Goal: Task Accomplishment & Management: Use online tool/utility

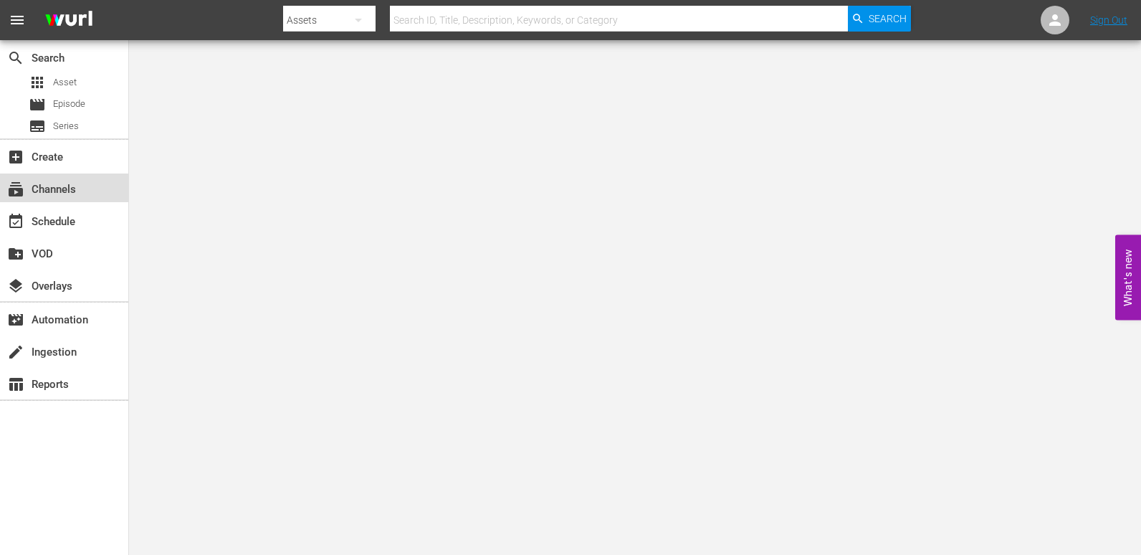
click at [67, 189] on div "subscriptions Channels" at bounding box center [40, 187] width 80 height 13
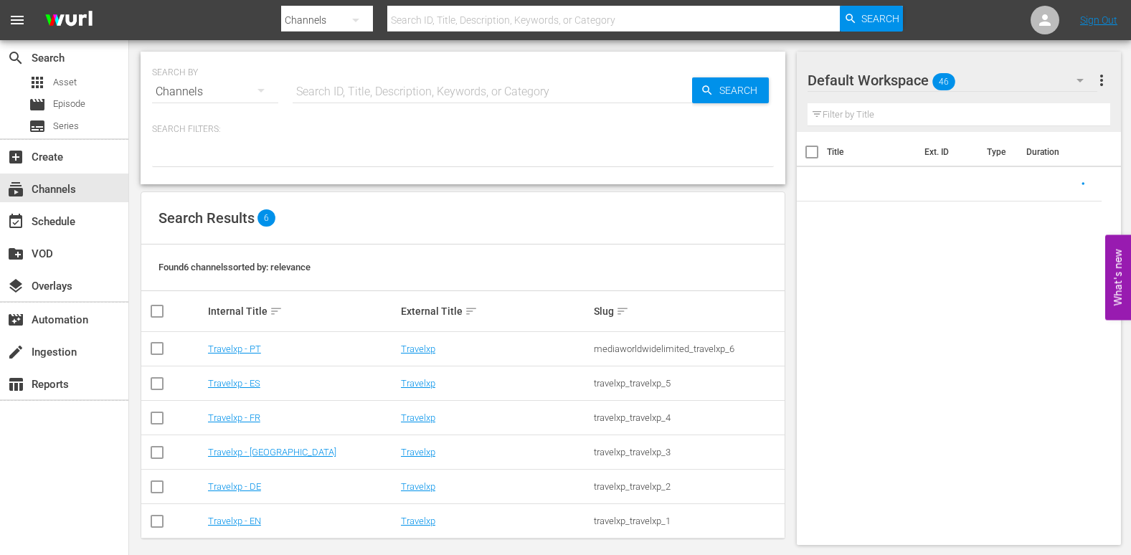
click at [239, 480] on td "Travelxp - DE" at bounding box center [302, 487] width 193 height 34
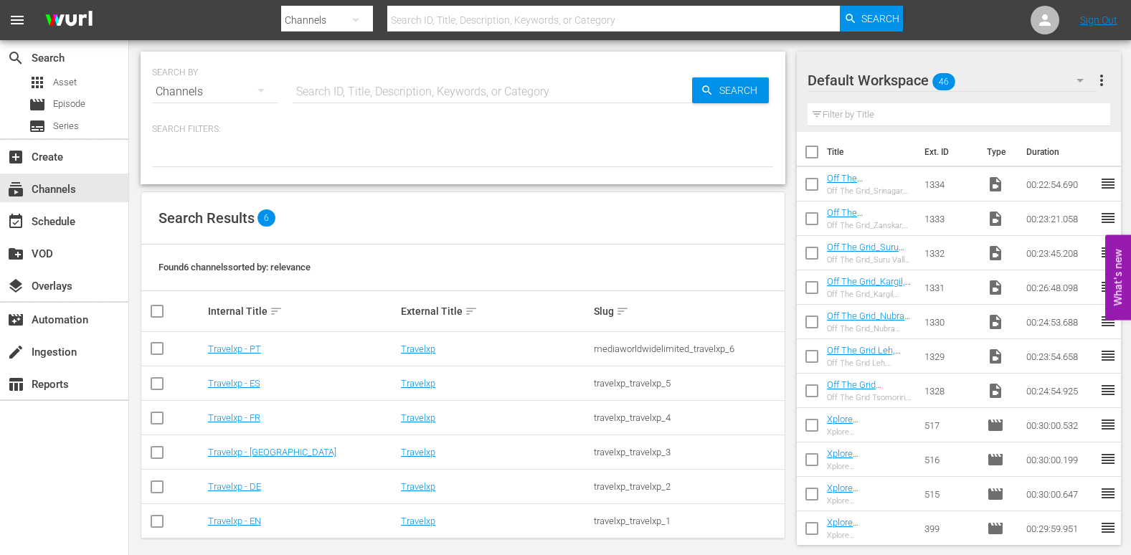
click at [238, 493] on td "Travelxp - DE" at bounding box center [302, 487] width 193 height 34
click at [239, 487] on link "Travelxp - DE" at bounding box center [234, 486] width 53 height 11
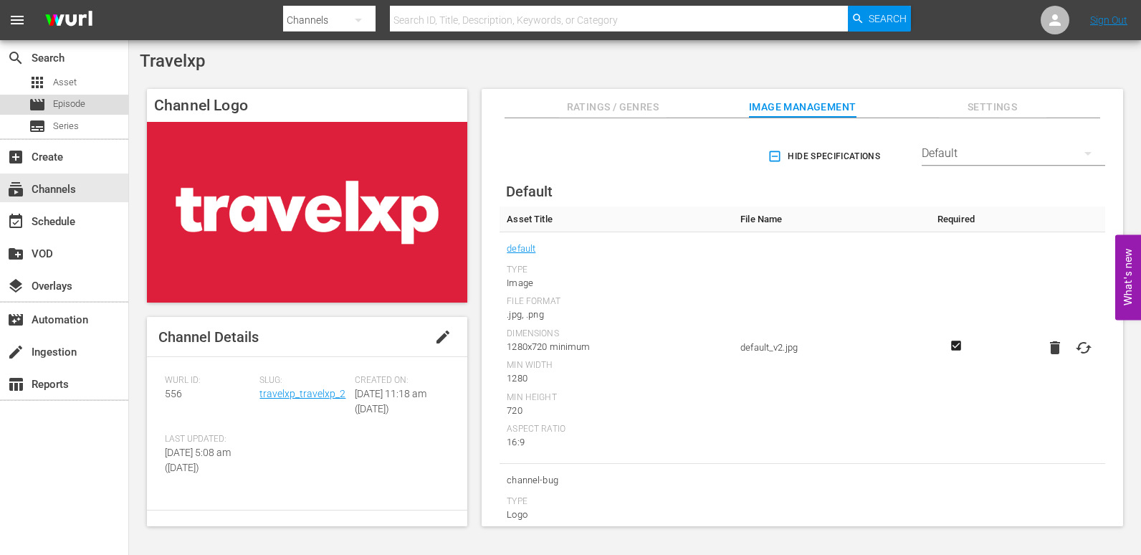
click at [62, 108] on span "Episode" at bounding box center [69, 104] width 32 height 14
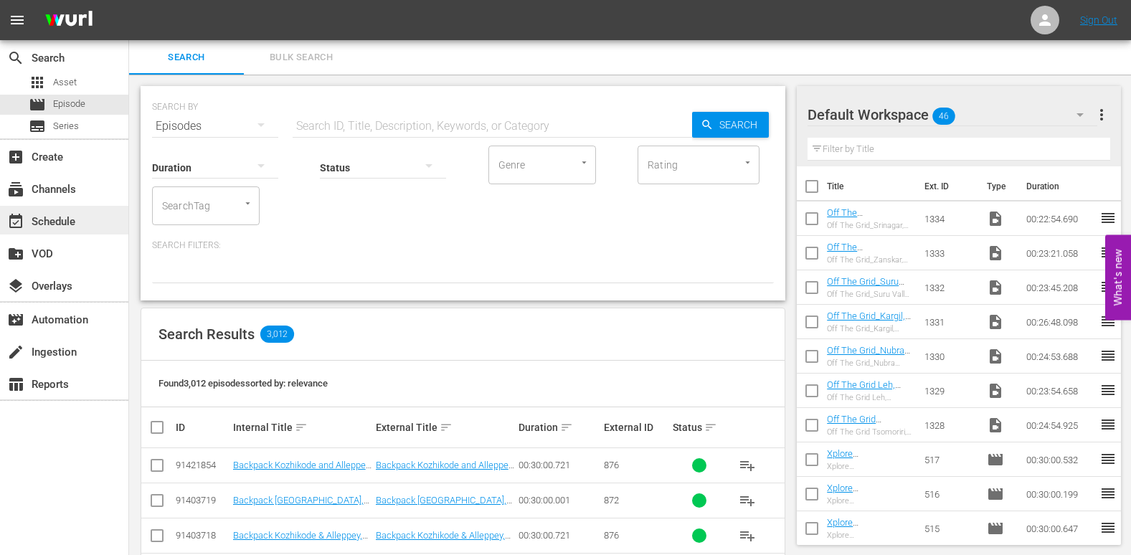
click at [72, 226] on div "event_available Schedule" at bounding box center [40, 219] width 80 height 13
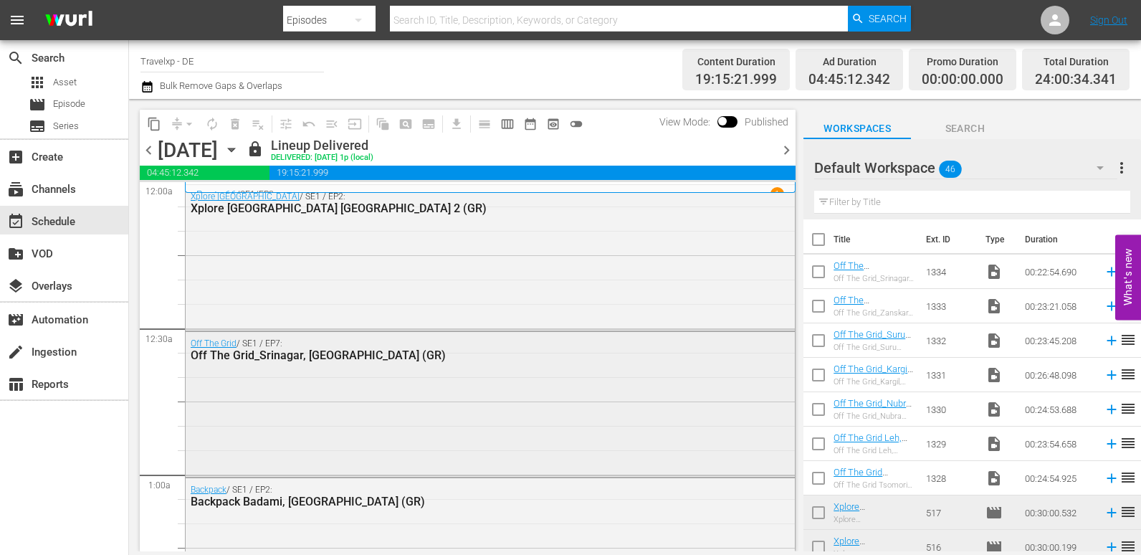
click at [319, 385] on div "Off The Grid / SE1 / EP7: Off The Grid_Srinagar, India (GR)" at bounding box center [490, 403] width 609 height 142
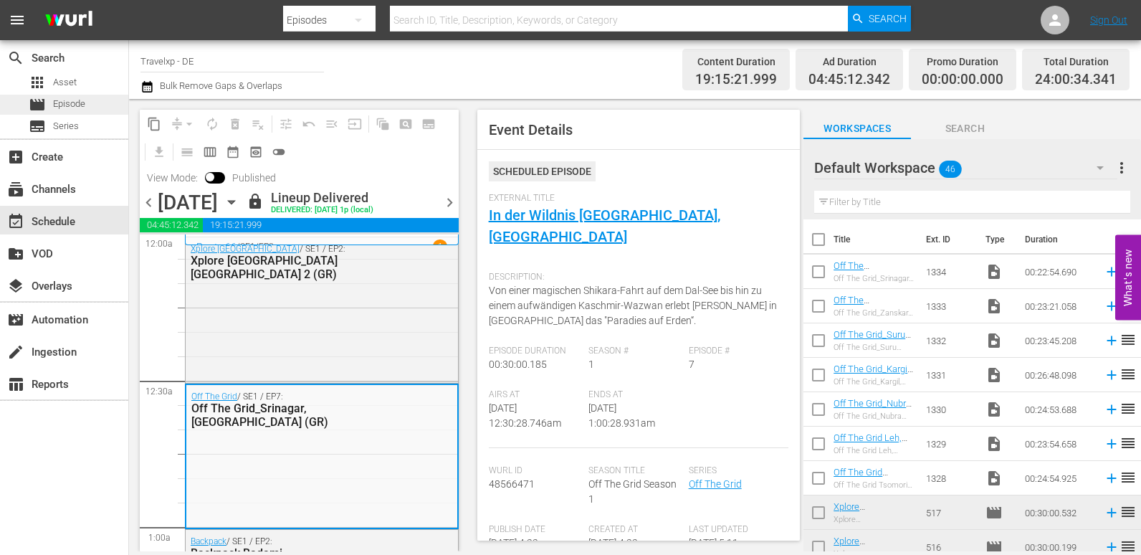
click at [72, 106] on span "Episode" at bounding box center [69, 104] width 32 height 14
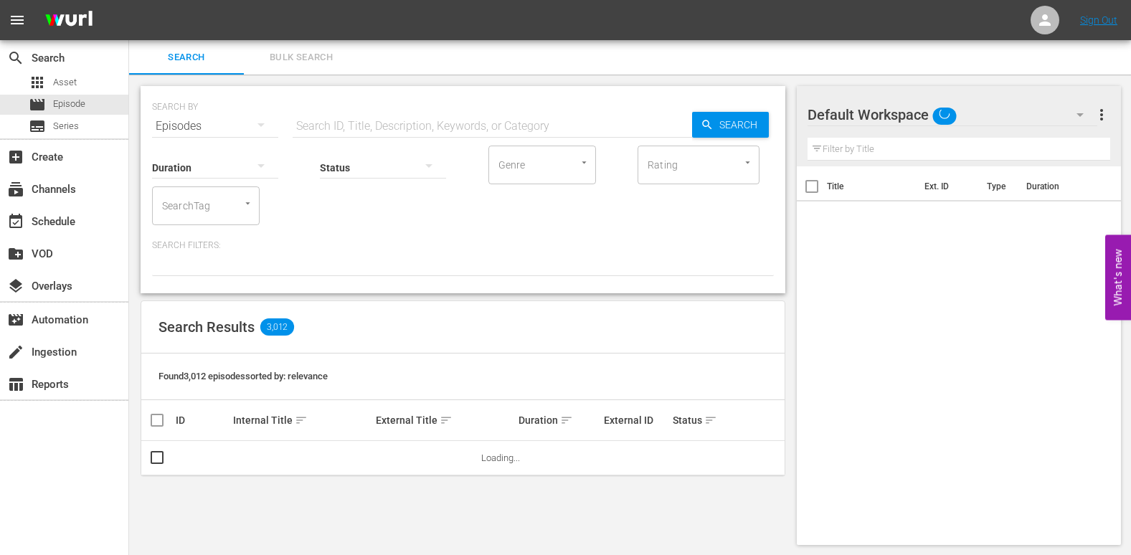
click at [402, 123] on input "text" at bounding box center [491, 126] width 399 height 34
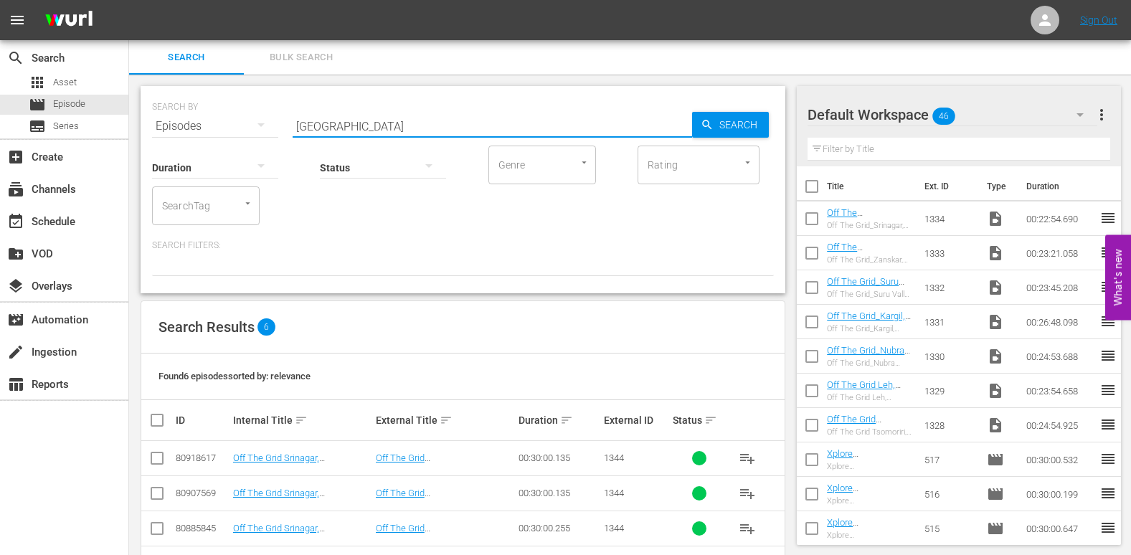
click at [323, 135] on div "Status" at bounding box center [383, 159] width 126 height 52
click at [316, 121] on input "srinagar" at bounding box center [491, 126] width 399 height 34
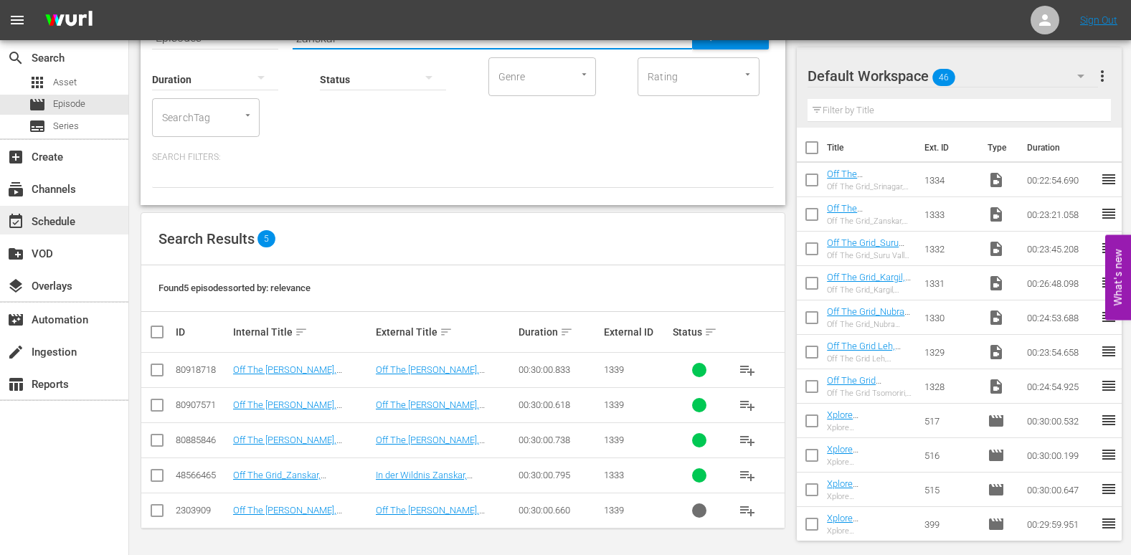
type input "zanskar"
click at [73, 218] on div "event_available Schedule" at bounding box center [40, 219] width 80 height 13
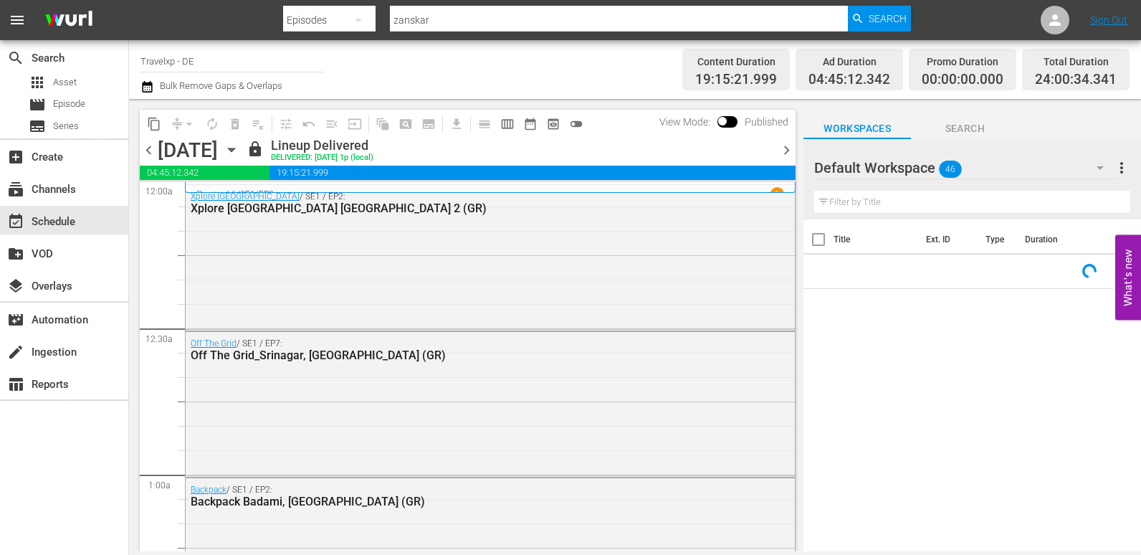
click at [389, 387] on div "Off The Grid / SE1 / EP7: Off The Grid_Srinagar, India (GR)" at bounding box center [490, 403] width 609 height 142
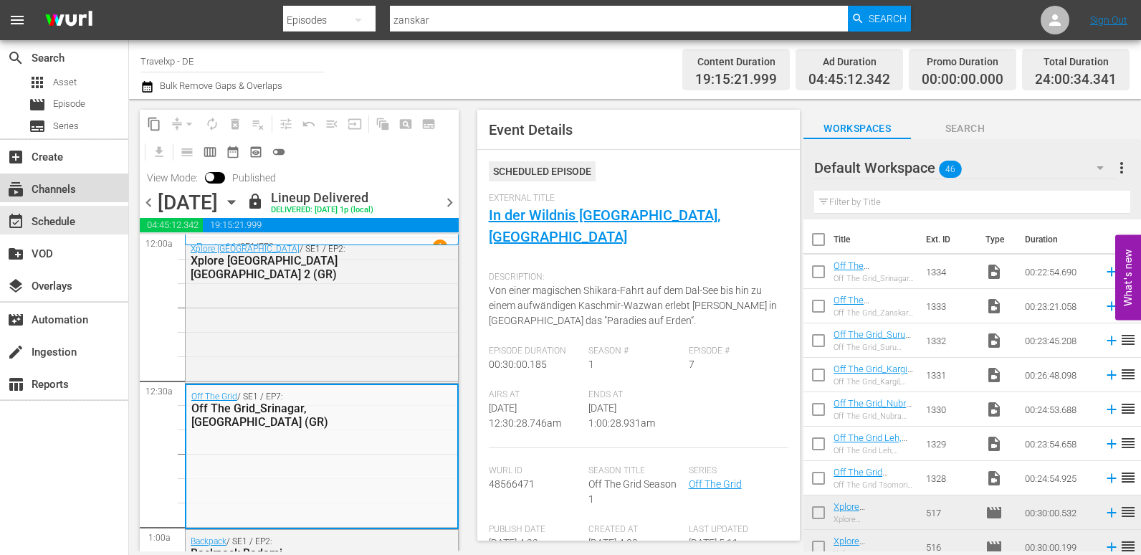
click at [70, 182] on div "subscriptions Channels" at bounding box center [40, 187] width 80 height 13
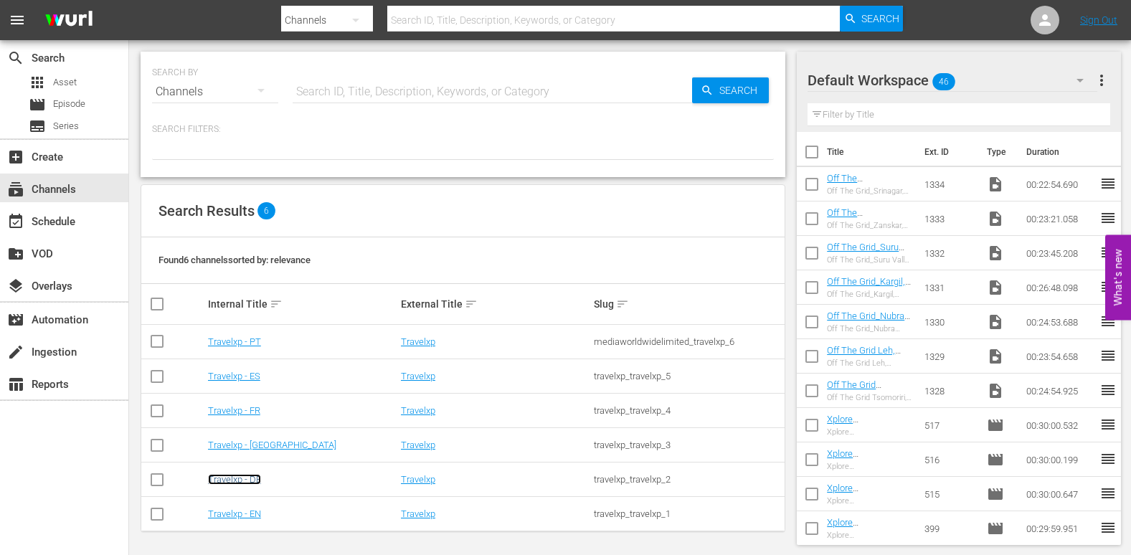
click at [242, 477] on link "Travelxp - DE" at bounding box center [234, 479] width 53 height 11
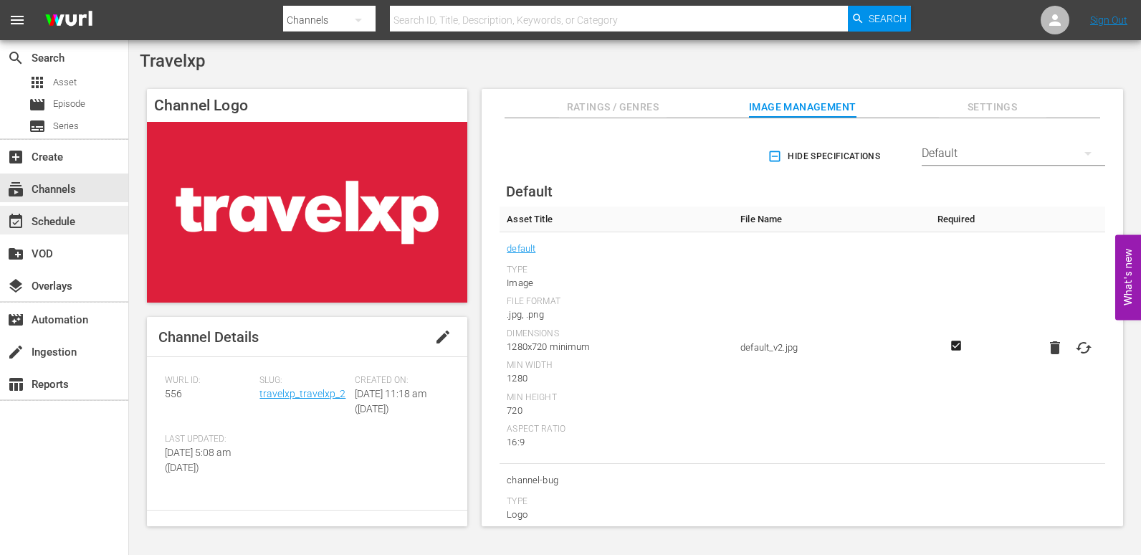
click at [57, 220] on div "event_available Schedule" at bounding box center [40, 219] width 80 height 13
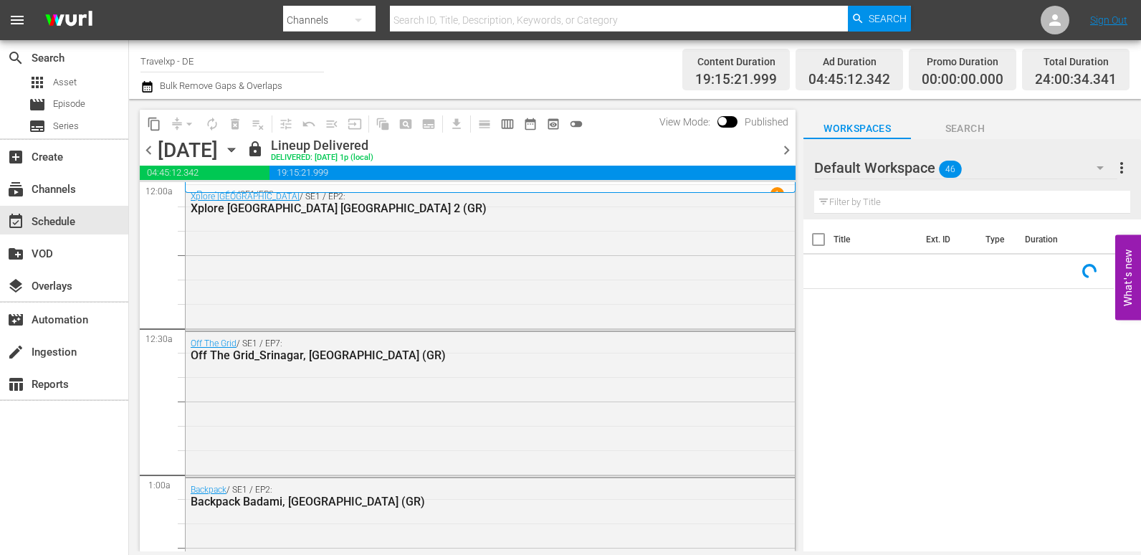
click at [790, 143] on span "chevron_right" at bounding box center [787, 150] width 18 height 18
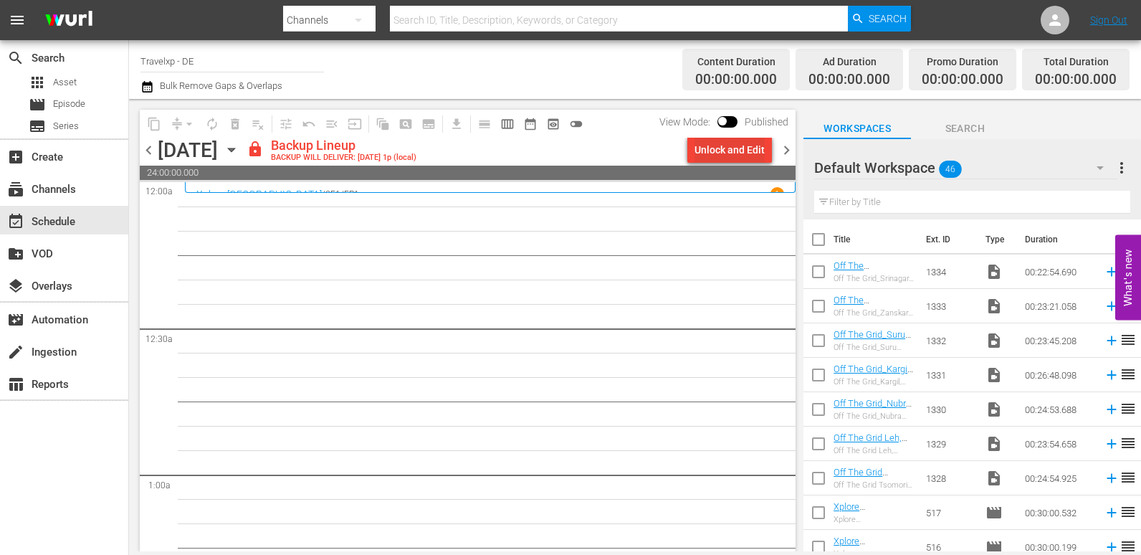
click at [719, 143] on div "Unlock and Edit" at bounding box center [730, 150] width 70 height 26
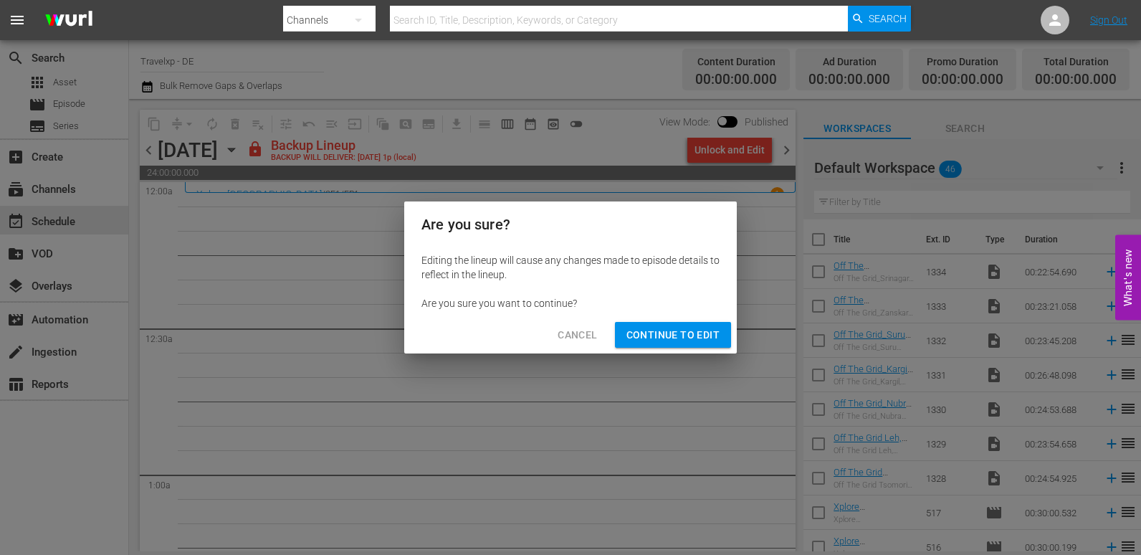
click at [662, 326] on span "Continue to Edit" at bounding box center [673, 335] width 93 height 18
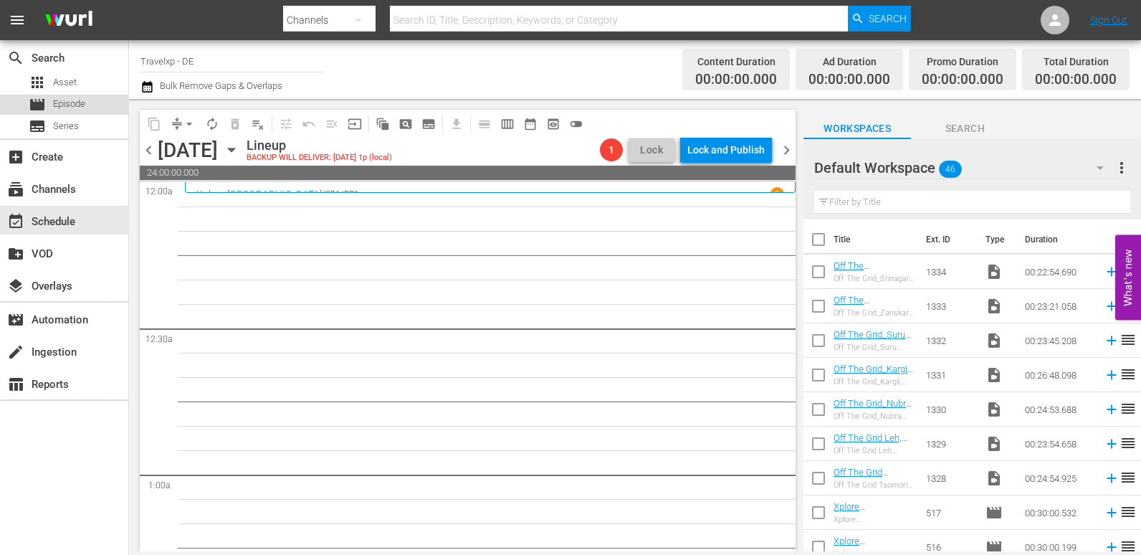
click at [56, 100] on span "Episode" at bounding box center [69, 104] width 32 height 14
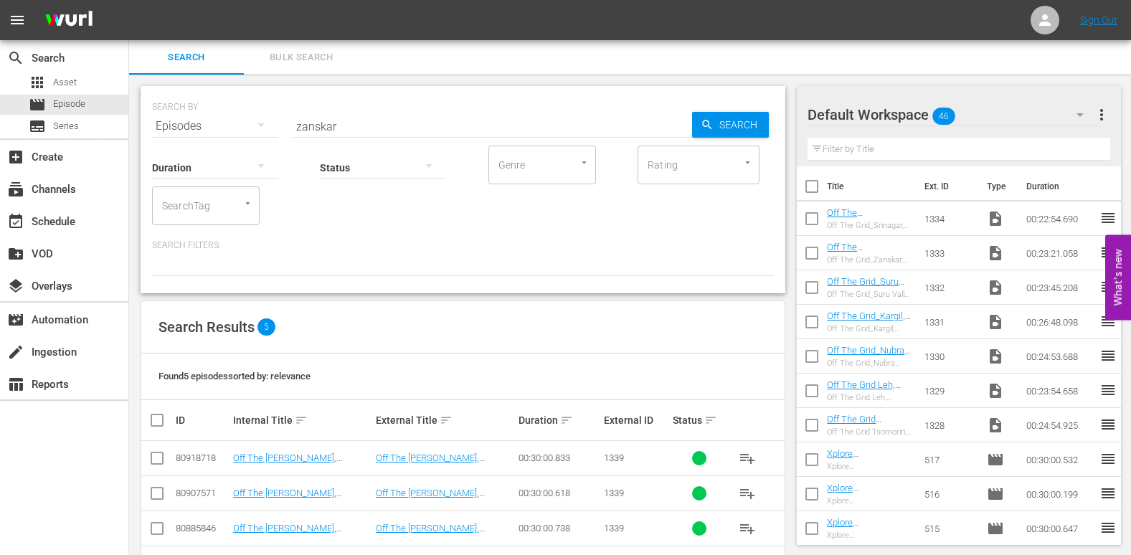
click at [814, 221] on input "checkbox" at bounding box center [811, 221] width 30 height 30
checkbox input "true"
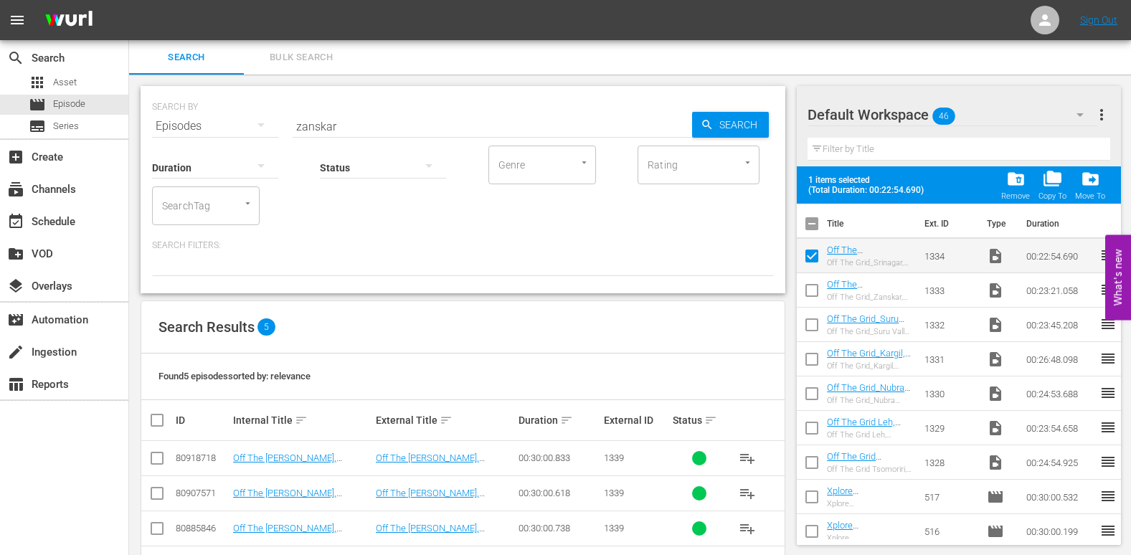
click at [814, 286] on input "checkbox" at bounding box center [811, 293] width 30 height 30
checkbox input "true"
click at [812, 322] on input "checkbox" at bounding box center [811, 328] width 30 height 30
checkbox input "true"
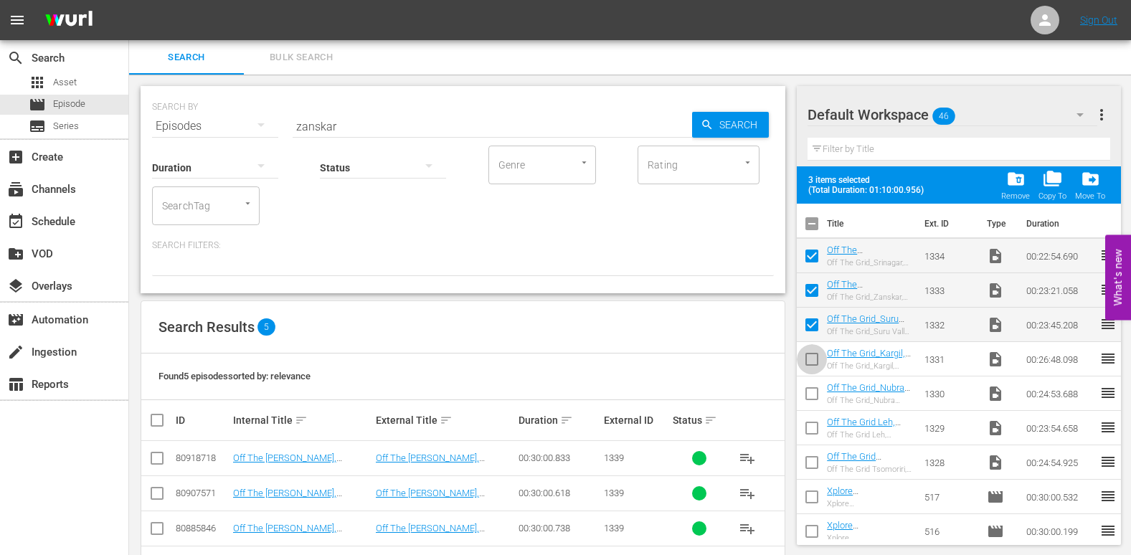
click at [812, 361] on input "checkbox" at bounding box center [811, 362] width 30 height 30
checkbox input "true"
click at [811, 391] on input "checkbox" at bounding box center [811, 396] width 30 height 30
checkbox input "true"
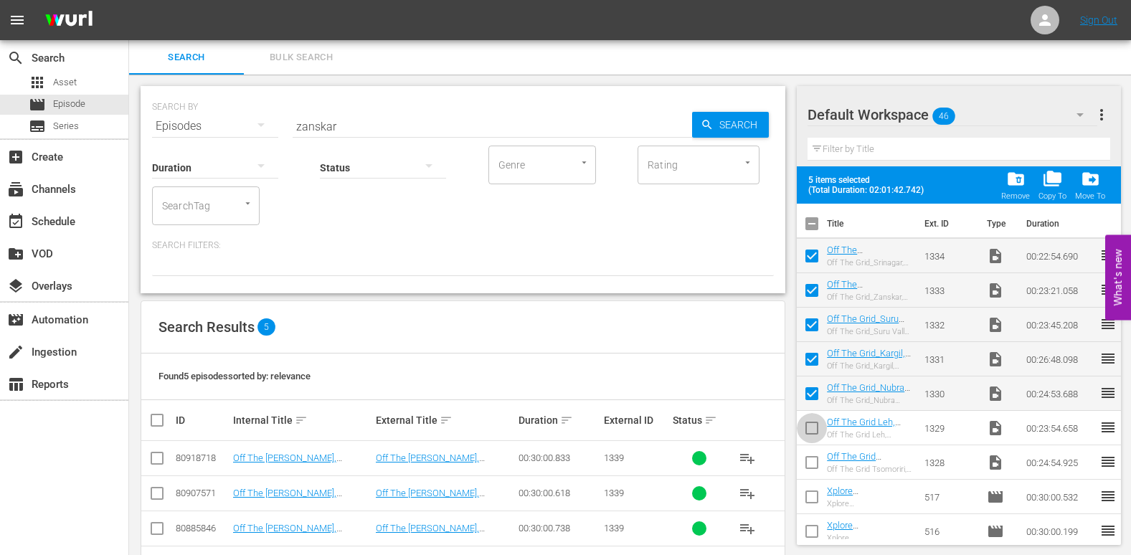
click at [814, 429] on input "checkbox" at bounding box center [811, 431] width 30 height 30
checkbox input "true"
click at [813, 458] on input "checkbox" at bounding box center [811, 465] width 30 height 30
checkbox input "true"
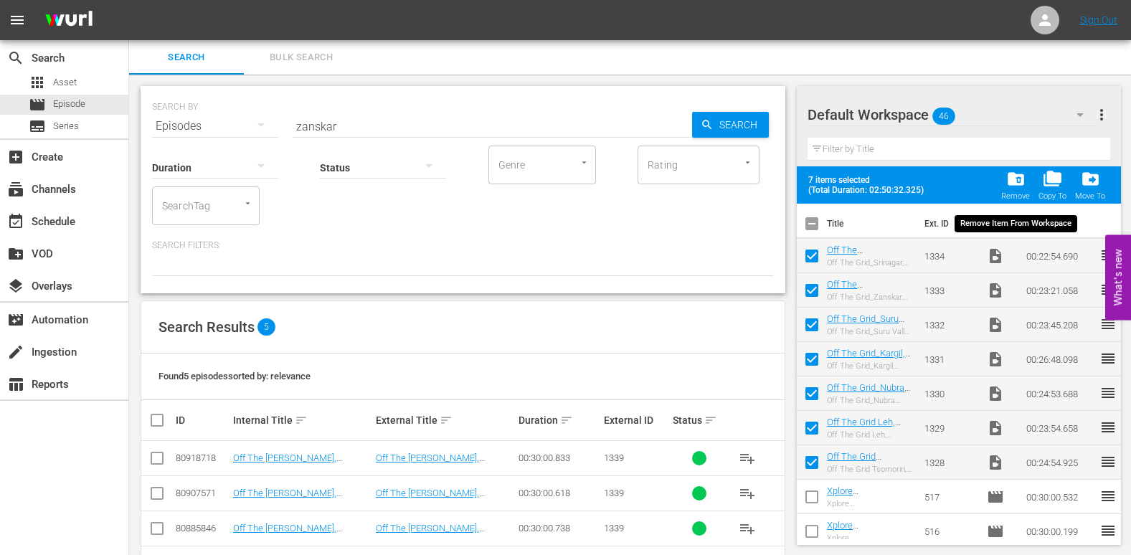
click at [1021, 179] on span "folder_delete" at bounding box center [1015, 178] width 19 height 19
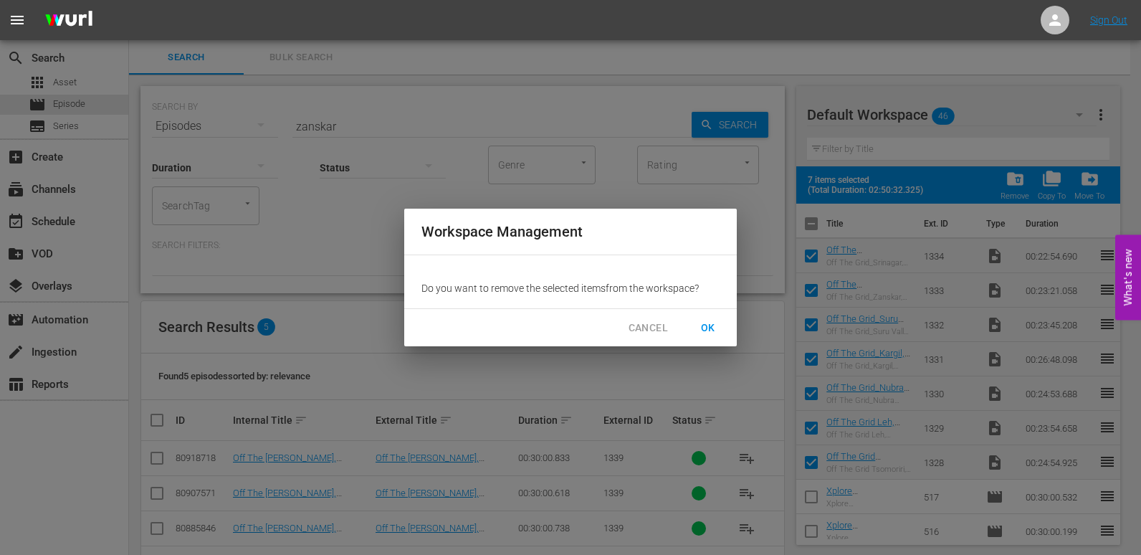
click at [708, 330] on span "OK" at bounding box center [708, 328] width 23 height 18
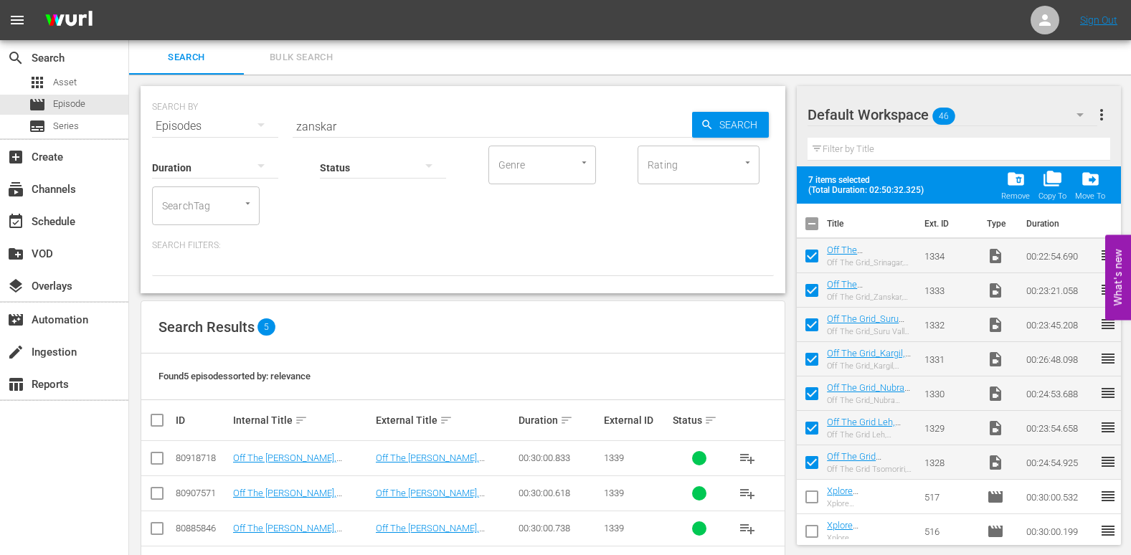
checkbox input "false"
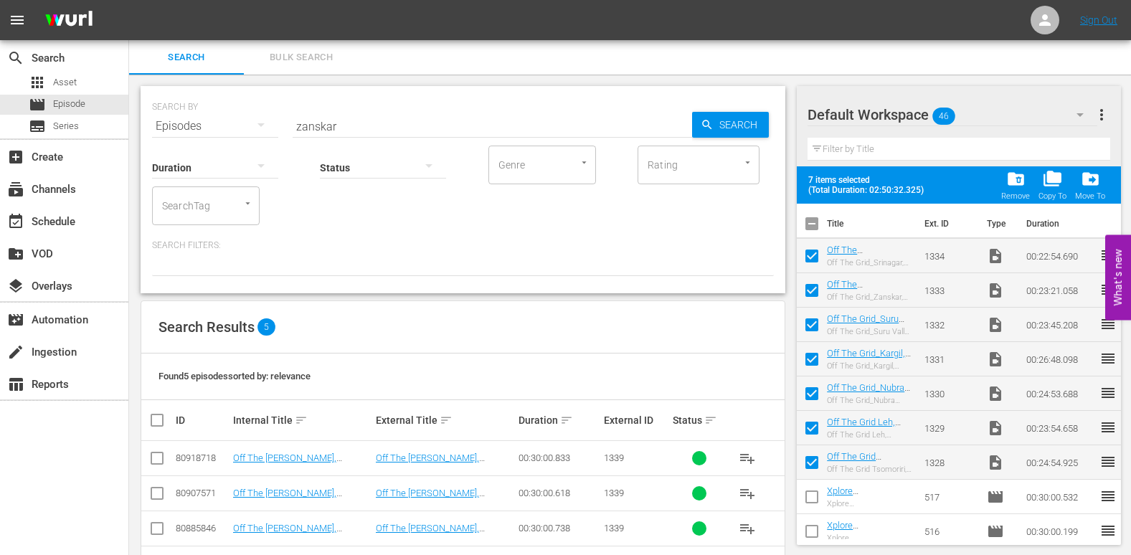
checkbox input "false"
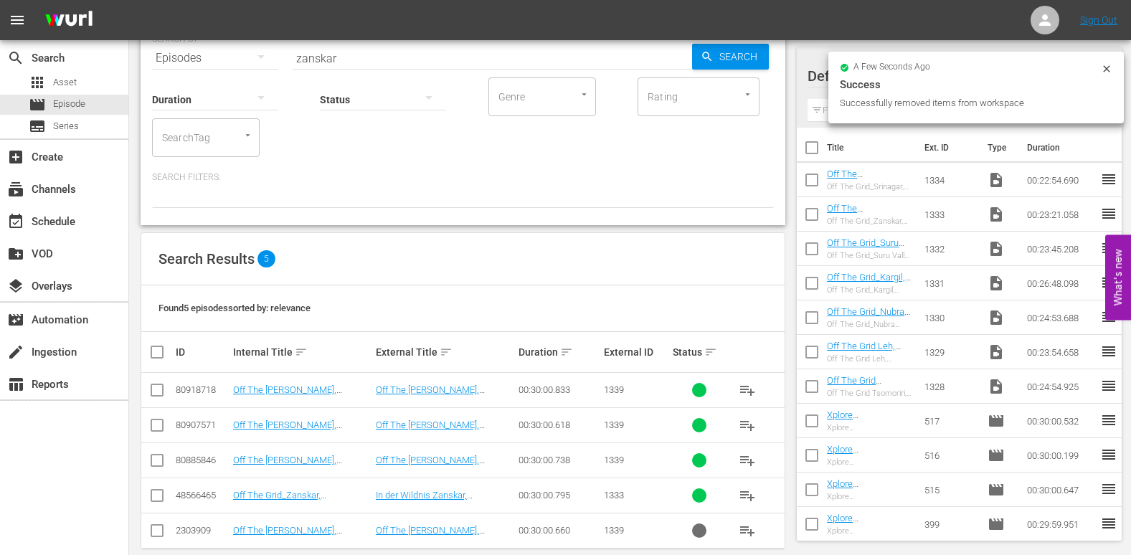
scroll to position [72, 0]
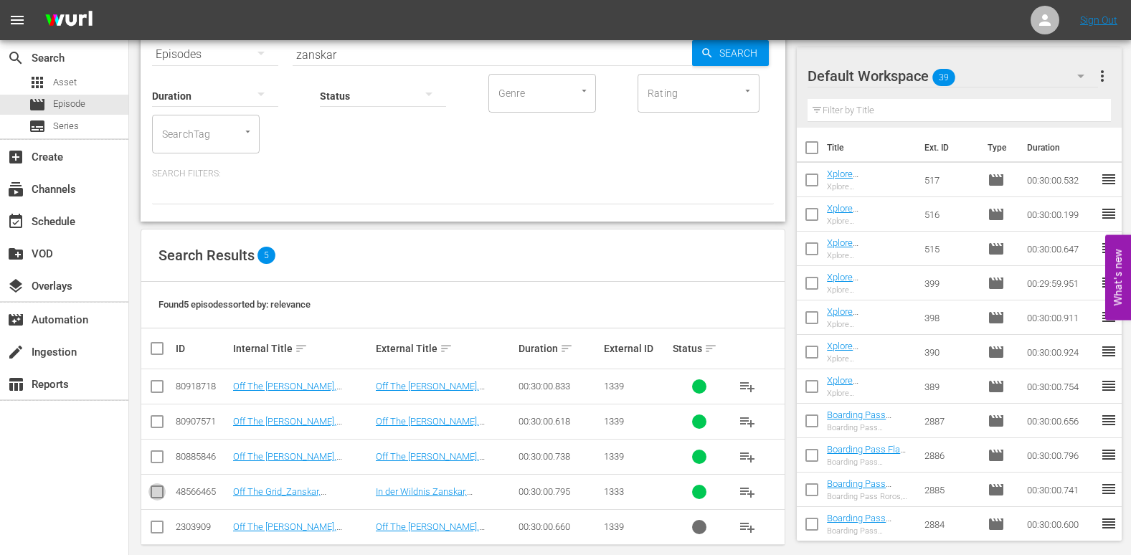
click at [158, 487] on input "checkbox" at bounding box center [156, 494] width 17 height 17
checkbox input "true"
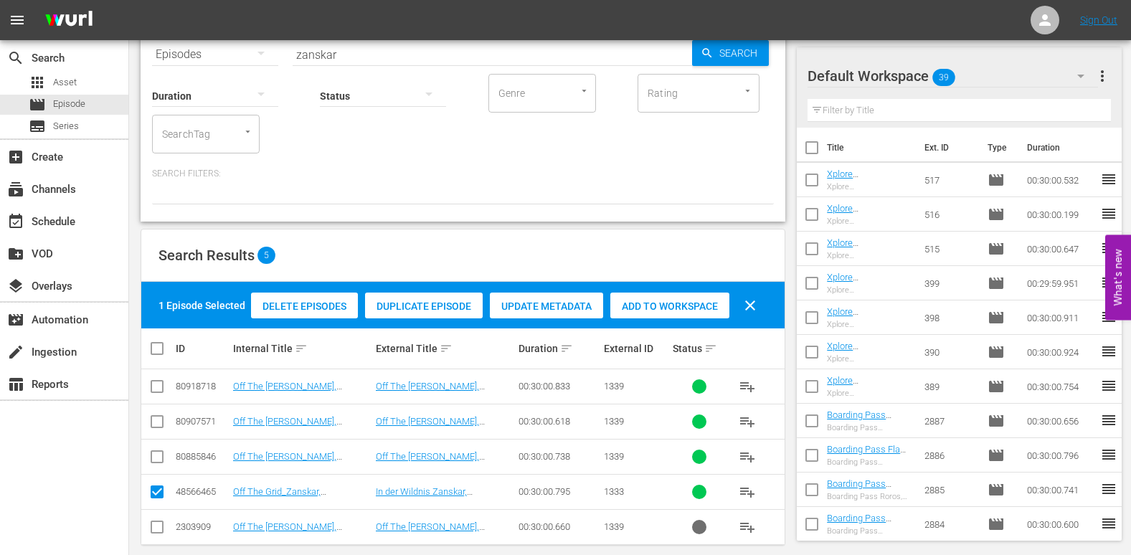
click at [699, 308] on span "Add to Workspace" at bounding box center [669, 305] width 119 height 11
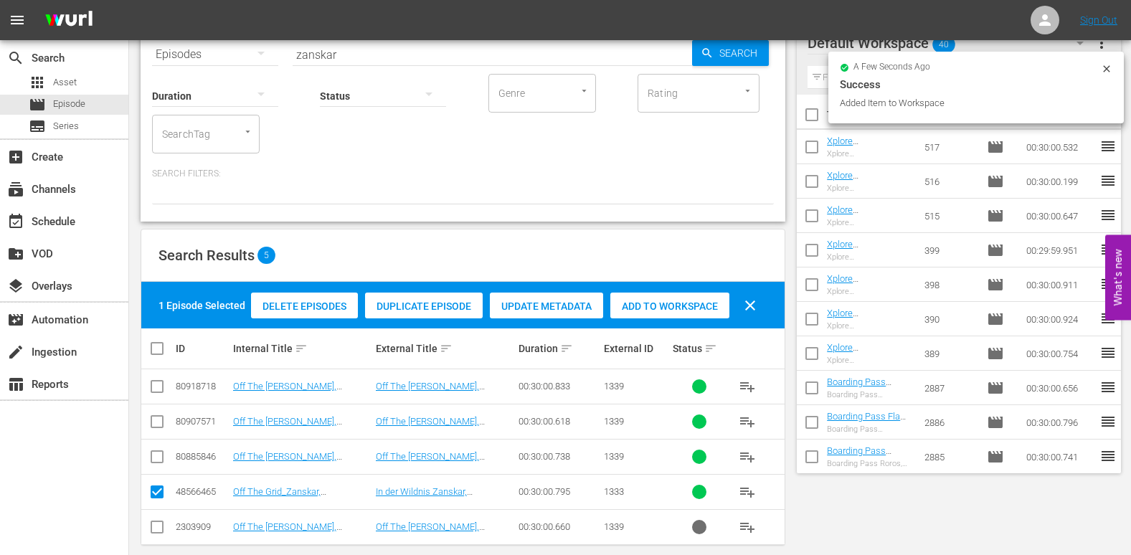
scroll to position [0, 0]
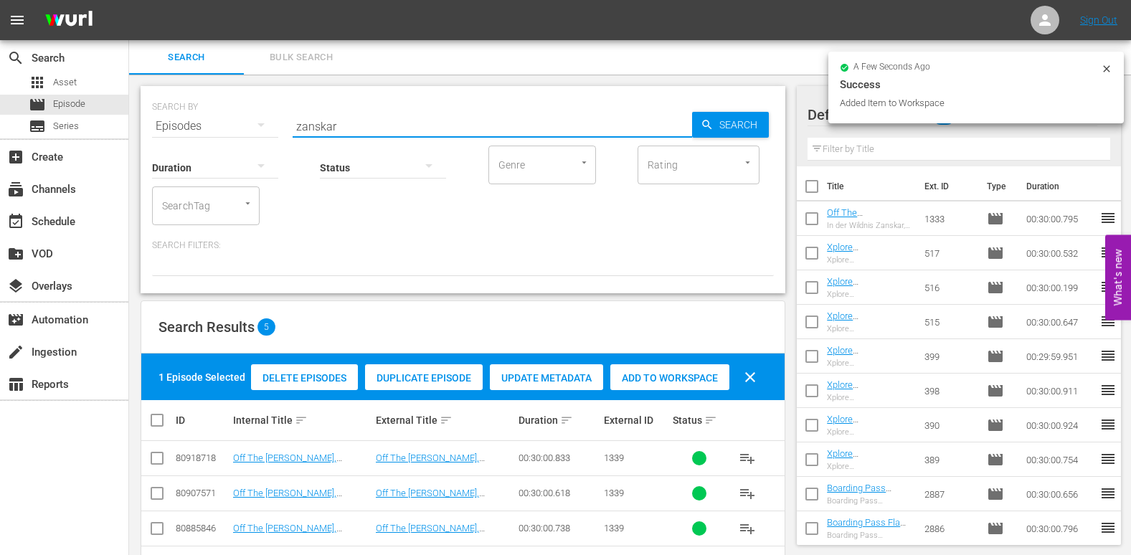
drag, startPoint x: 312, startPoint y: 130, endPoint x: 254, endPoint y: 134, distance: 57.5
click at [254, 134] on div "SEARCH BY Search By Episodes Search ID, Title, Description, Keywords, or Catego…" at bounding box center [463, 189] width 644 height 207
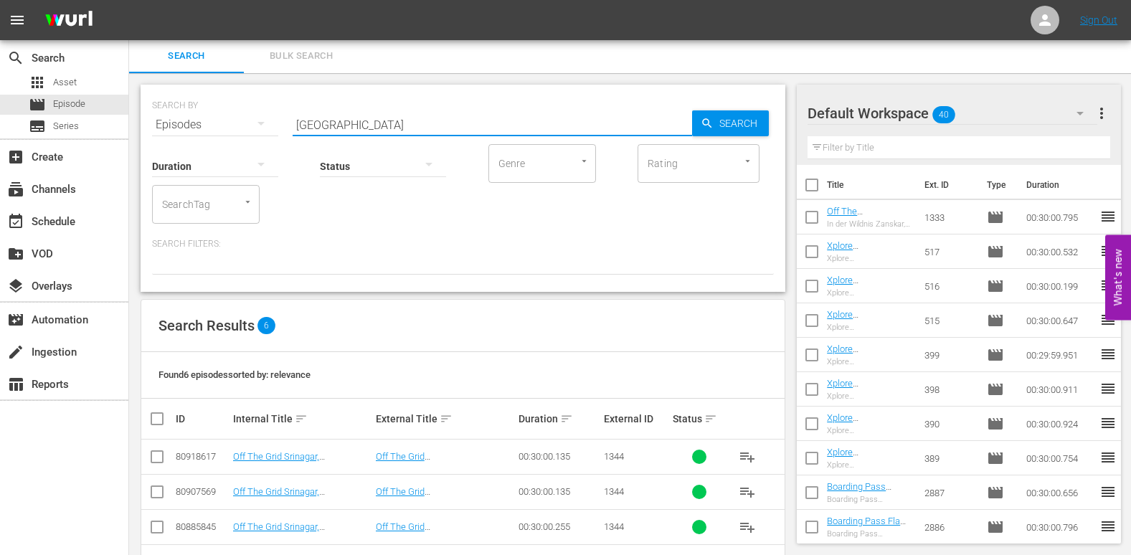
scroll to position [26, 0]
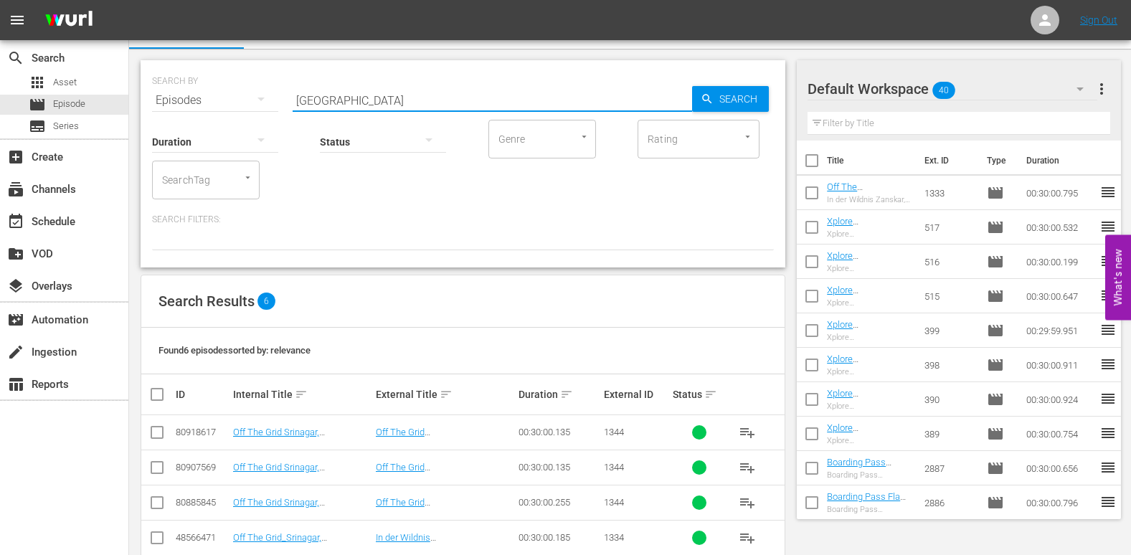
type input "srinagar"
click at [162, 536] on input "checkbox" at bounding box center [156, 540] width 17 height 17
checkbox input "true"
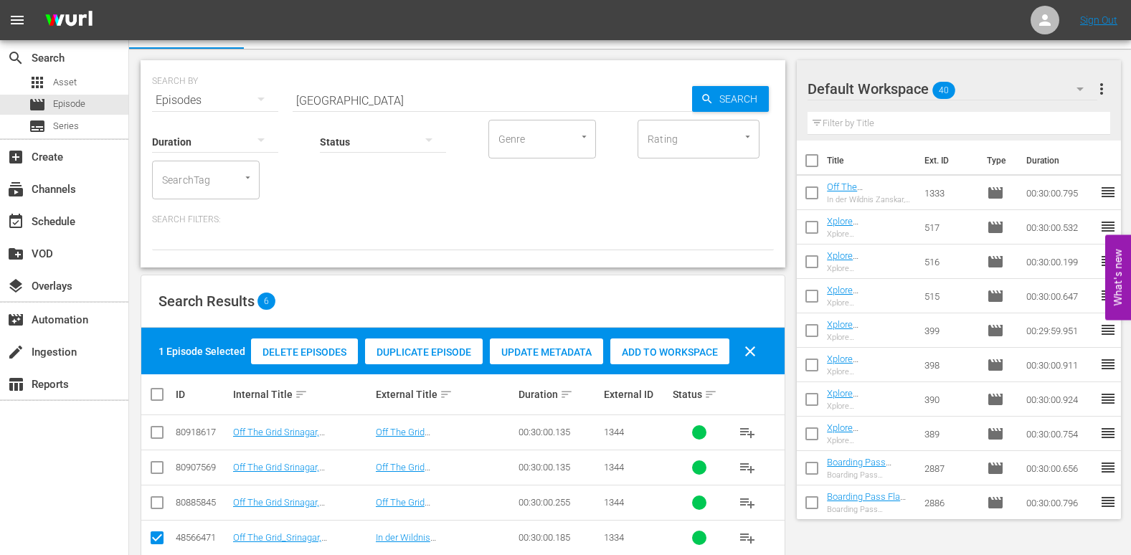
click at [679, 343] on div "Add to Workspace" at bounding box center [669, 351] width 119 height 27
drag, startPoint x: 343, startPoint y: 99, endPoint x: 165, endPoint y: 118, distance: 179.5
click at [165, 118] on div "SEARCH BY Search By Episodes Search ID, Title, Description, Keywords, or Catego…" at bounding box center [463, 163] width 644 height 207
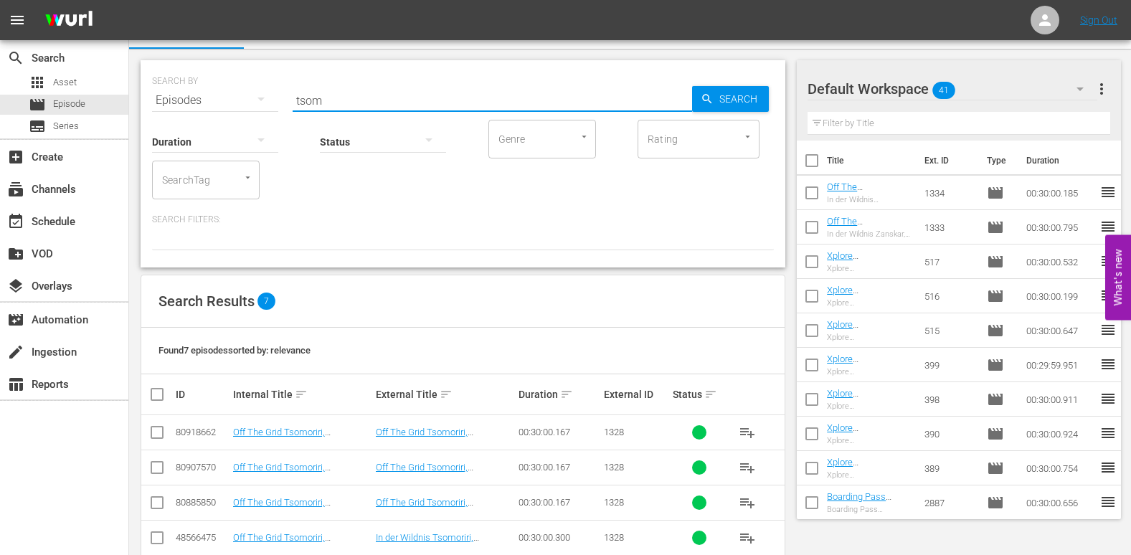
type input "tsom"
click at [152, 538] on input "checkbox" at bounding box center [156, 540] width 17 height 17
checkbox input "true"
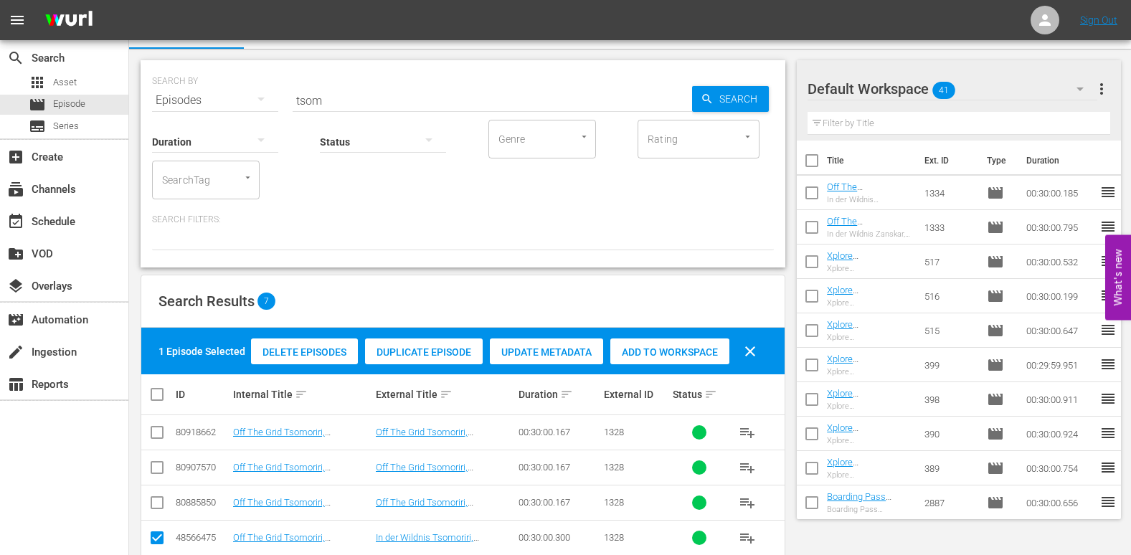
click at [679, 348] on span "Add to Workspace" at bounding box center [669, 351] width 119 height 11
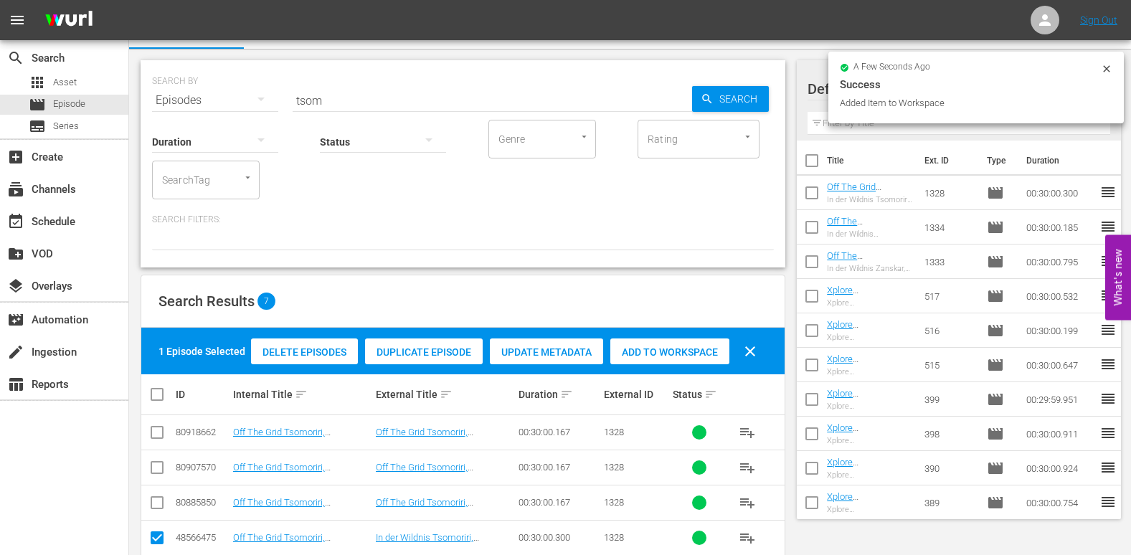
drag, startPoint x: 341, startPoint y: 93, endPoint x: 236, endPoint y: 116, distance: 107.8
click at [236, 116] on div "SEARCH BY Search By Episodes Search ID, Title, Description, Keywords, or Catego…" at bounding box center [463, 163] width 644 height 207
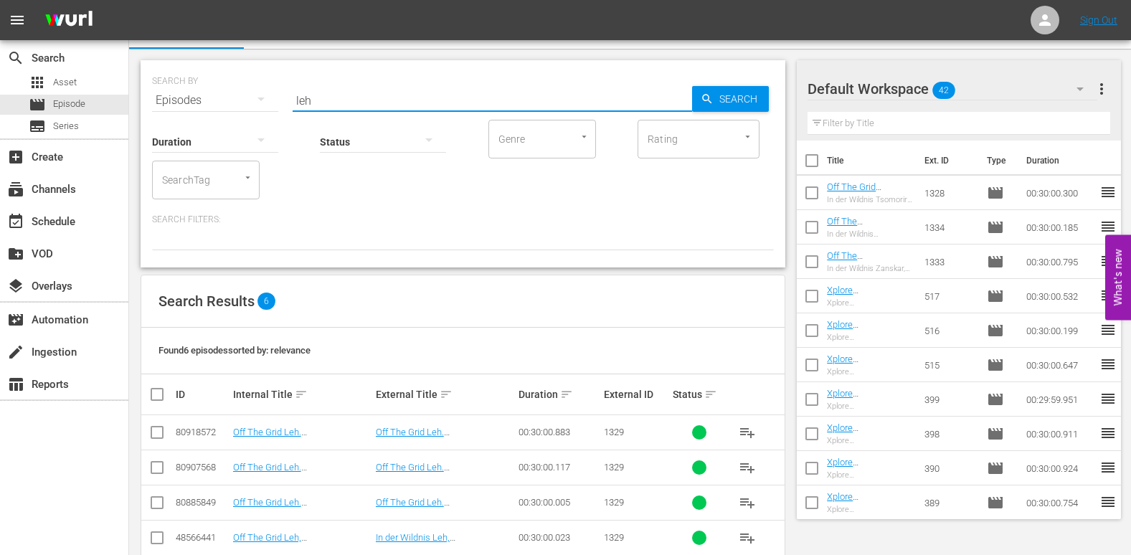
type input "leh"
click at [152, 540] on input "checkbox" at bounding box center [156, 540] width 17 height 17
checkbox input "true"
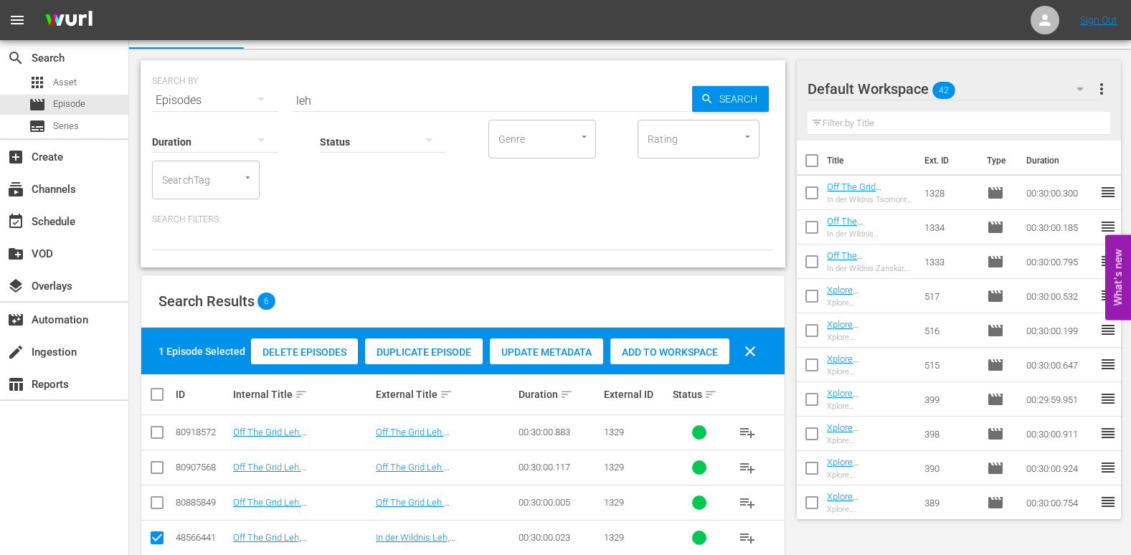
click at [644, 345] on div "Add to Workspace" at bounding box center [669, 351] width 119 height 27
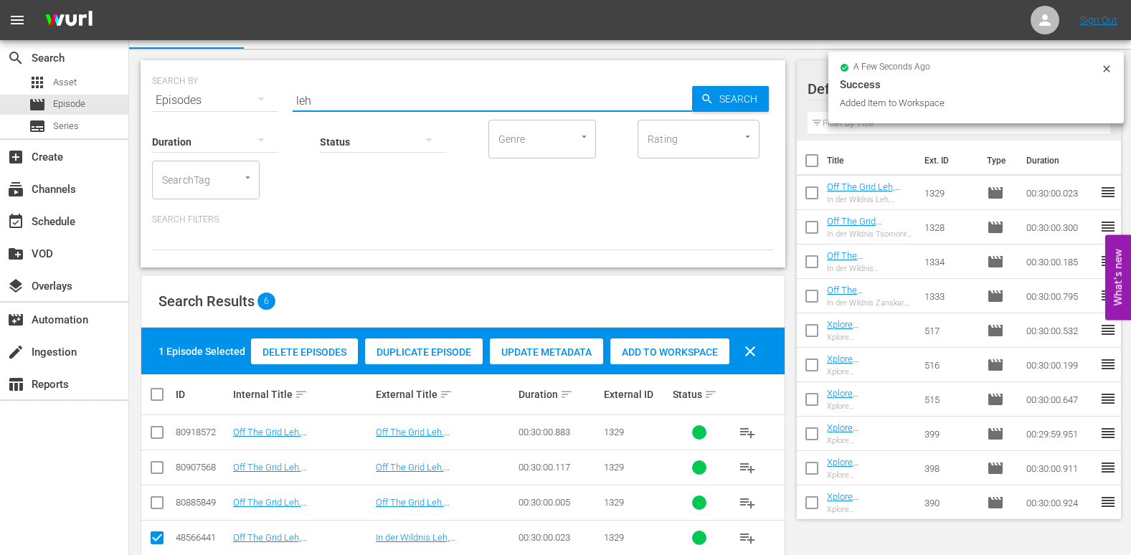
drag, startPoint x: 305, startPoint y: 103, endPoint x: 273, endPoint y: 107, distance: 31.7
click at [273, 107] on div "SEARCH BY Search By Episodes Search ID, Title, Description, Keywords, or Catego…" at bounding box center [463, 163] width 644 height 207
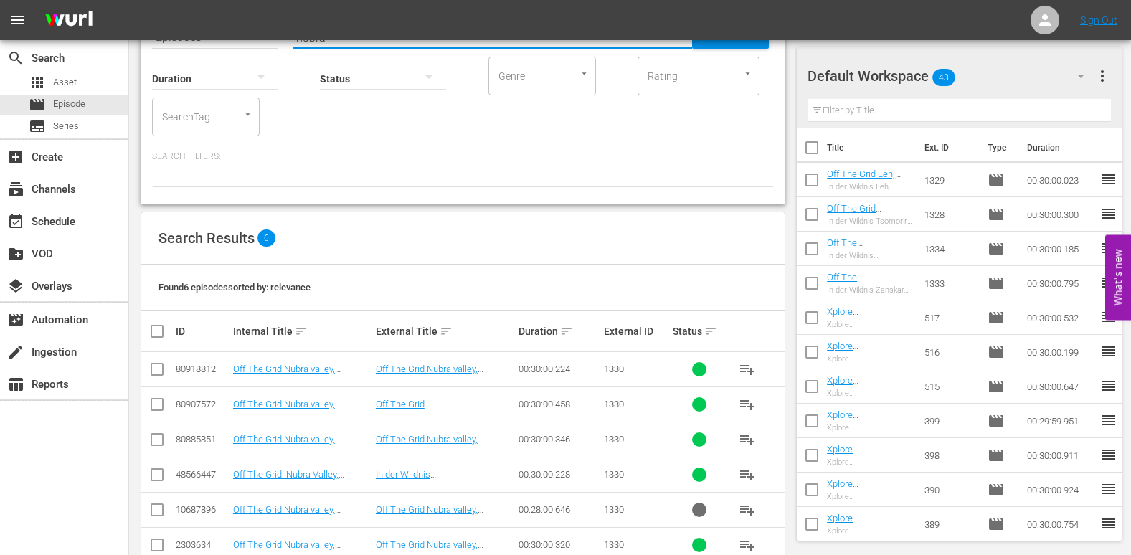
scroll to position [97, 0]
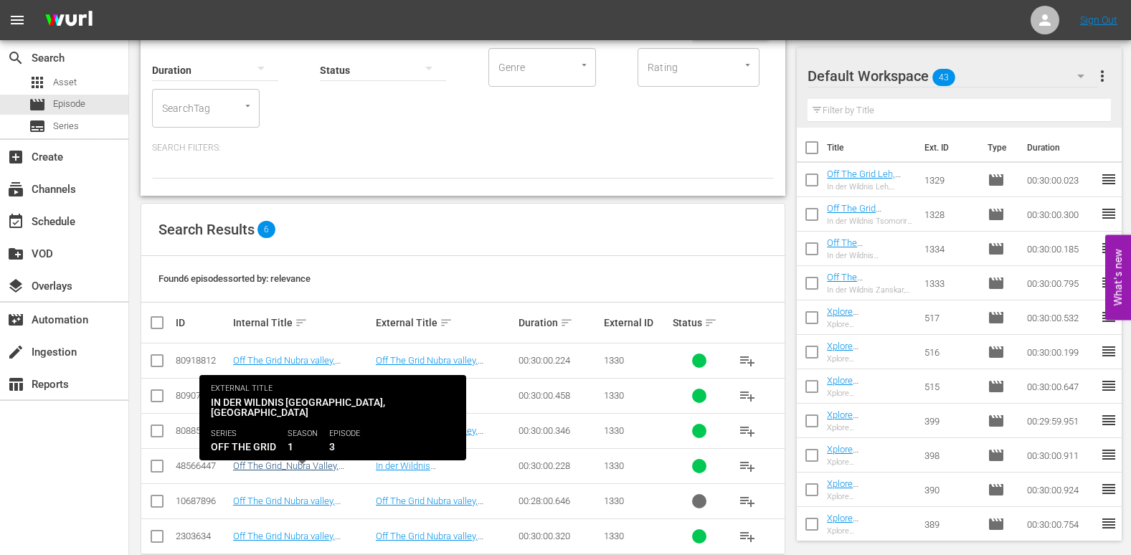
type input "nubra"
click at [266, 465] on link "Off The Grid_Nubra Valley, [GEOGRAPHIC_DATA] (GR)" at bounding box center [286, 471] width 107 height 22
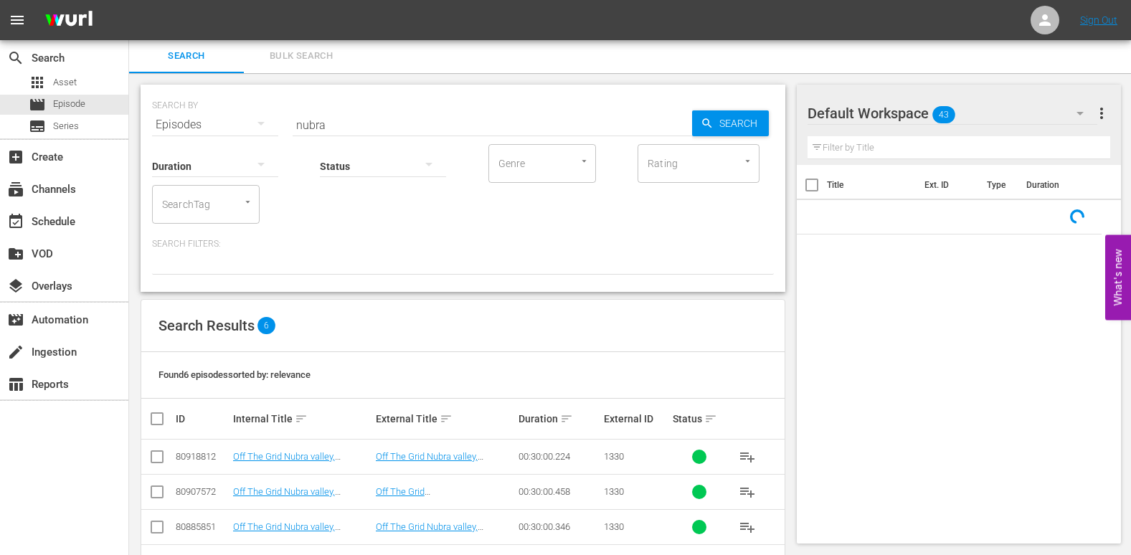
scroll to position [73, 0]
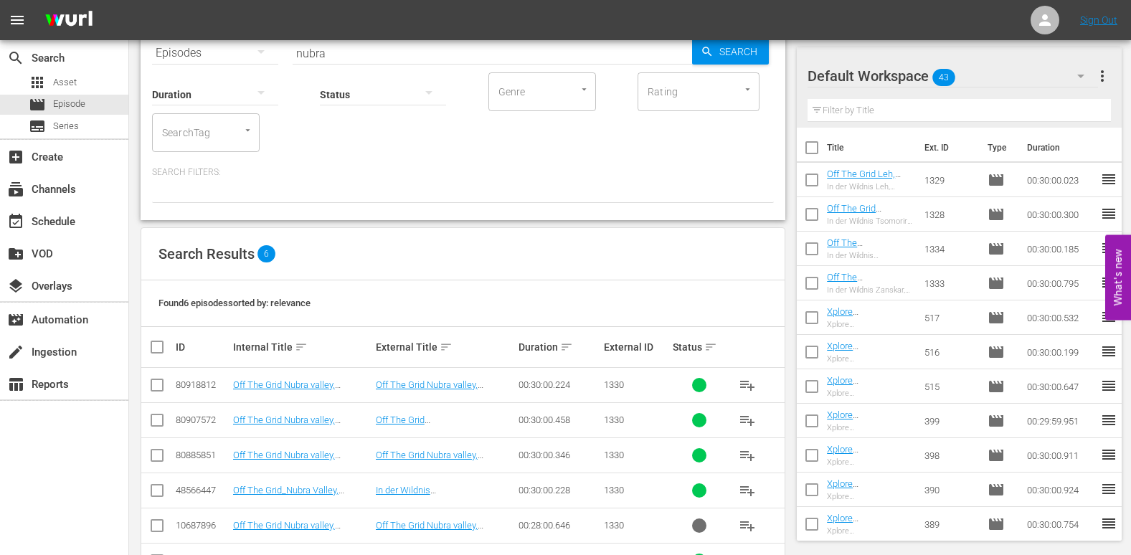
click at [155, 490] on input "checkbox" at bounding box center [156, 493] width 17 height 17
checkbox input "true"
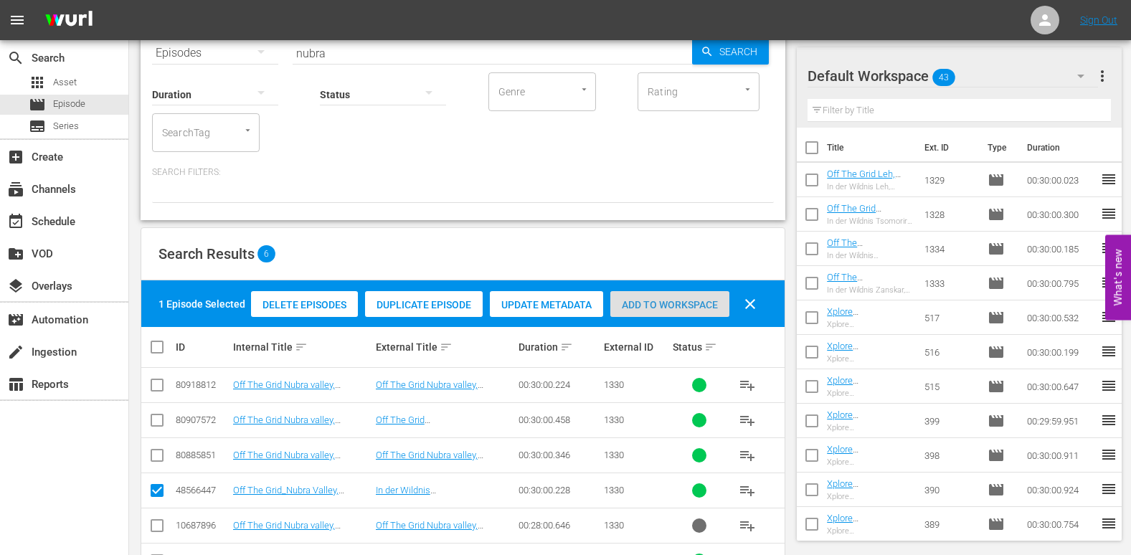
click at [675, 306] on span "Add to Workspace" at bounding box center [669, 304] width 119 height 11
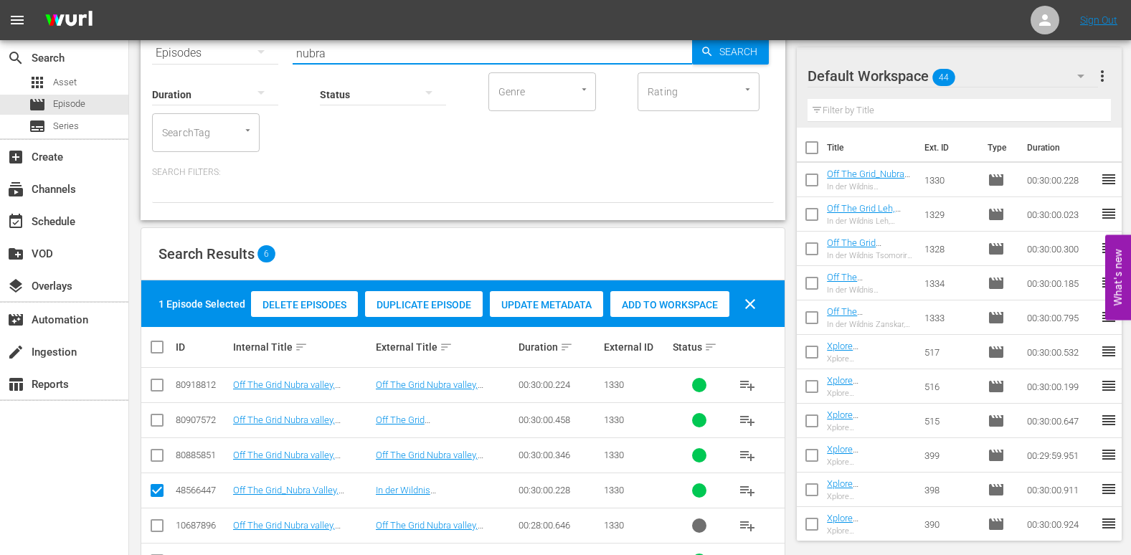
drag, startPoint x: 335, startPoint y: 58, endPoint x: 239, endPoint y: 75, distance: 97.6
click at [239, 75] on div "SEARCH BY Search By Episodes Search ID, Title, Description, Keywords, or Catego…" at bounding box center [463, 116] width 644 height 207
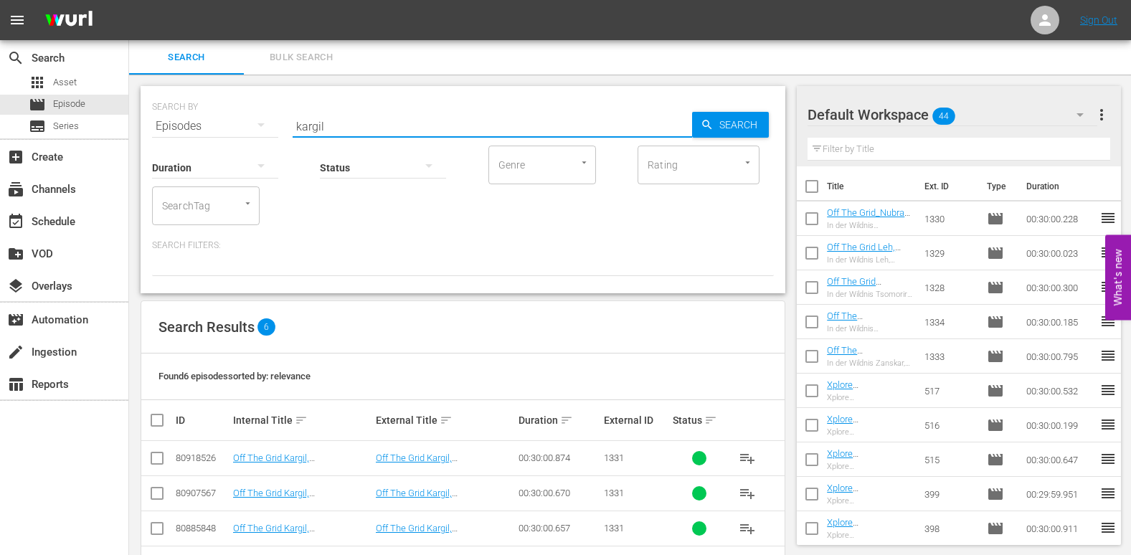
scroll to position [72, 0]
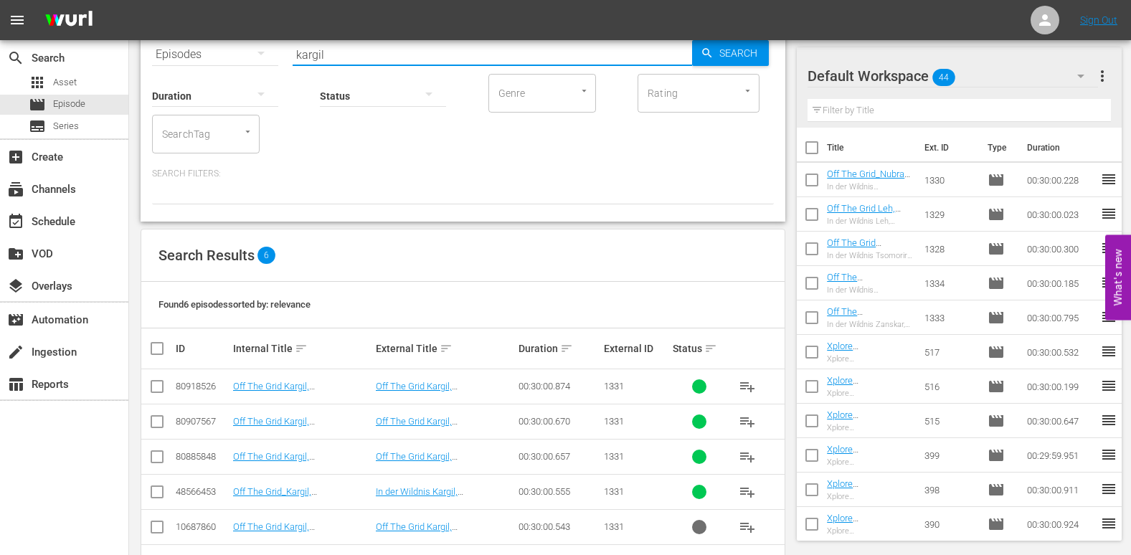
type input "kargil"
click at [155, 490] on input "checkbox" at bounding box center [156, 494] width 17 height 17
checkbox input "true"
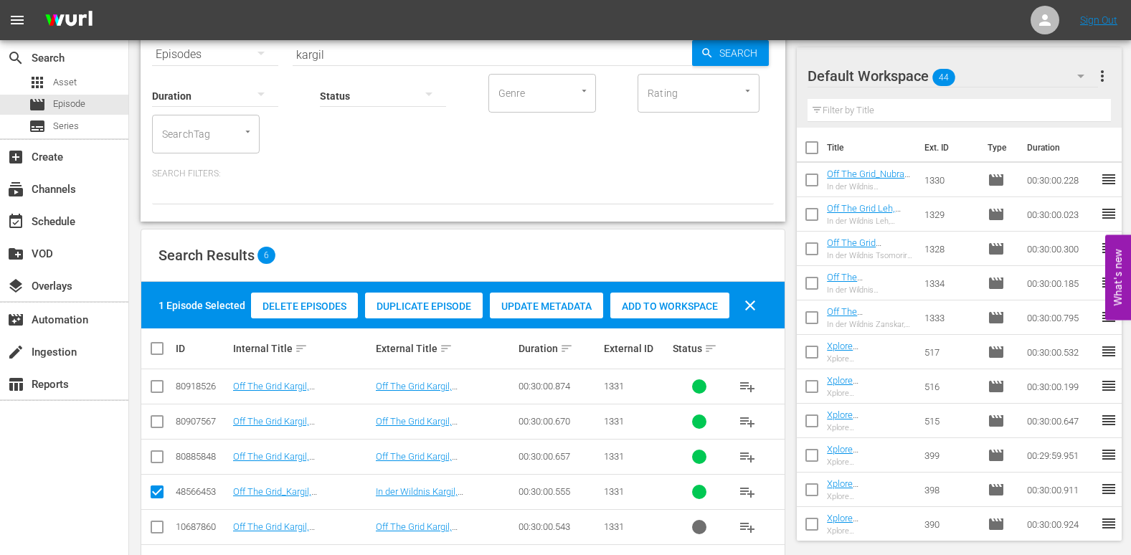
click at [687, 301] on span "Add to Workspace" at bounding box center [669, 305] width 119 height 11
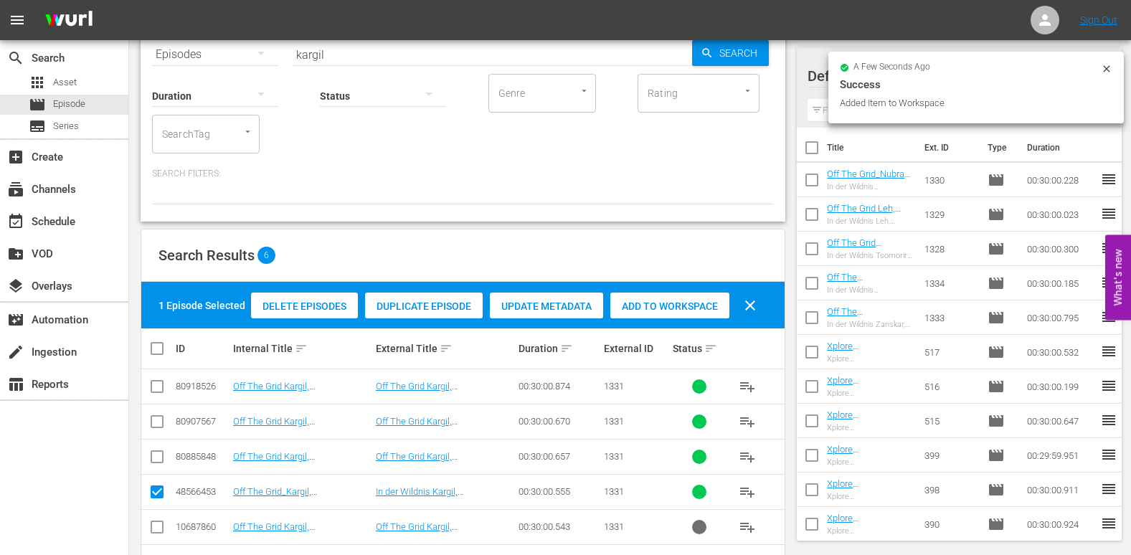
scroll to position [0, 0]
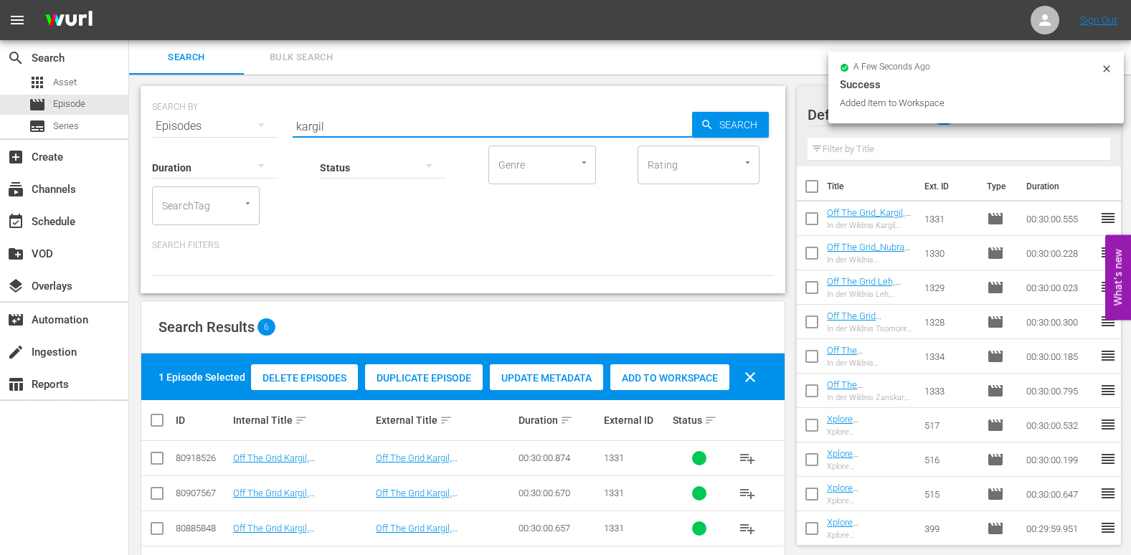
drag, startPoint x: 340, startPoint y: 123, endPoint x: 259, endPoint y: 138, distance: 82.4
click at [259, 138] on div "SEARCH BY Search By Episodes Search ID, Title, Description, Keywords, or Catego…" at bounding box center [463, 189] width 644 height 207
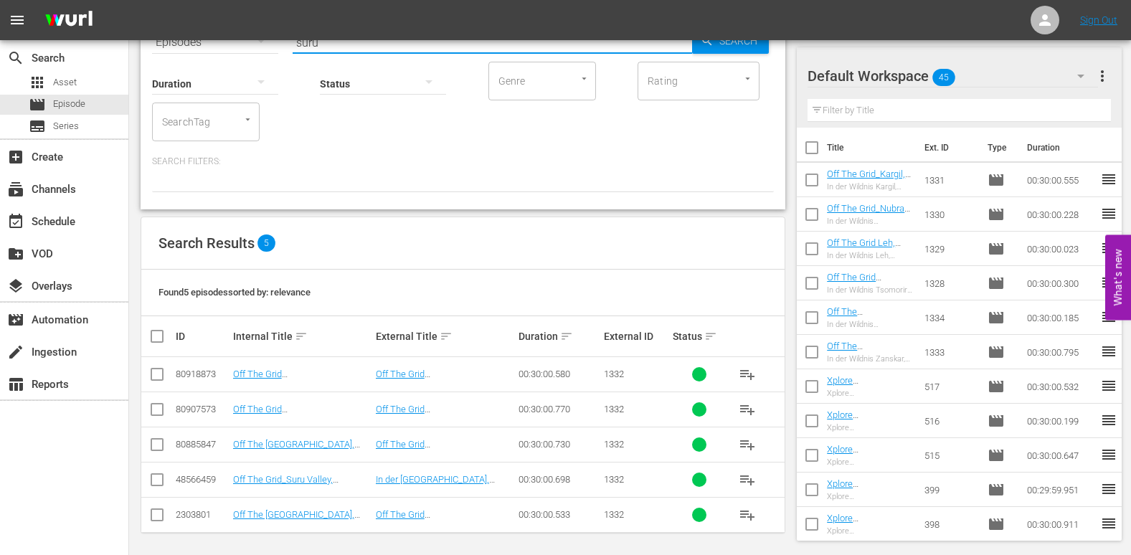
scroll to position [88, 0]
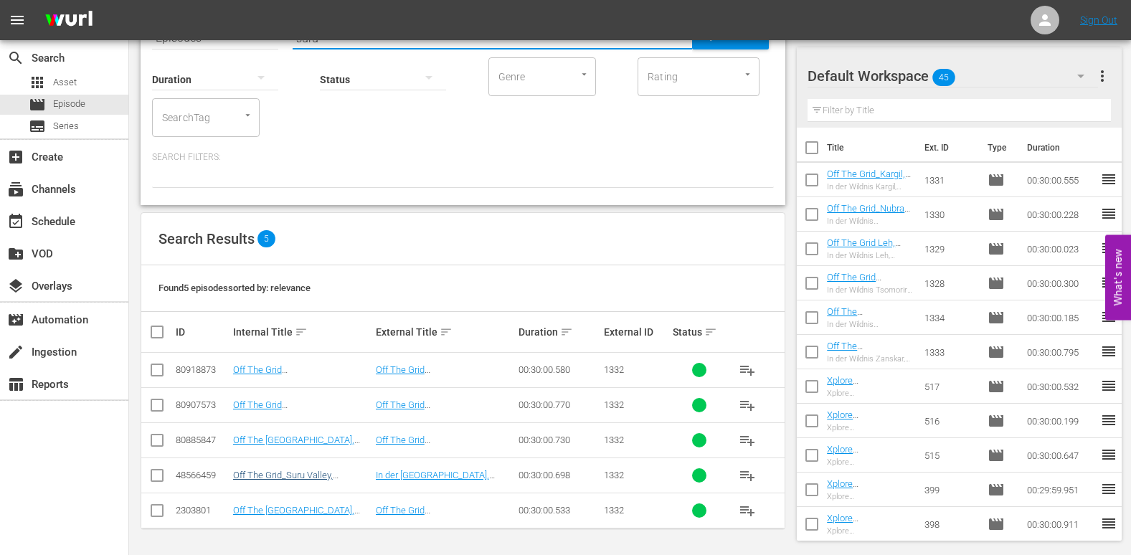
type input "suru"
click at [339, 472] on link "Off The Grid_Suru Valley, [GEOGRAPHIC_DATA] (GR)" at bounding box center [286, 481] width 107 height 22
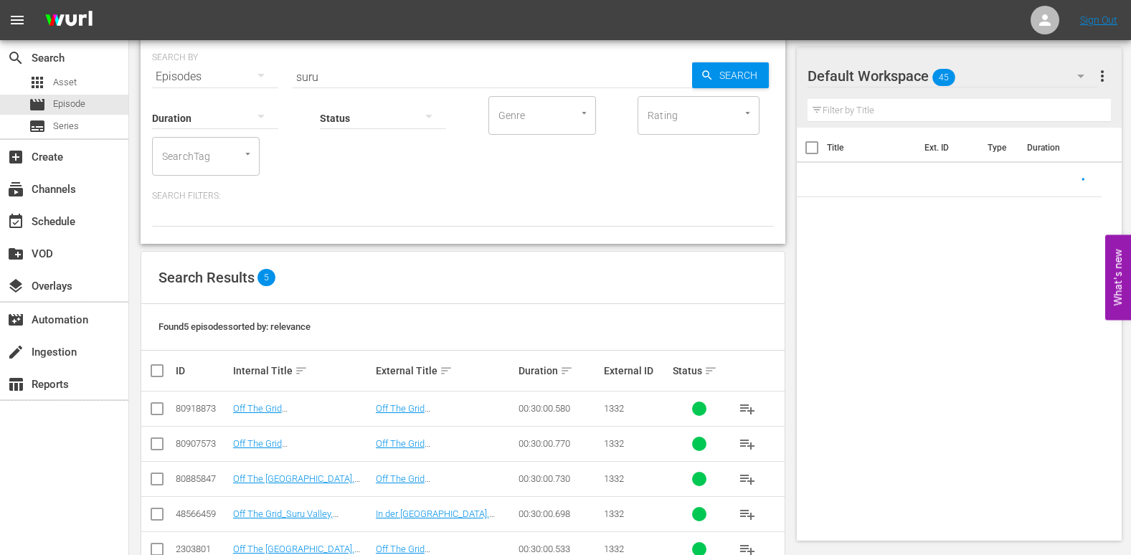
scroll to position [88, 0]
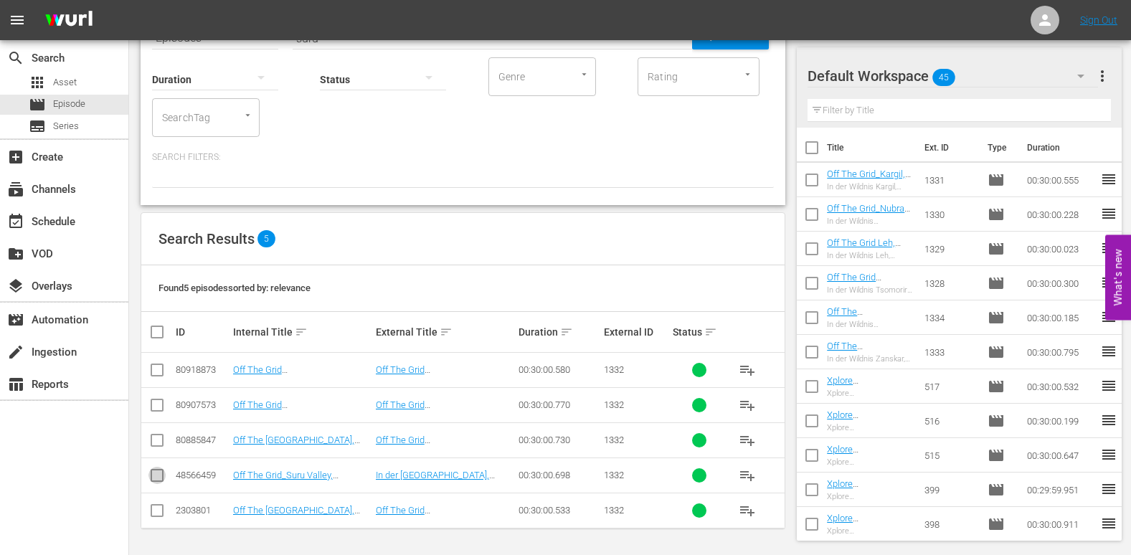
click at [160, 477] on input "checkbox" at bounding box center [156, 478] width 17 height 17
checkbox input "true"
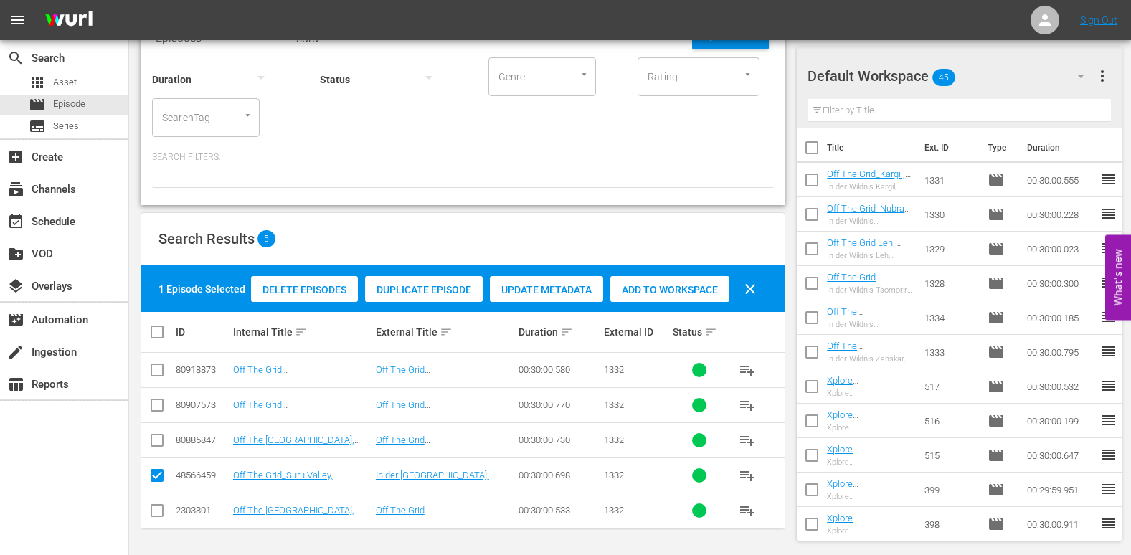
click at [673, 289] on span "Add to Workspace" at bounding box center [669, 289] width 119 height 11
click at [55, 220] on div "event_available Schedule" at bounding box center [40, 219] width 80 height 13
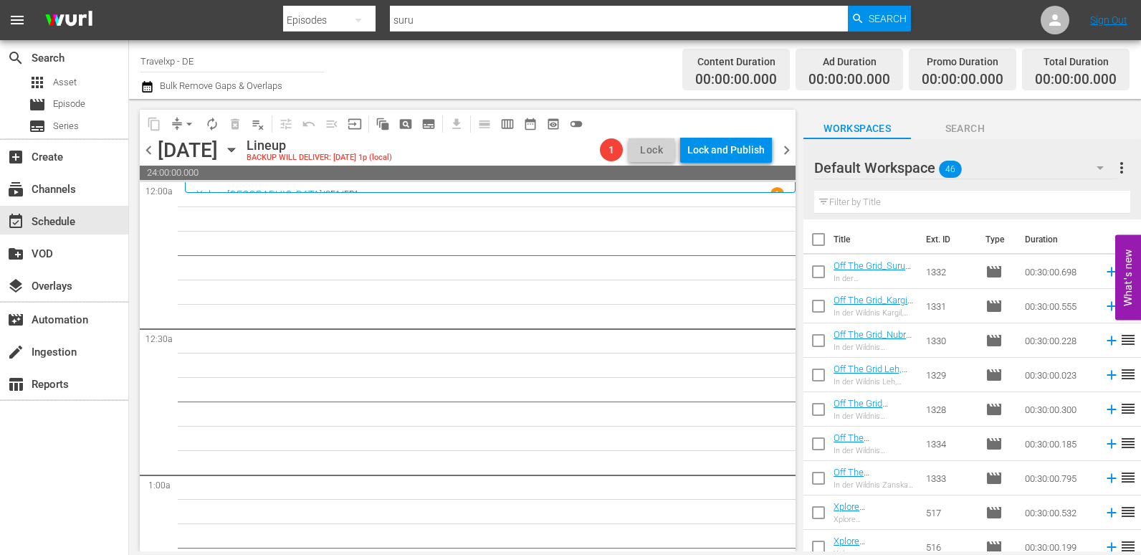
click at [881, 208] on input "text" at bounding box center [972, 202] width 316 height 23
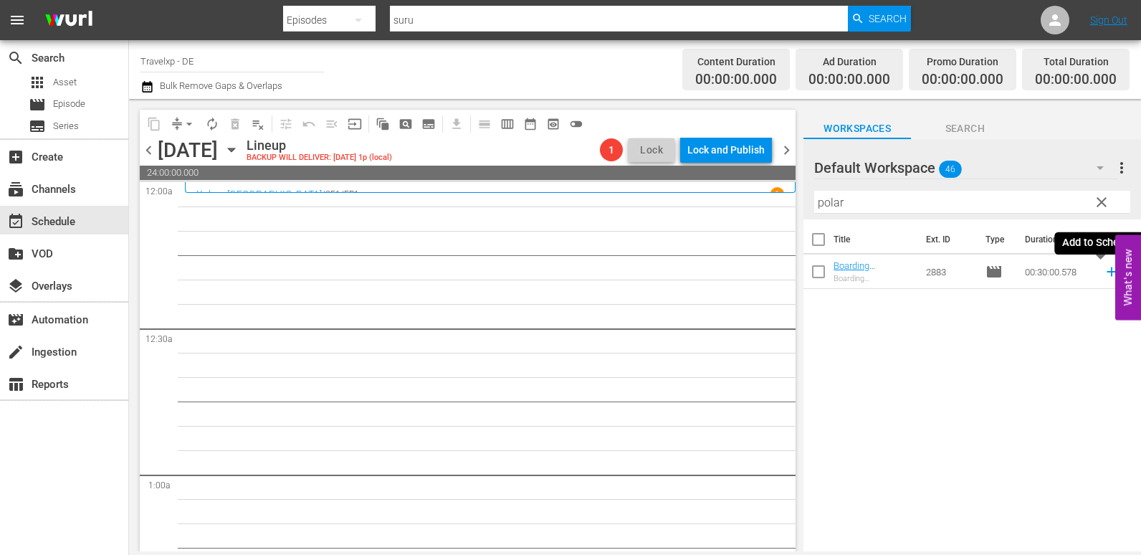
click at [1107, 273] on icon at bounding box center [1111, 271] width 9 height 9
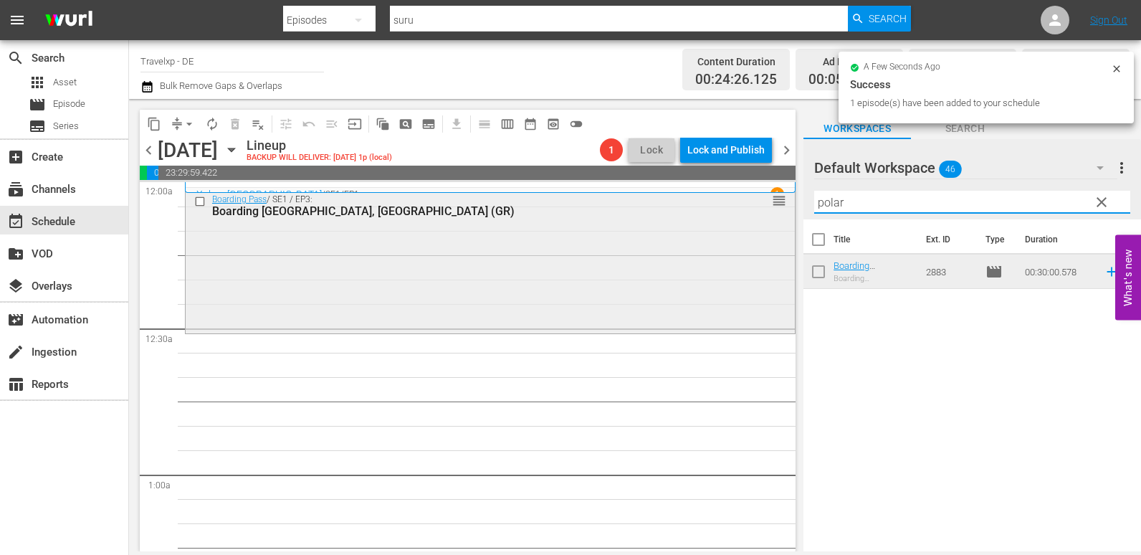
drag, startPoint x: 856, startPoint y: 206, endPoint x: 728, endPoint y: 212, distance: 127.8
click at [728, 212] on div "content_copy compress arrow_drop_down autorenew_outlined delete_forever_outline…" at bounding box center [635, 325] width 1012 height 452
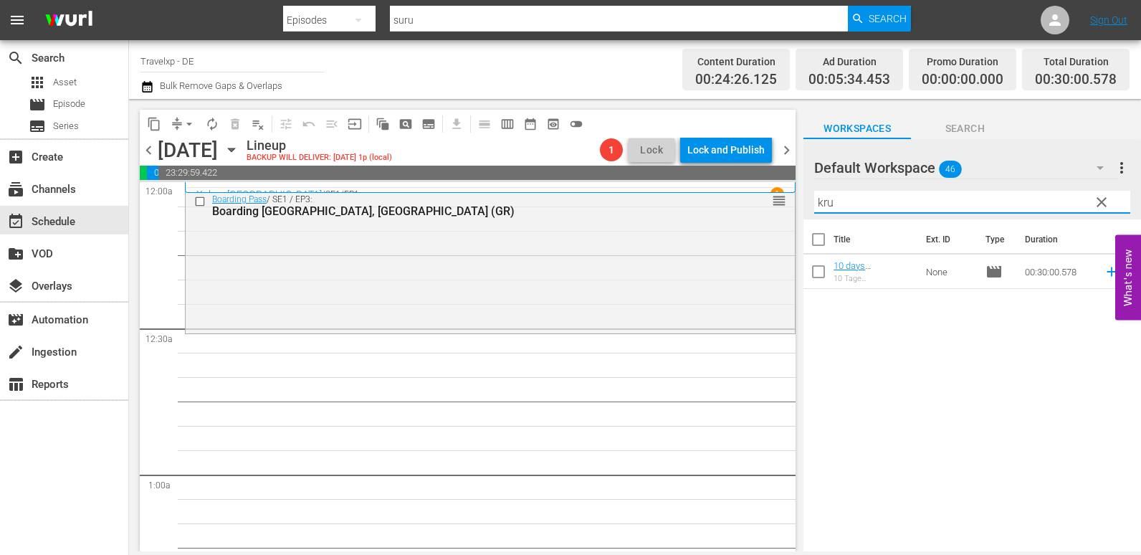
click at [1107, 272] on icon at bounding box center [1111, 271] width 9 height 9
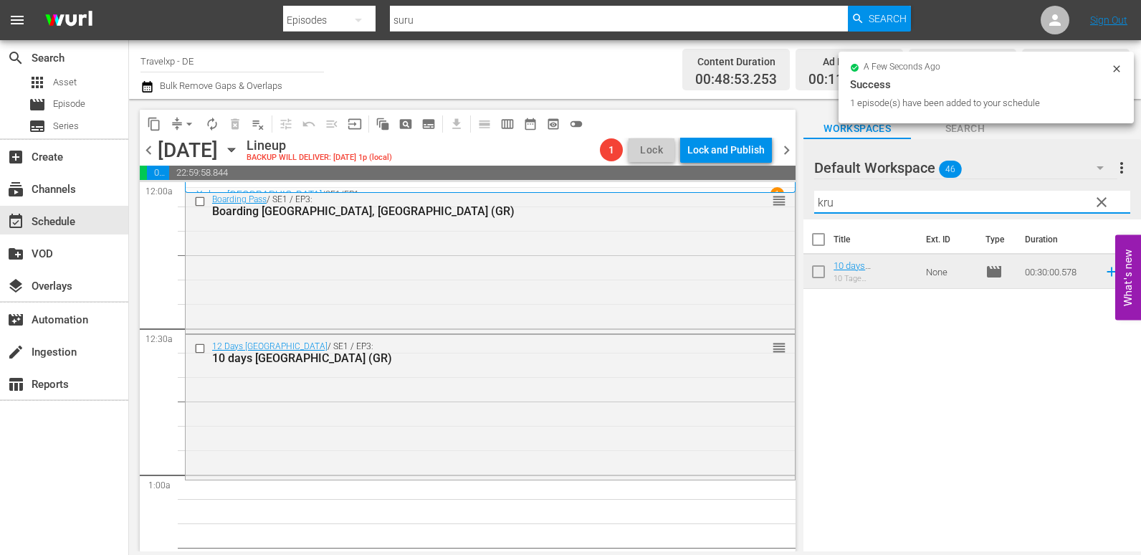
click at [710, 224] on div "content_copy compress arrow_drop_down autorenew_outlined delete_forever_outline…" at bounding box center [635, 325] width 1012 height 452
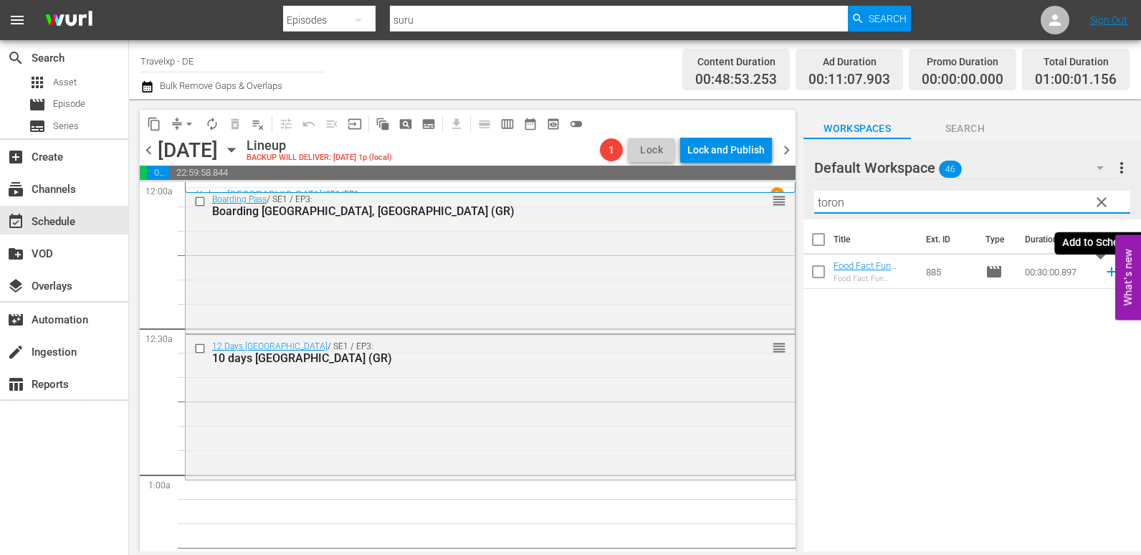
click at [1104, 275] on icon at bounding box center [1112, 272] width 16 height 16
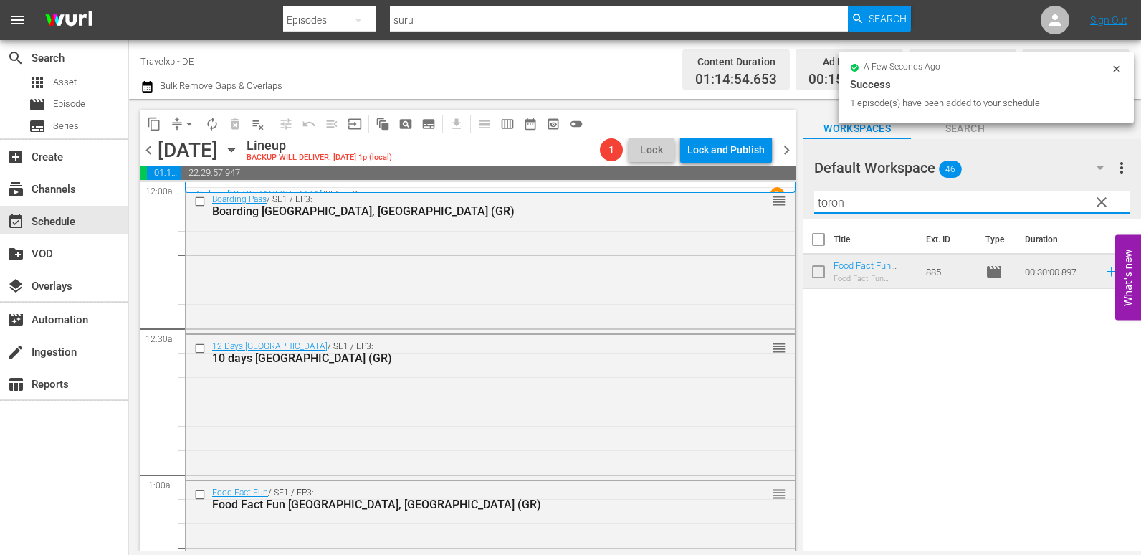
drag, startPoint x: 848, startPoint y: 210, endPoint x: 798, endPoint y: 211, distance: 50.2
click at [798, 211] on div "content_copy compress arrow_drop_down autorenew_outlined delete_forever_outline…" at bounding box center [635, 325] width 1012 height 452
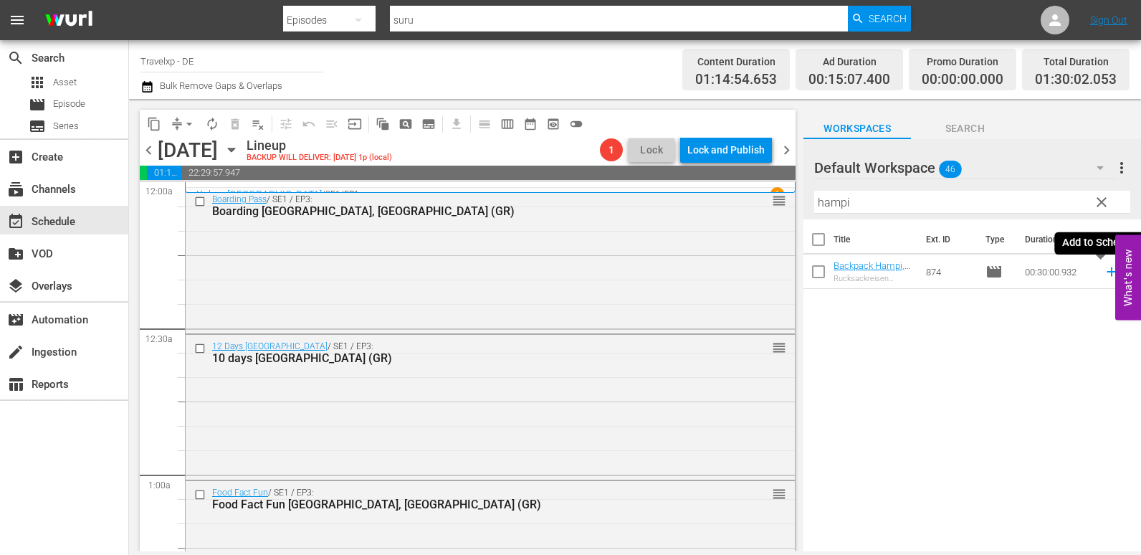
click at [1104, 272] on icon at bounding box center [1112, 272] width 16 height 16
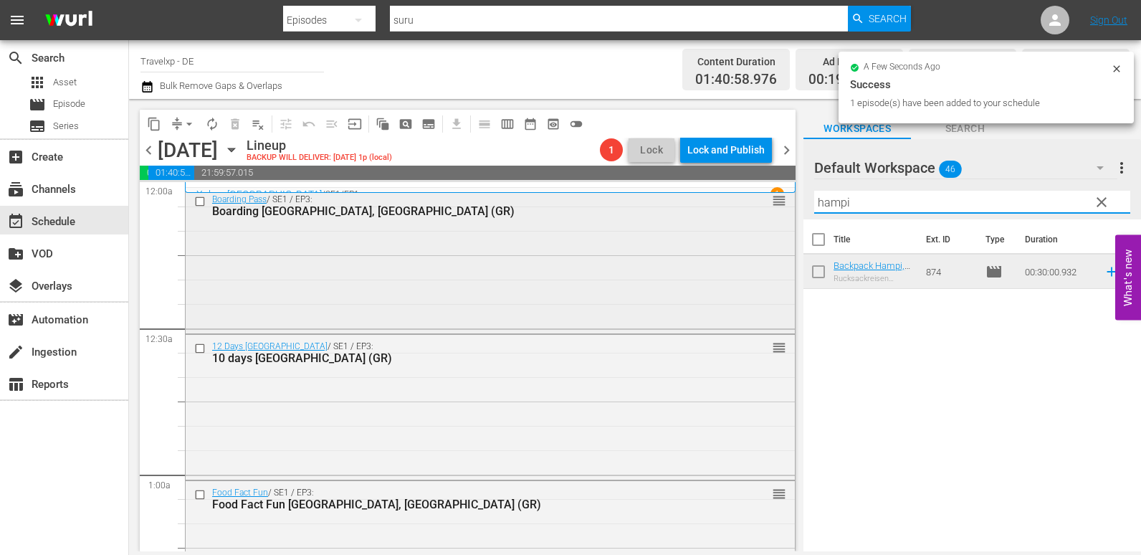
drag, startPoint x: 860, startPoint y: 201, endPoint x: 749, endPoint y: 204, distance: 111.1
click at [749, 204] on div "content_copy compress arrow_drop_down autorenew_outlined delete_forever_outline…" at bounding box center [635, 325] width 1012 height 452
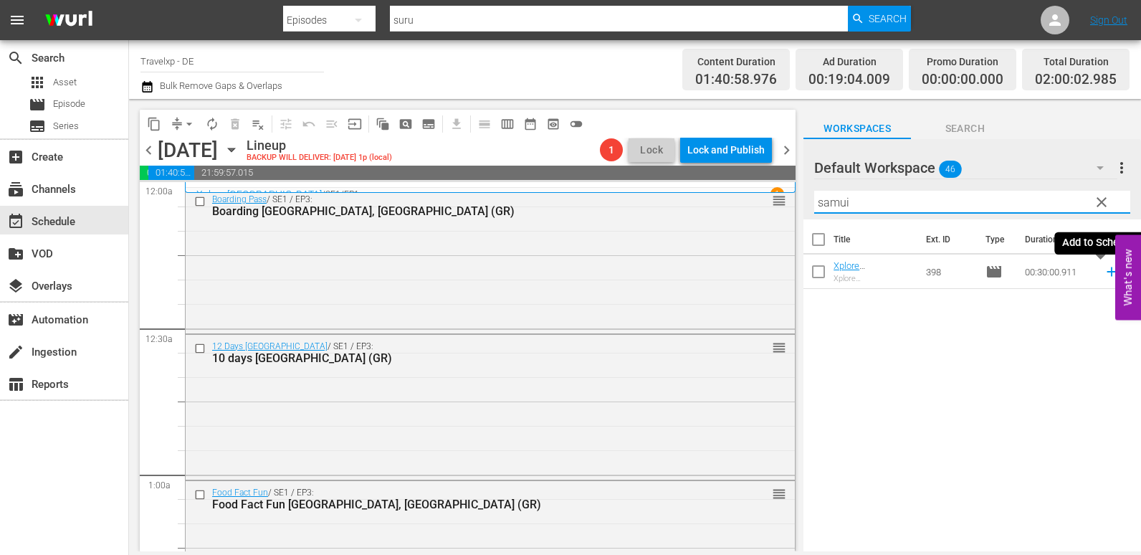
click at [1104, 267] on icon at bounding box center [1112, 272] width 16 height 16
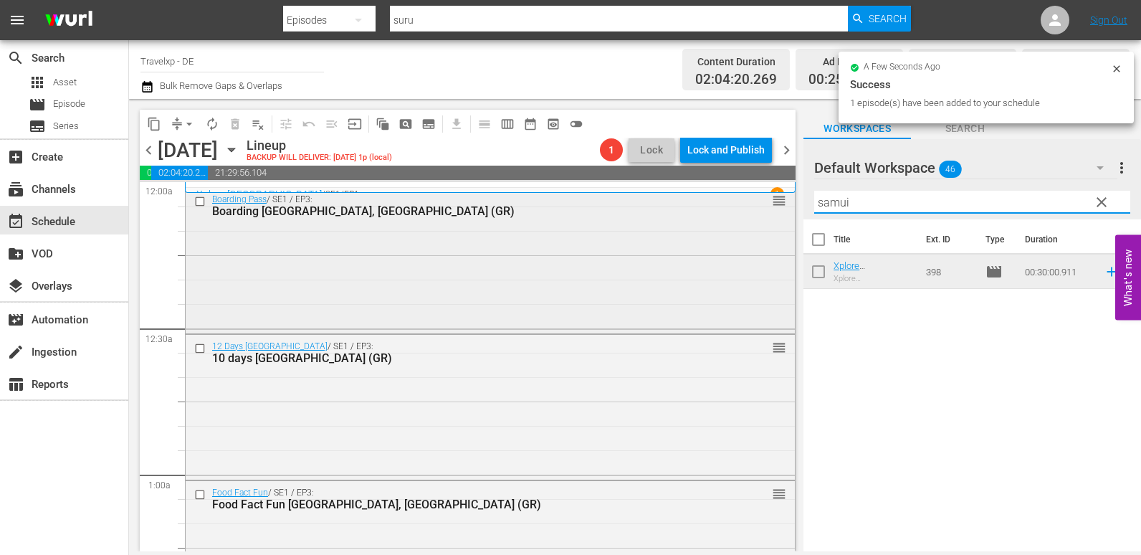
drag, startPoint x: 868, startPoint y: 202, endPoint x: 760, endPoint y: 204, distance: 108.3
click at [760, 204] on div "content_copy compress arrow_drop_down autorenew_outlined delete_forever_outline…" at bounding box center [635, 325] width 1012 height 452
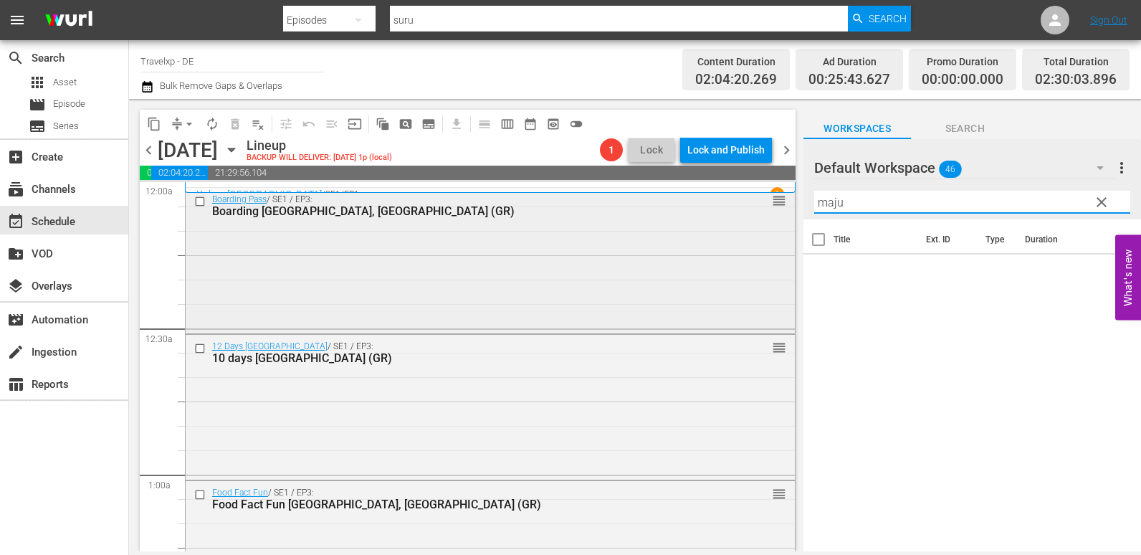
drag, startPoint x: 862, startPoint y: 203, endPoint x: 754, endPoint y: 203, distance: 107.5
click at [754, 203] on div "content_copy compress arrow_drop_down autorenew_outlined delete_forever_outline…" at bounding box center [635, 325] width 1012 height 452
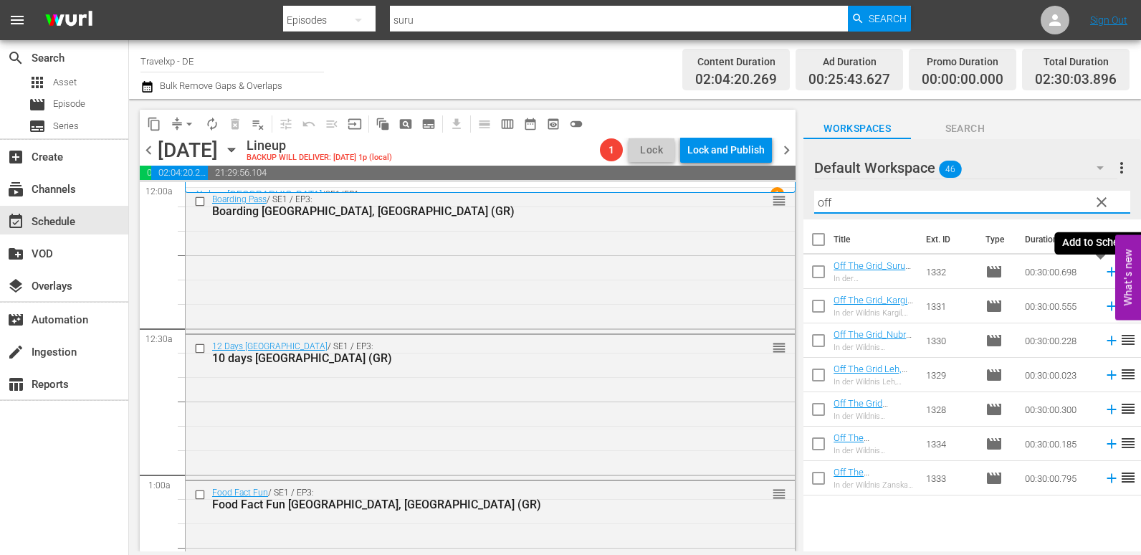
click at [1104, 275] on icon at bounding box center [1112, 272] width 16 height 16
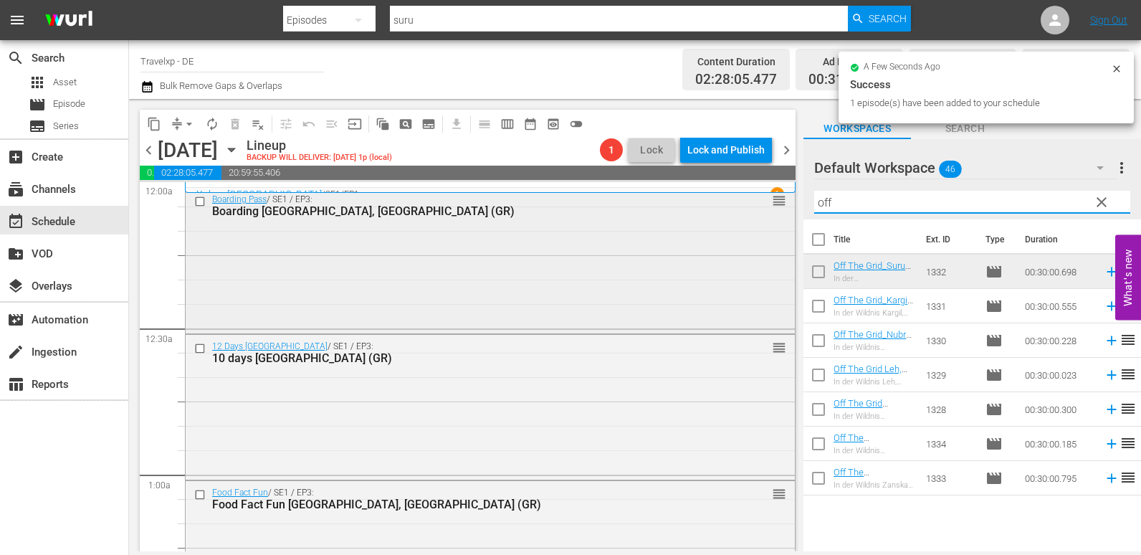
drag, startPoint x: 834, startPoint y: 199, endPoint x: 760, endPoint y: 216, distance: 75.8
click at [760, 216] on div "content_copy compress arrow_drop_down autorenew_outlined delete_forever_outline…" at bounding box center [635, 325] width 1012 height 452
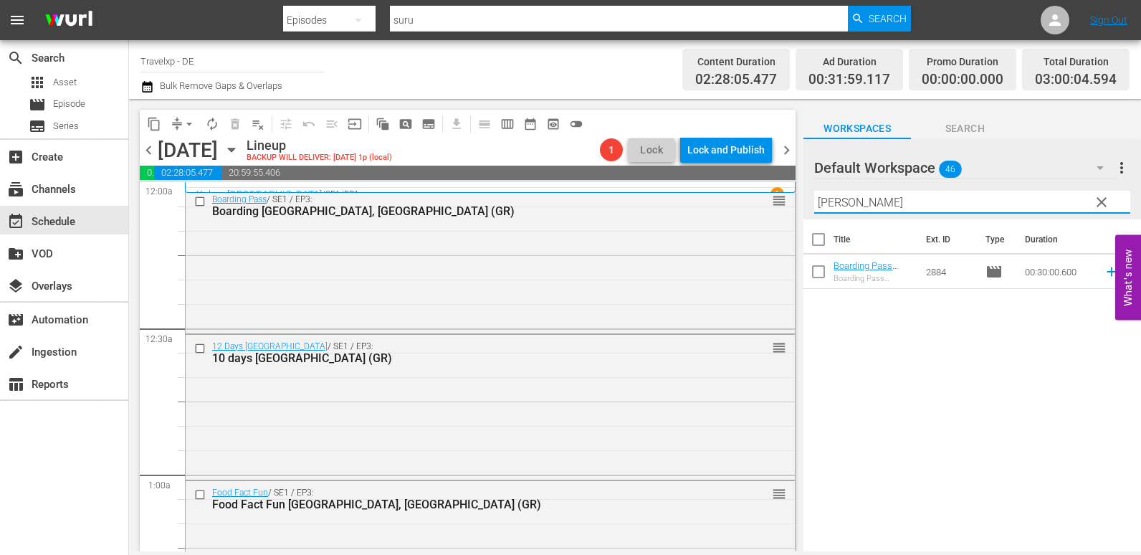
click at [1100, 281] on td at bounding box center [1109, 271] width 22 height 34
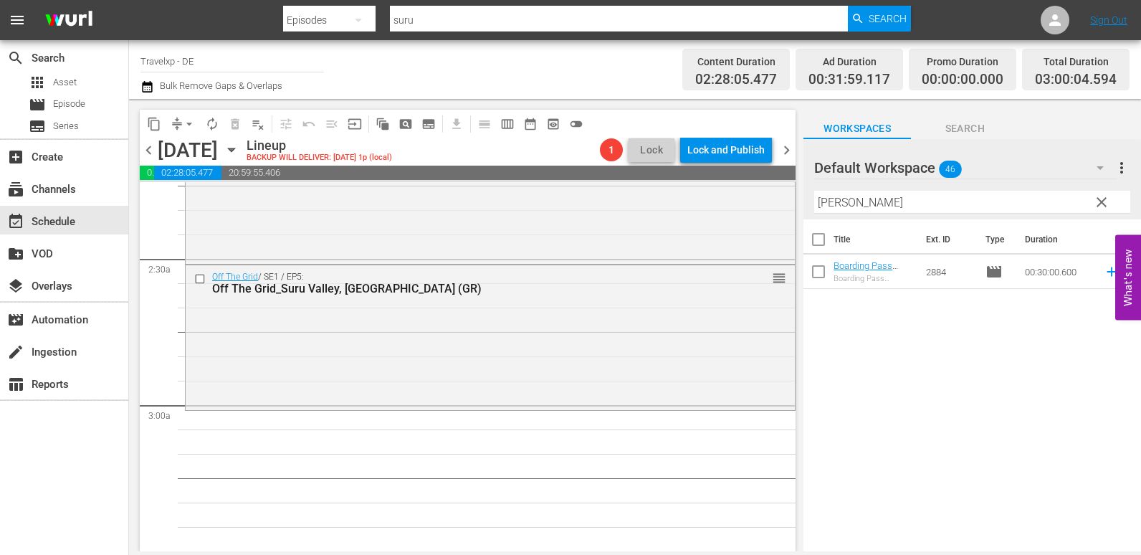
scroll to position [717, 0]
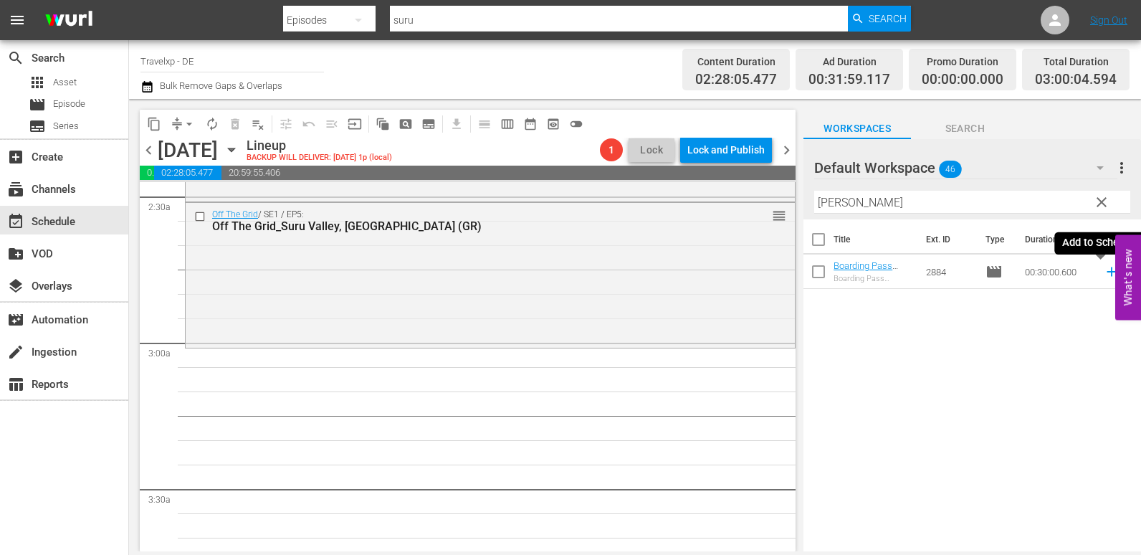
click at [1107, 272] on icon at bounding box center [1111, 271] width 9 height 9
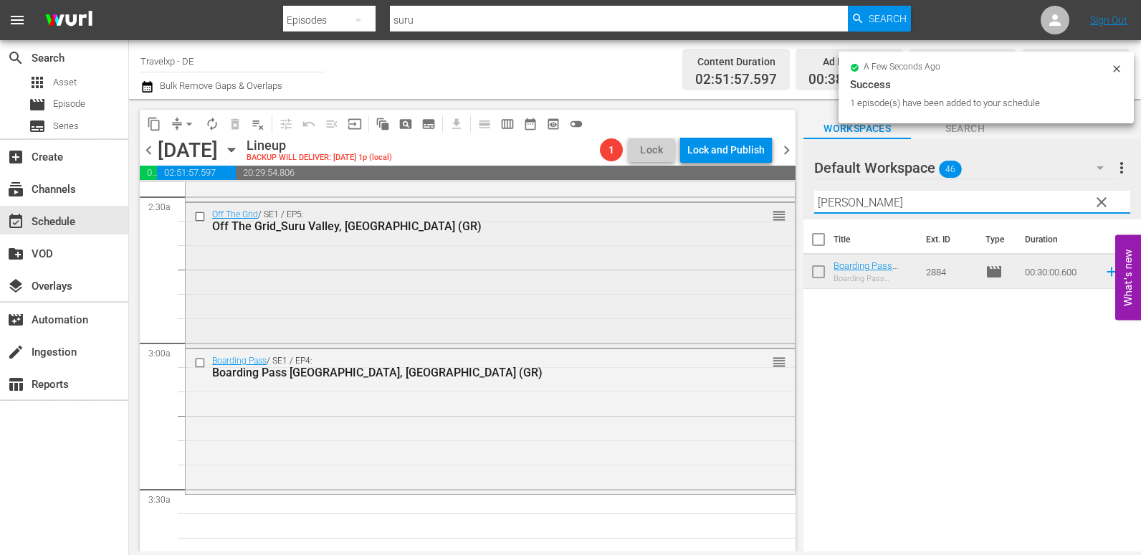
drag, startPoint x: 865, startPoint y: 205, endPoint x: 764, endPoint y: 218, distance: 101.2
click at [764, 218] on div "content_copy compress arrow_drop_down autorenew_outlined delete_forever_outline…" at bounding box center [635, 325] width 1012 height 452
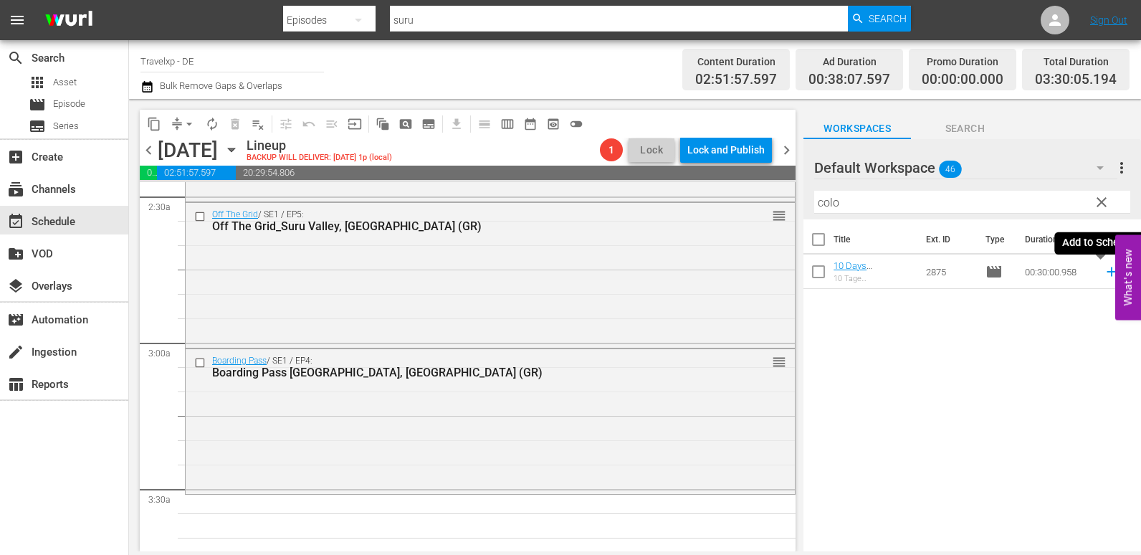
click at [1104, 272] on icon at bounding box center [1112, 272] width 16 height 16
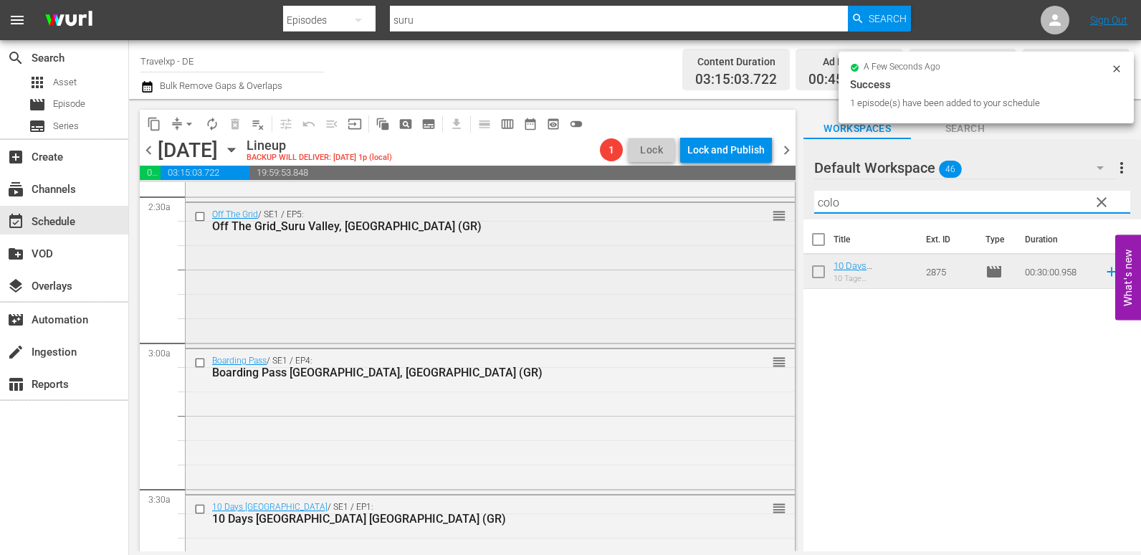
drag, startPoint x: 794, startPoint y: 209, endPoint x: 686, endPoint y: 213, distance: 108.3
click at [686, 213] on div "content_copy compress arrow_drop_down autorenew_outlined delete_forever_outline…" at bounding box center [635, 325] width 1012 height 452
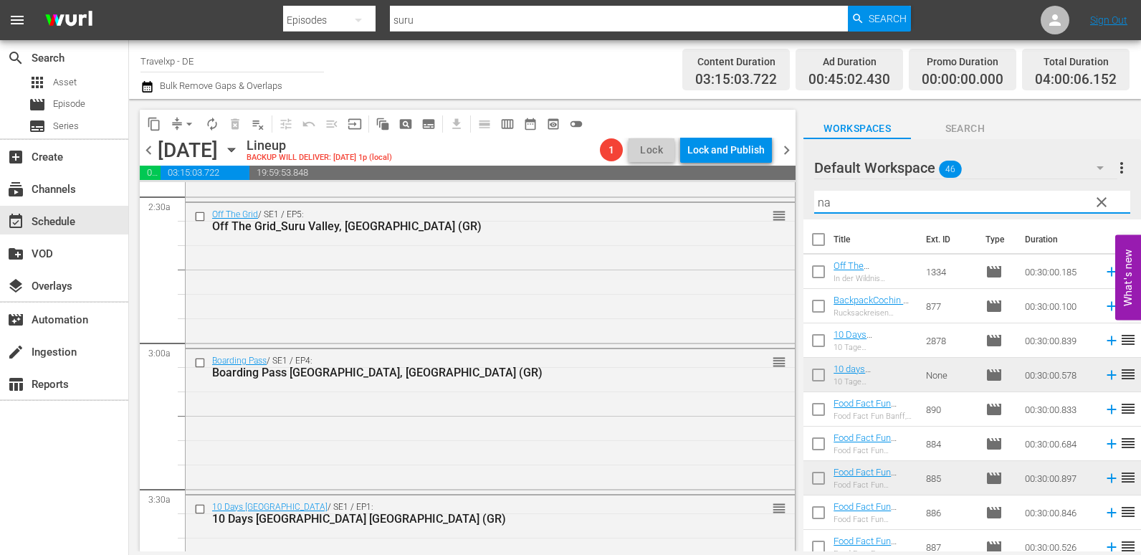
type input "n"
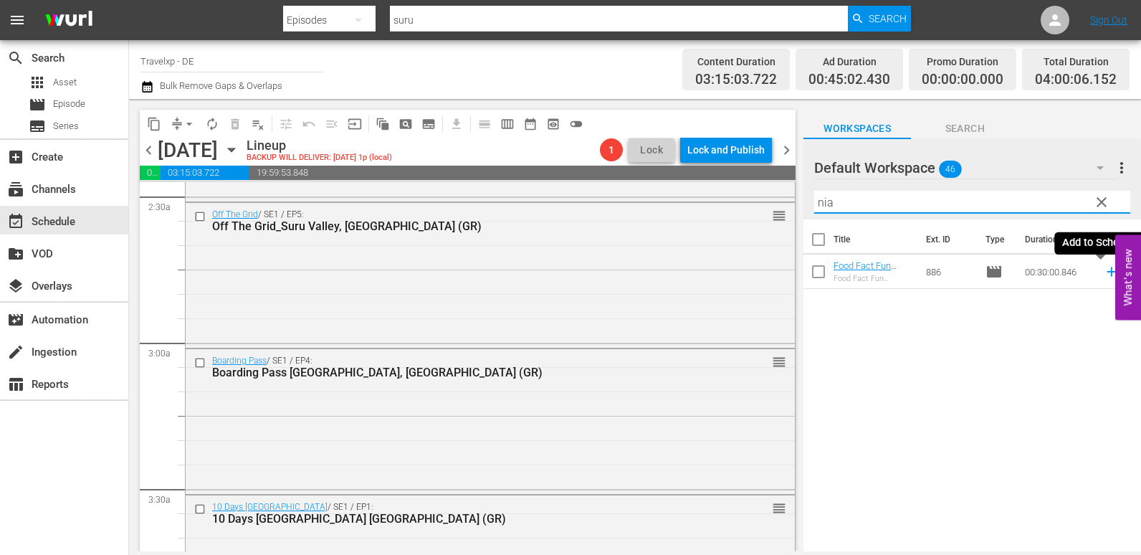
click at [1104, 273] on icon at bounding box center [1112, 272] width 16 height 16
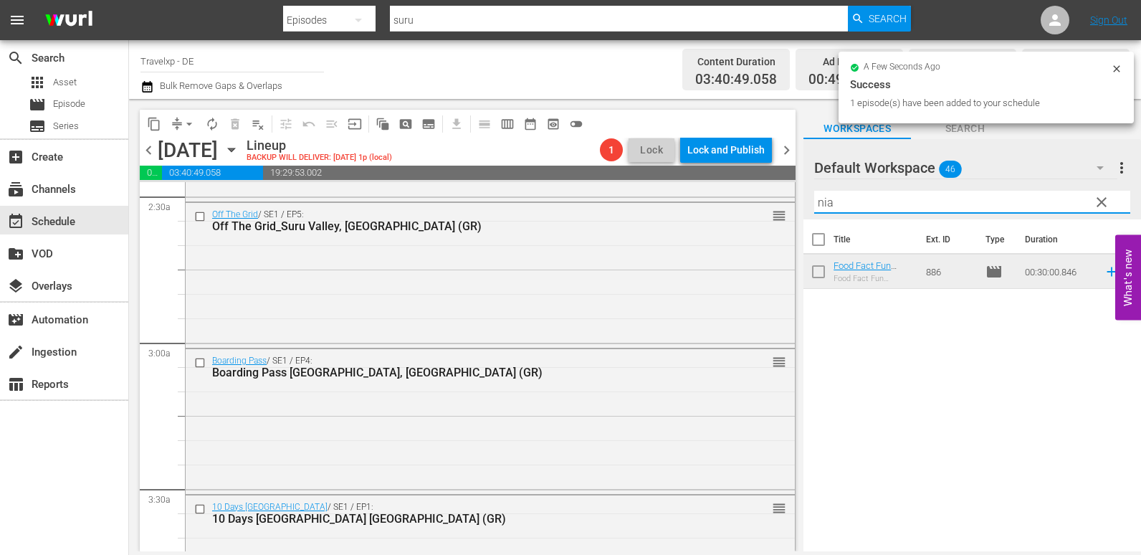
drag, startPoint x: 848, startPoint y: 207, endPoint x: 788, endPoint y: 209, distance: 60.2
click at [788, 209] on div "content_copy compress arrow_drop_down autorenew_outlined delete_forever_outline…" at bounding box center [635, 325] width 1012 height 452
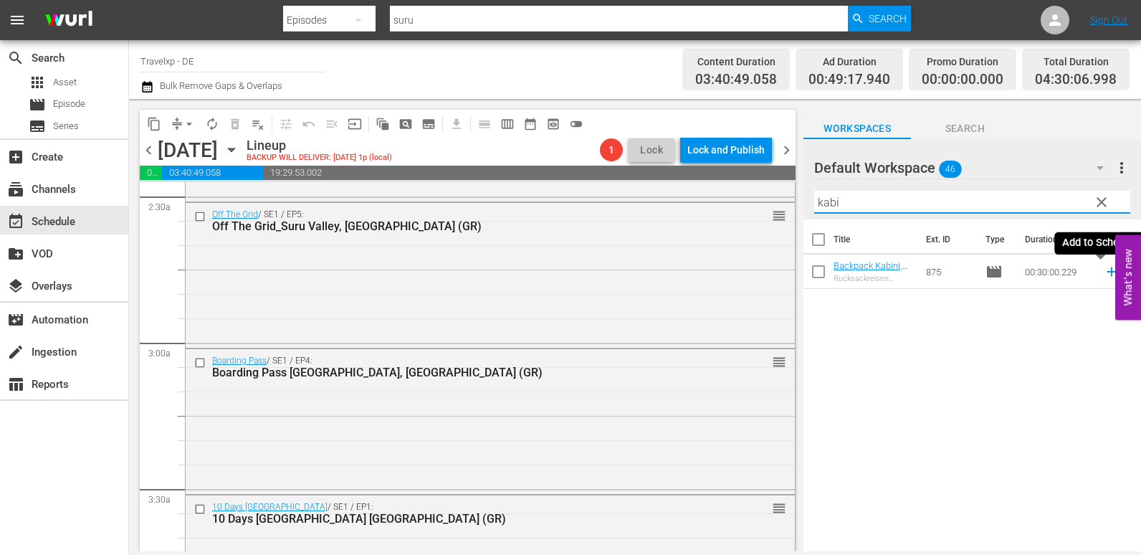
click at [1107, 272] on icon at bounding box center [1111, 271] width 9 height 9
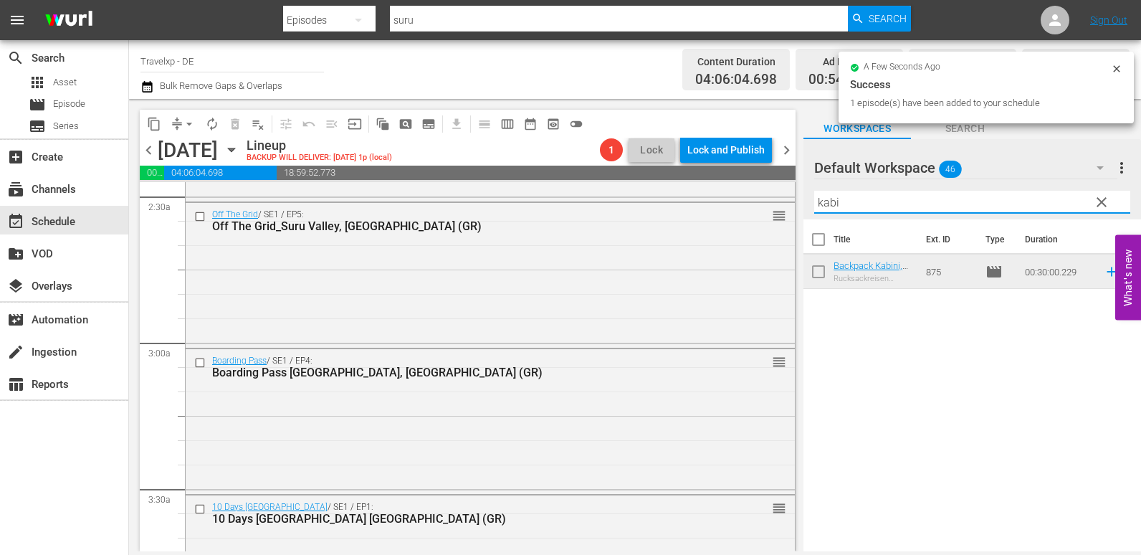
drag, startPoint x: 857, startPoint y: 206, endPoint x: 786, endPoint y: 207, distance: 70.3
click at [786, 207] on div "content_copy compress arrow_drop_down autorenew_outlined delete_forever_outline…" at bounding box center [635, 325] width 1012 height 452
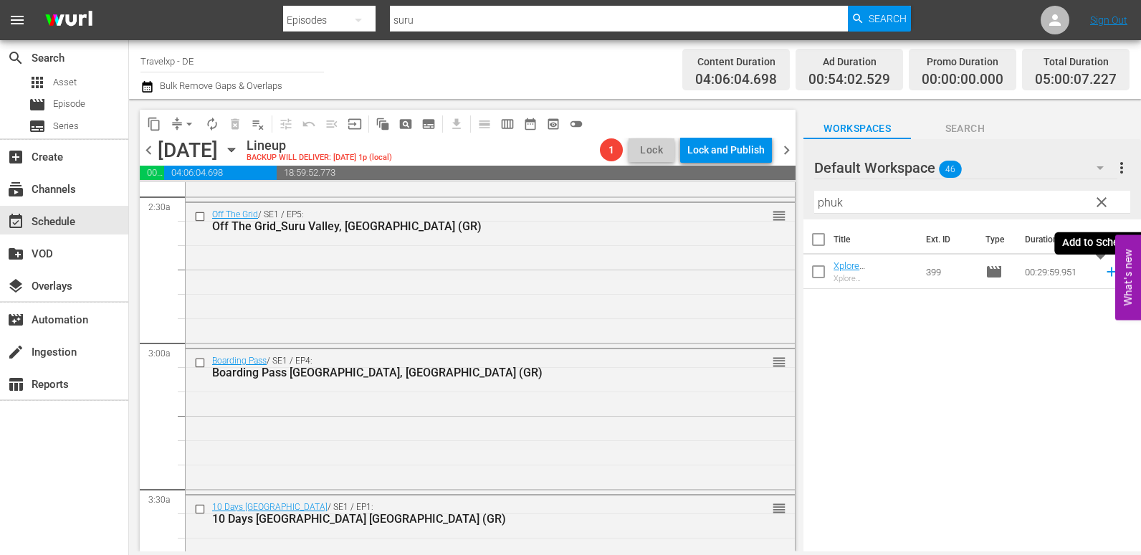
click at [1107, 274] on icon at bounding box center [1111, 271] width 9 height 9
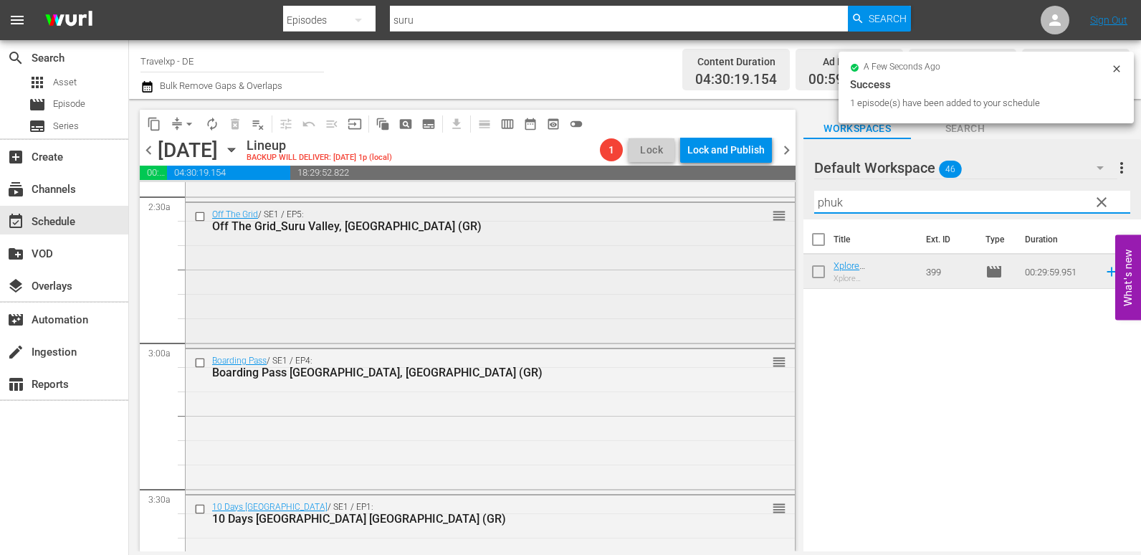
drag, startPoint x: 877, startPoint y: 199, endPoint x: 779, endPoint y: 213, distance: 99.9
click at [779, 213] on div "content_copy compress arrow_drop_down autorenew_outlined delete_forever_outline…" at bounding box center [635, 325] width 1012 height 452
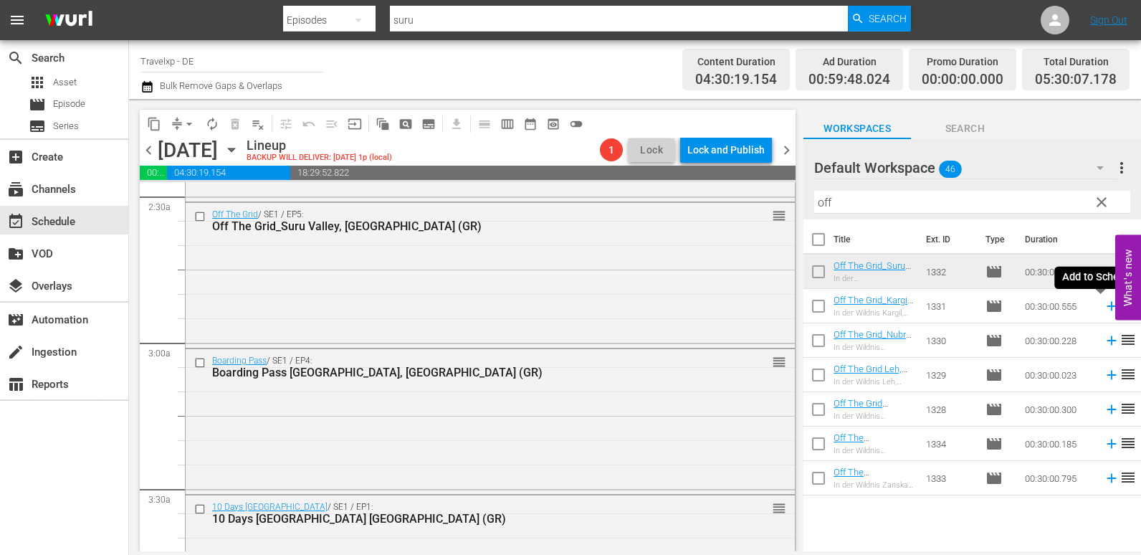
click at [1107, 303] on icon at bounding box center [1111, 306] width 9 height 9
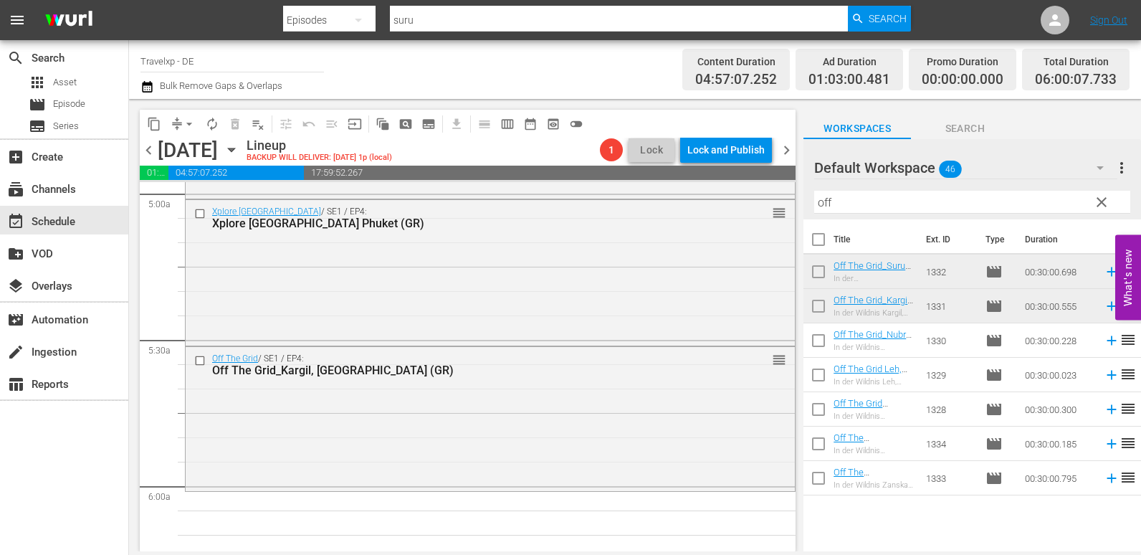
scroll to position [1434, 0]
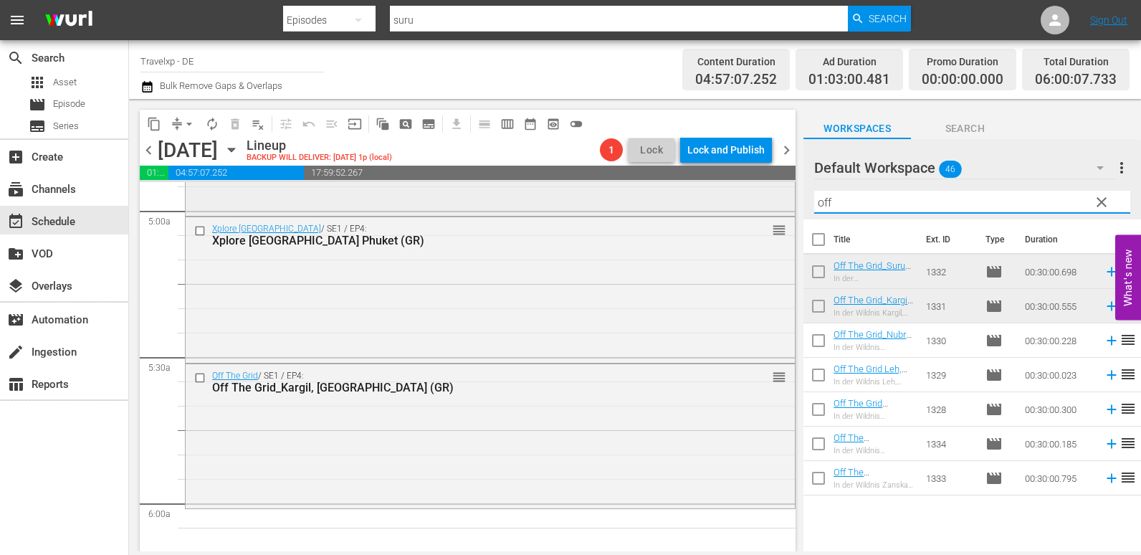
drag, startPoint x: 817, startPoint y: 206, endPoint x: 782, endPoint y: 211, distance: 35.5
click at [782, 211] on div "content_copy compress arrow_drop_down autorenew_outlined delete_forever_outline…" at bounding box center [635, 325] width 1012 height 452
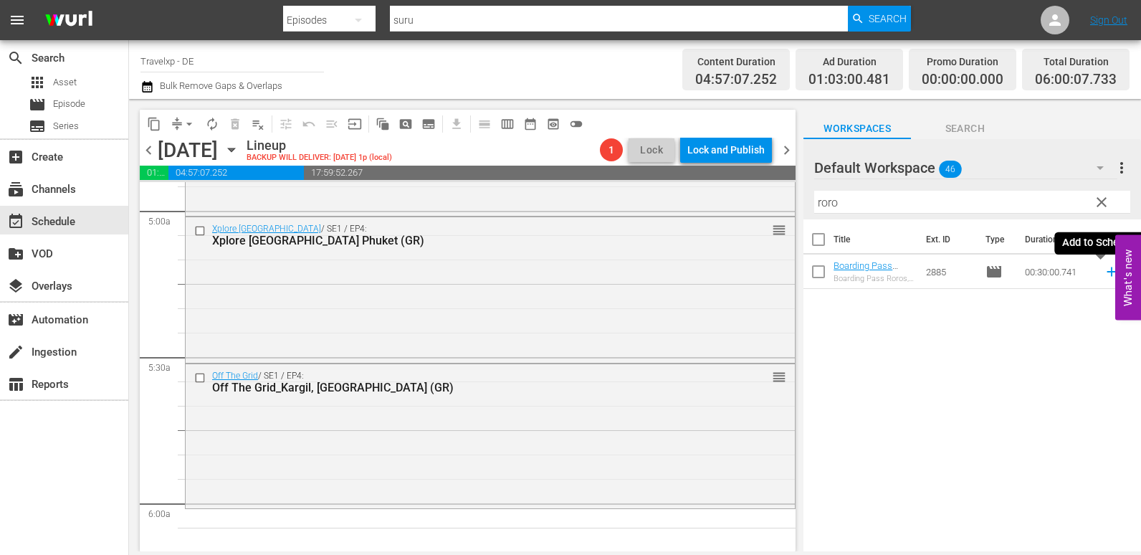
click at [1107, 275] on icon at bounding box center [1111, 271] width 9 height 9
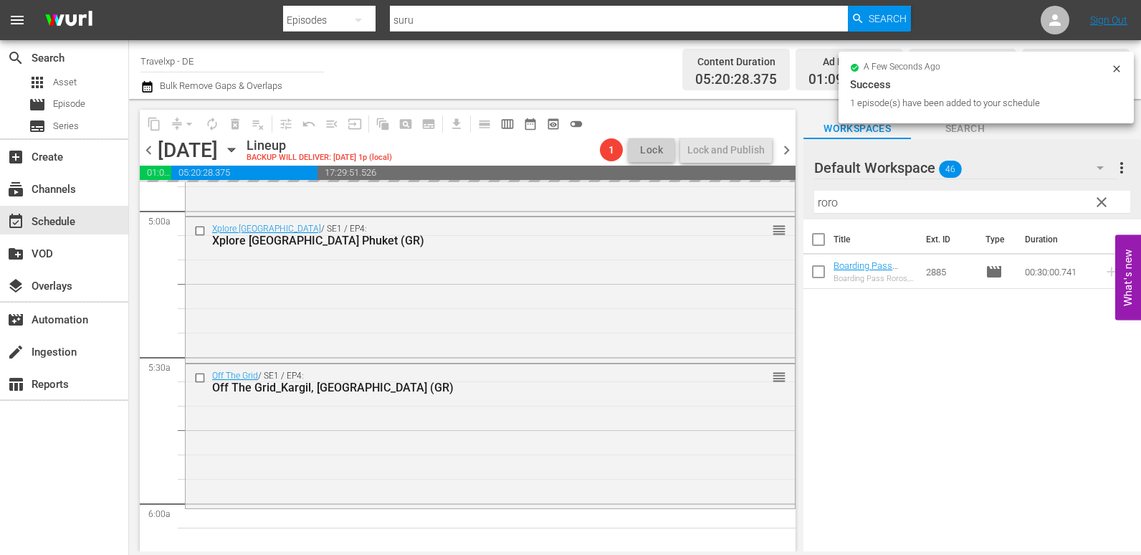
drag, startPoint x: 853, startPoint y: 196, endPoint x: 786, endPoint y: 206, distance: 67.5
click at [786, 206] on div "content_copy compress arrow_drop_down autorenew_outlined delete_forever_outline…" at bounding box center [635, 325] width 1012 height 452
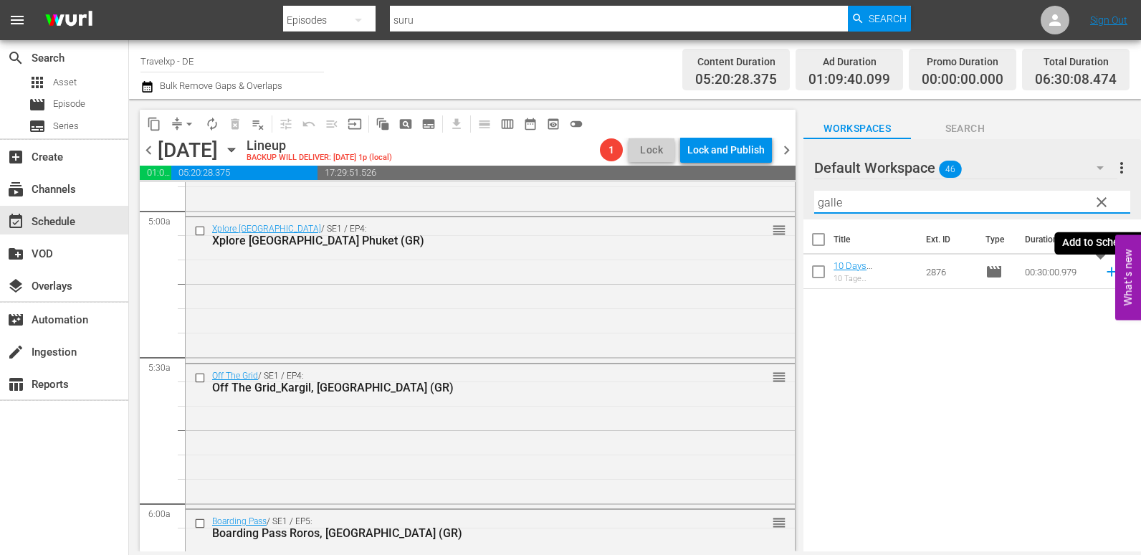
click at [1107, 272] on icon at bounding box center [1111, 271] width 9 height 9
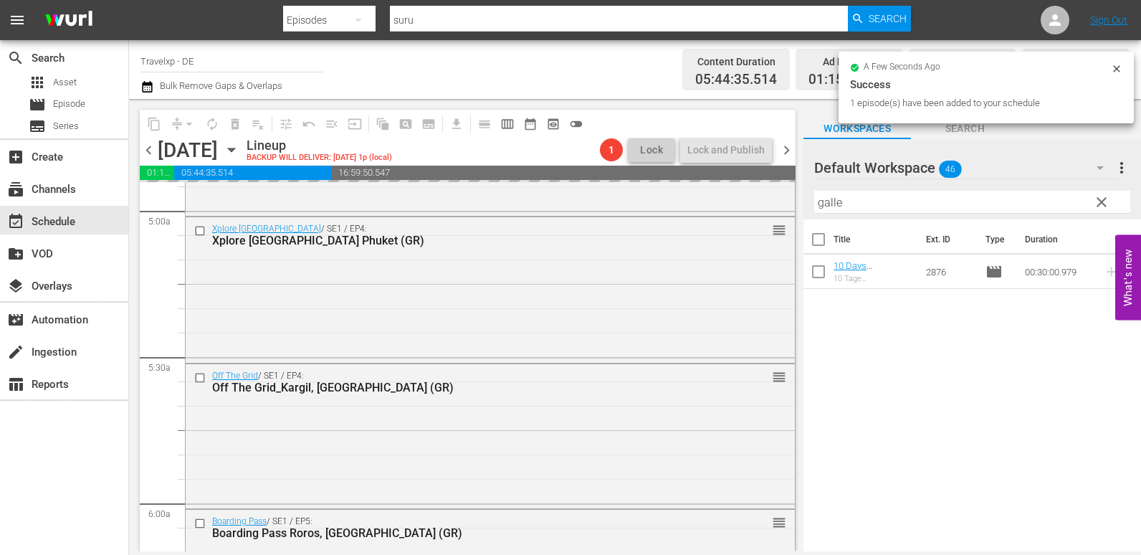
click at [784, 210] on div "content_copy compress arrow_drop_down autorenew_outlined delete_forever_outline…" at bounding box center [635, 325] width 1012 height 452
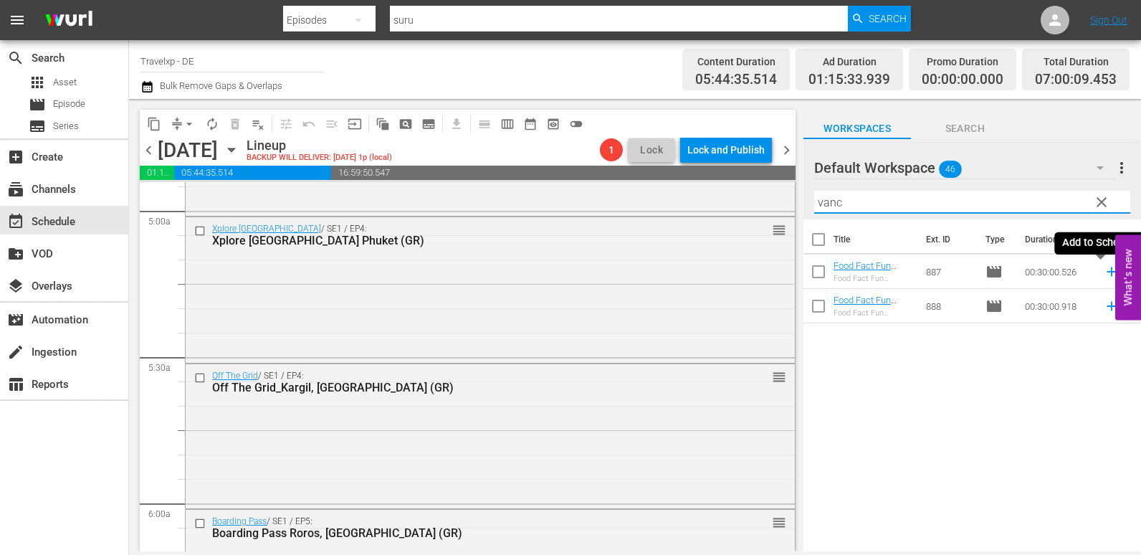
drag, startPoint x: 1100, startPoint y: 273, endPoint x: 1091, endPoint y: 273, distance: 8.6
click at [1104, 273] on icon at bounding box center [1112, 272] width 16 height 16
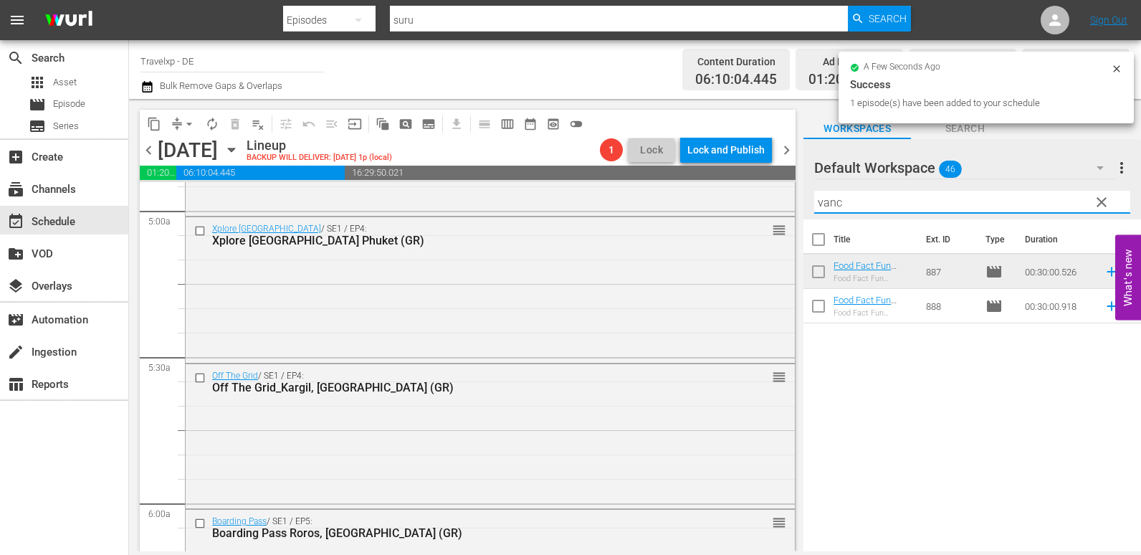
drag, startPoint x: 841, startPoint y: 195, endPoint x: 830, endPoint y: 196, distance: 10.8
click at [766, 199] on div "content_copy compress arrow_drop_down autorenew_outlined delete_forever_outline…" at bounding box center [635, 325] width 1012 height 452
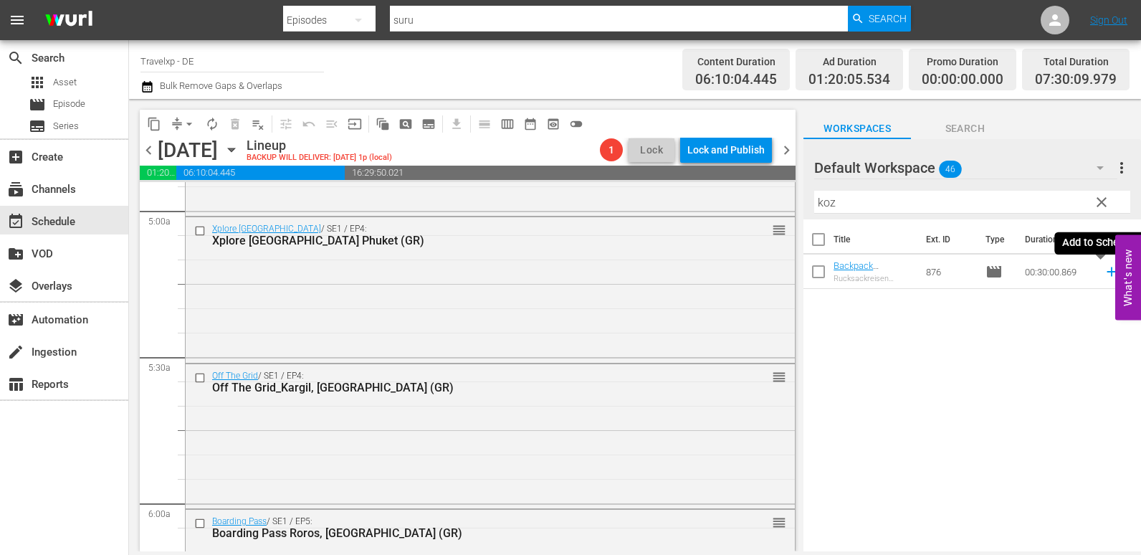
click at [1105, 270] on icon at bounding box center [1112, 272] width 16 height 16
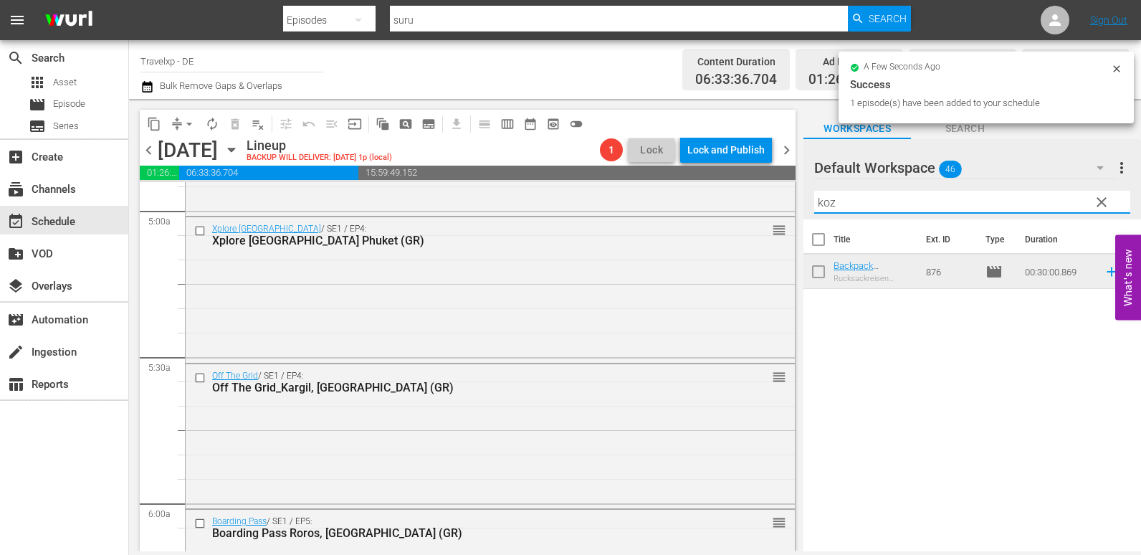
drag, startPoint x: 859, startPoint y: 206, endPoint x: 815, endPoint y: 202, distance: 43.9
click at [757, 204] on div "content_copy compress arrow_drop_down autorenew_outlined delete_forever_outline…" at bounding box center [635, 325] width 1012 height 452
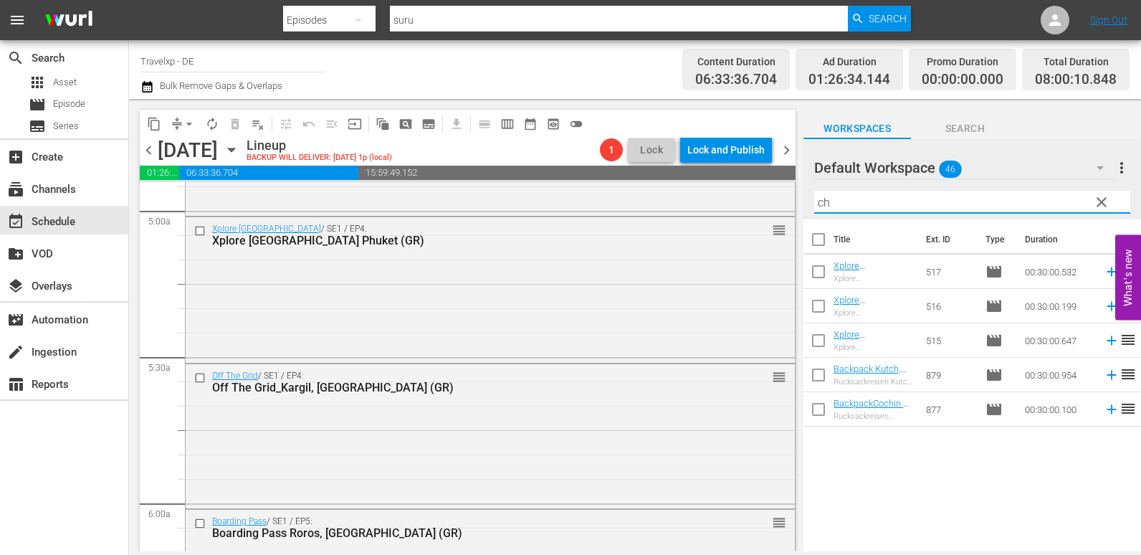
type input "c"
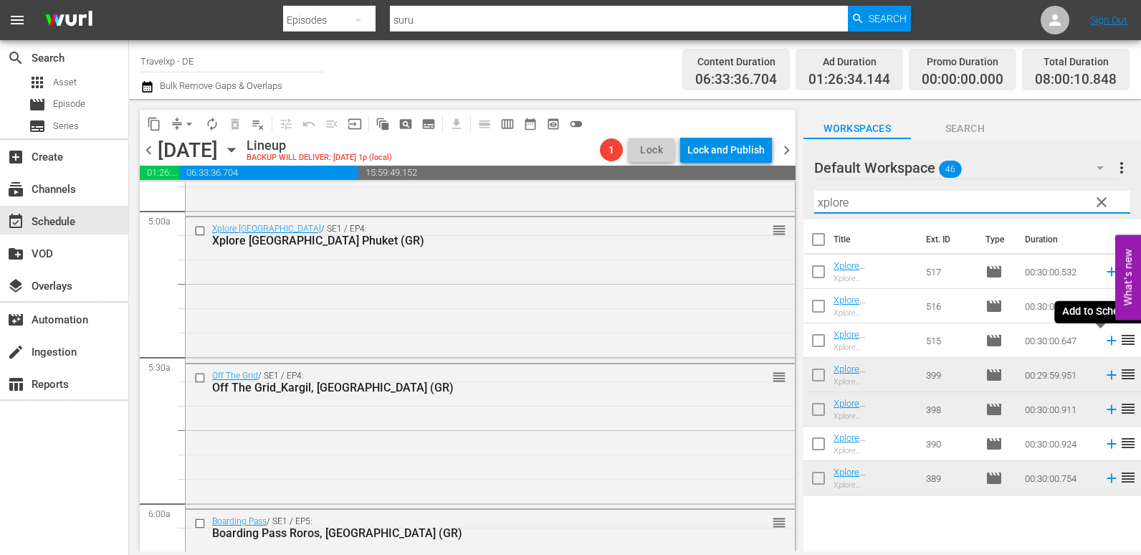
click at [1104, 345] on icon at bounding box center [1112, 341] width 16 height 16
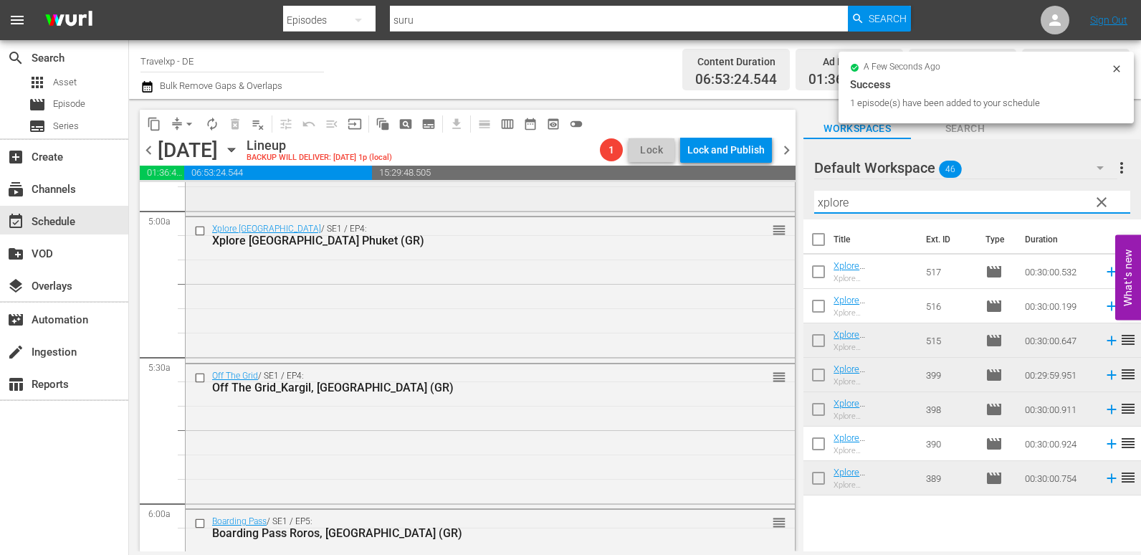
drag, startPoint x: 866, startPoint y: 198, endPoint x: 756, endPoint y: 209, distance: 110.2
click at [756, 209] on div "content_copy compress arrow_drop_down autorenew_outlined delete_forever_outline…" at bounding box center [635, 325] width 1012 height 452
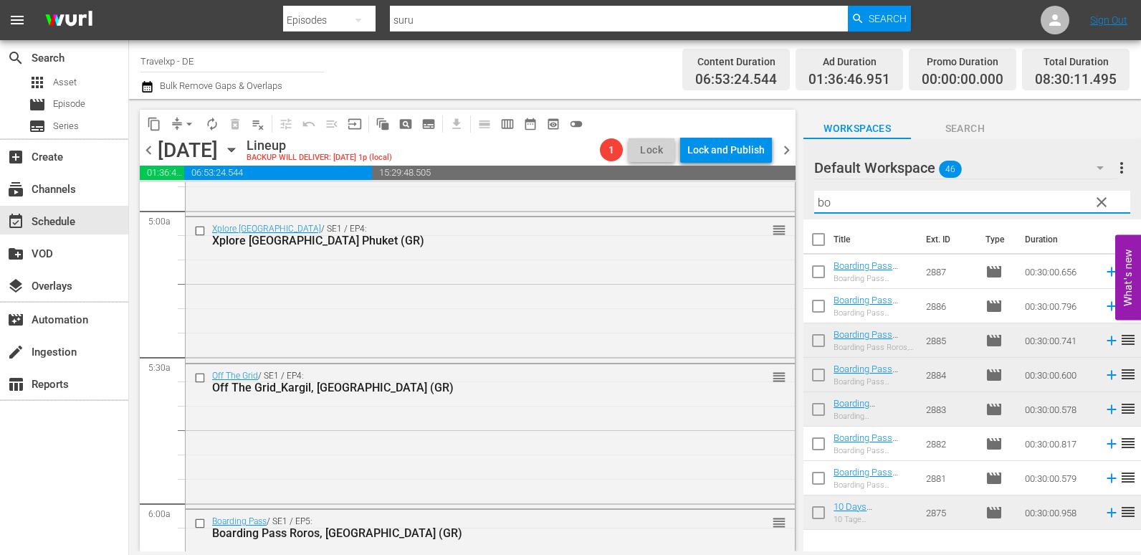
type input "b"
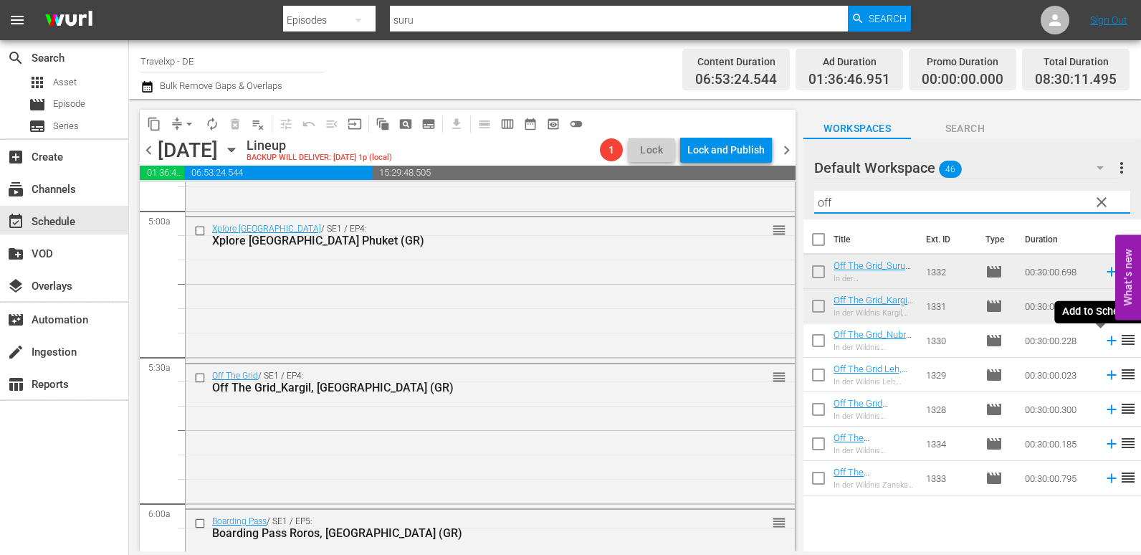
click at [1104, 342] on icon at bounding box center [1112, 341] width 16 height 16
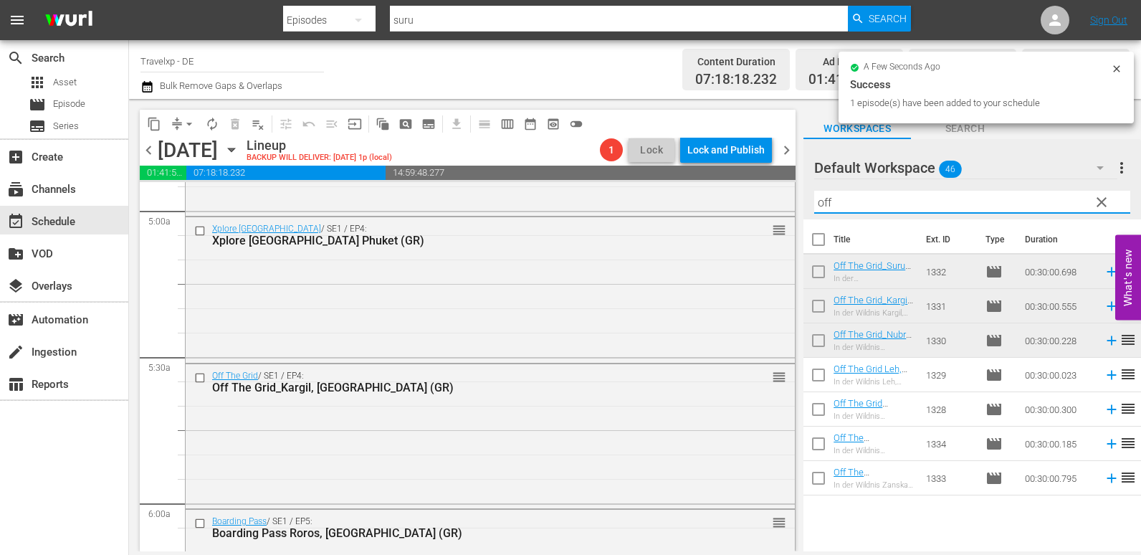
click at [739, 214] on div "content_copy compress arrow_drop_down autorenew_outlined delete_forever_outline…" at bounding box center [635, 325] width 1012 height 452
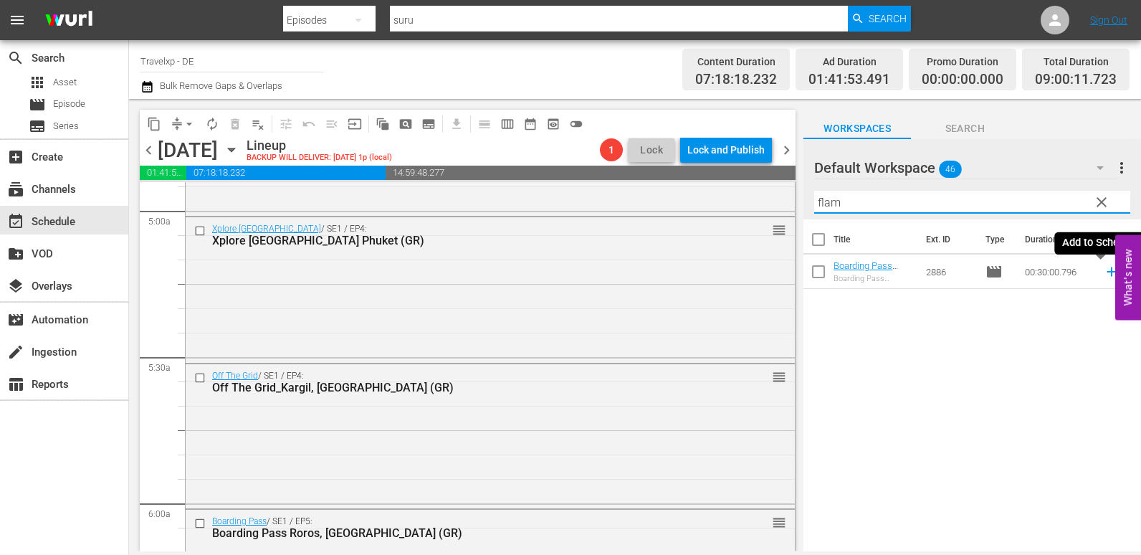
click at [1107, 272] on icon at bounding box center [1111, 271] width 9 height 9
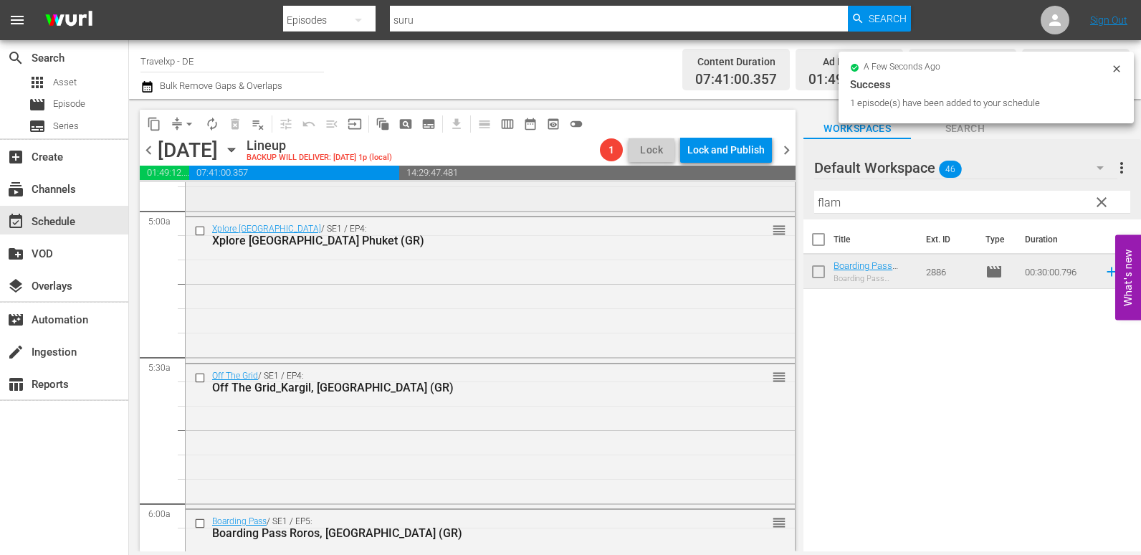
drag, startPoint x: 860, startPoint y: 201, endPoint x: 766, endPoint y: 205, distance: 94.0
click at [766, 205] on div "content_copy compress arrow_drop_down autorenew_outlined delete_forever_outline…" at bounding box center [635, 325] width 1012 height 452
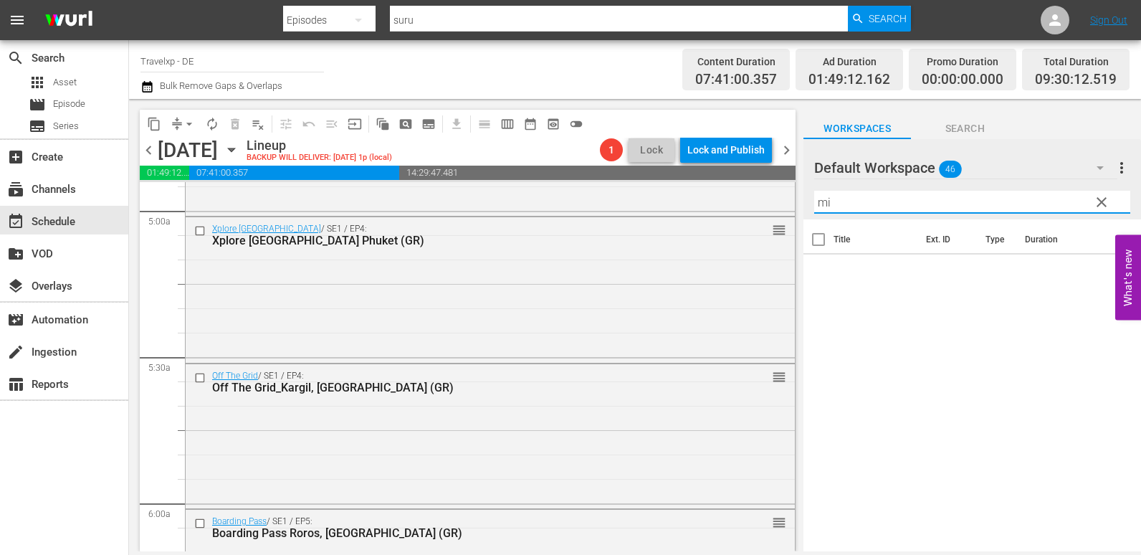
type input "m"
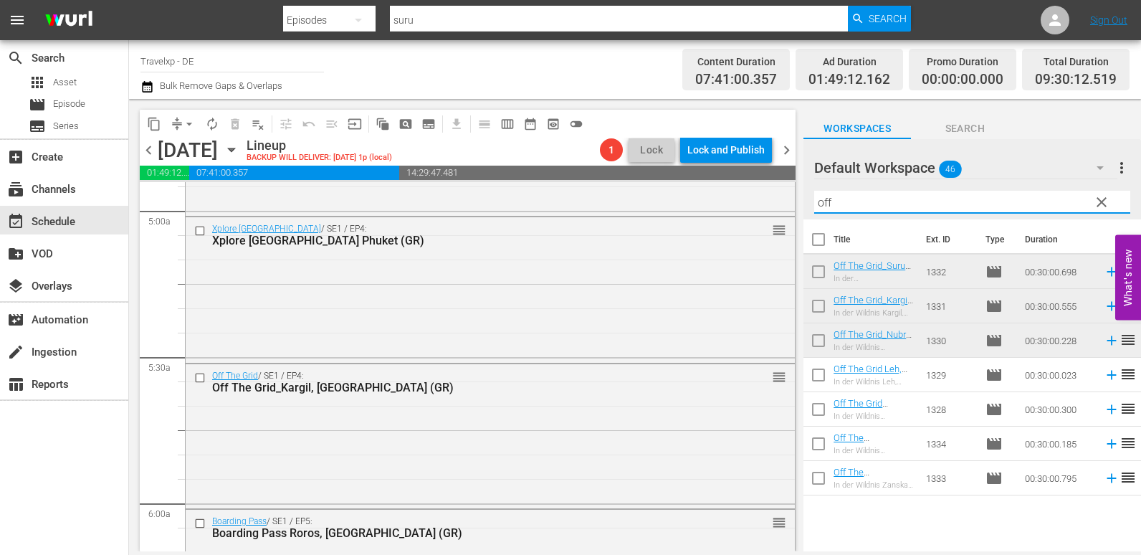
drag, startPoint x: 852, startPoint y: 201, endPoint x: 789, endPoint y: 205, distance: 63.2
click at [789, 205] on div "content_copy compress arrow_drop_down autorenew_outlined delete_forever_outline…" at bounding box center [635, 325] width 1012 height 452
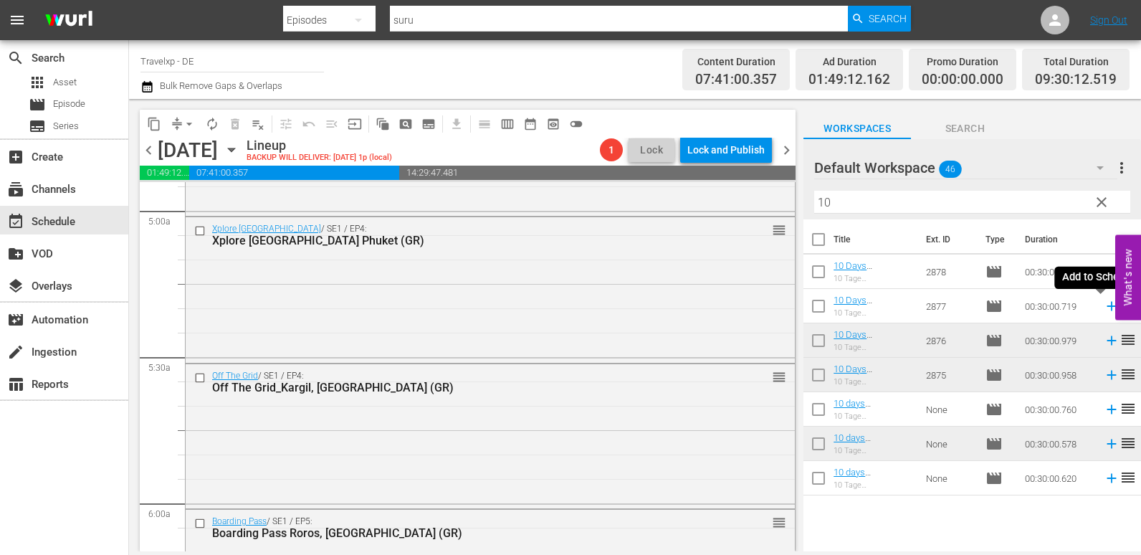
click at [1104, 308] on icon at bounding box center [1112, 306] width 16 height 16
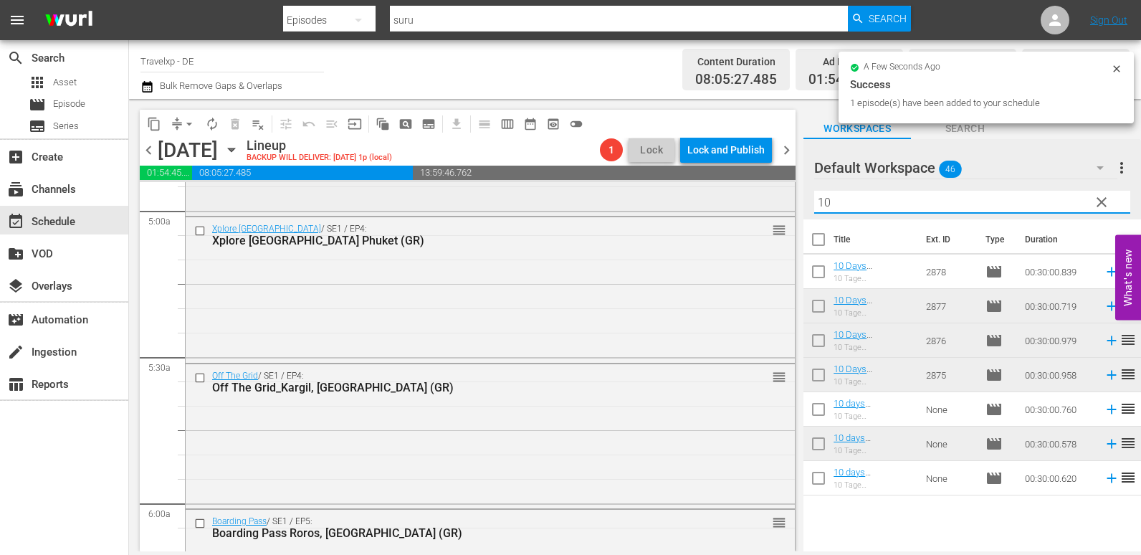
drag, startPoint x: 844, startPoint y: 194, endPoint x: 776, endPoint y: 203, distance: 68.0
click at [776, 203] on div "content_copy compress arrow_drop_down autorenew_outlined delete_forever_outline…" at bounding box center [635, 325] width 1012 height 452
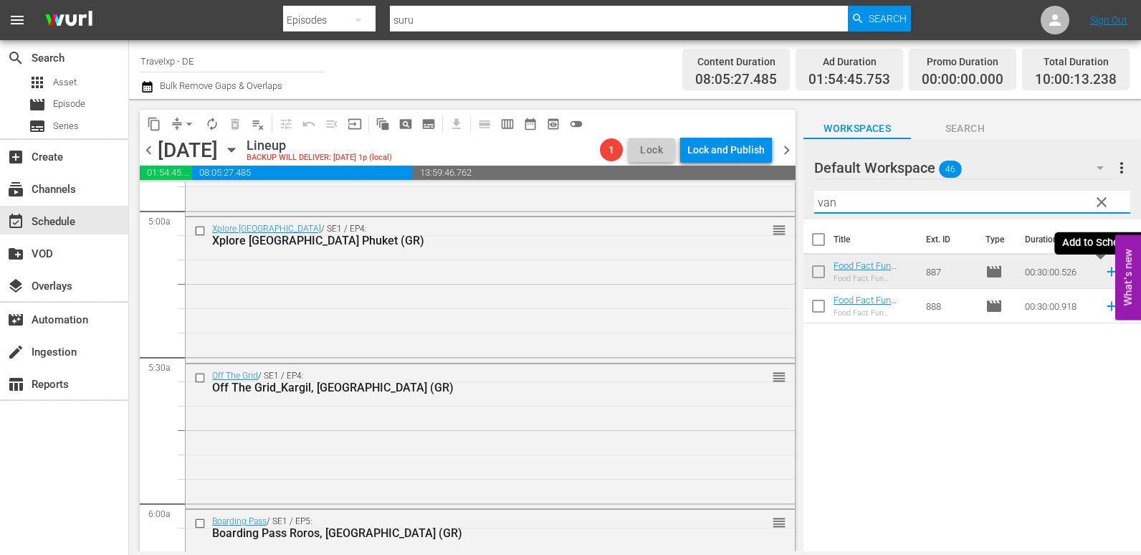
click at [1107, 270] on icon at bounding box center [1111, 271] width 9 height 9
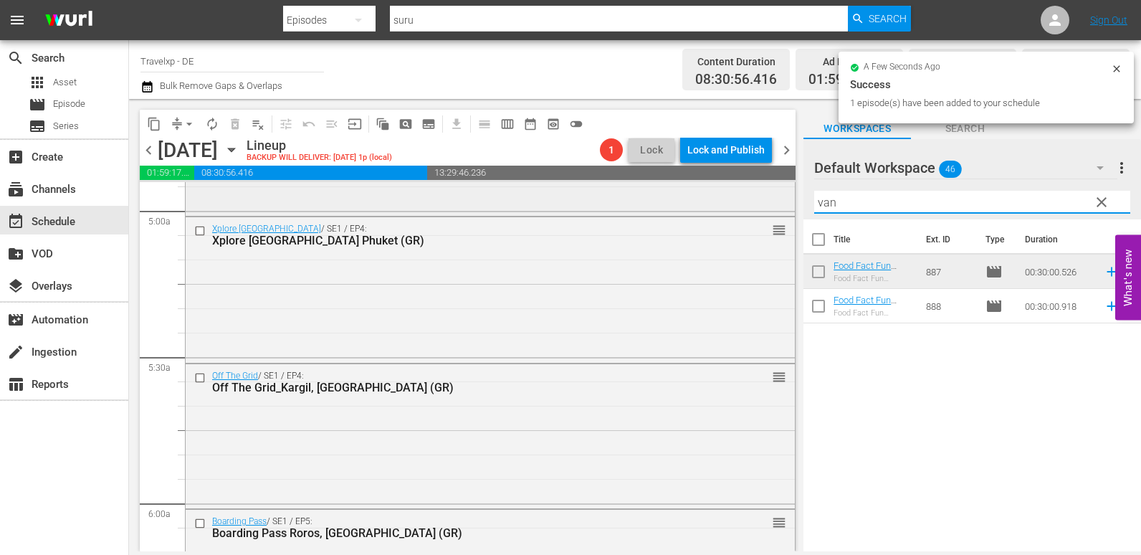
drag, startPoint x: 860, startPoint y: 206, endPoint x: 768, endPoint y: 209, distance: 92.5
click at [768, 209] on div "content_copy compress arrow_drop_down autorenew_outlined delete_forever_outline…" at bounding box center [635, 325] width 1012 height 452
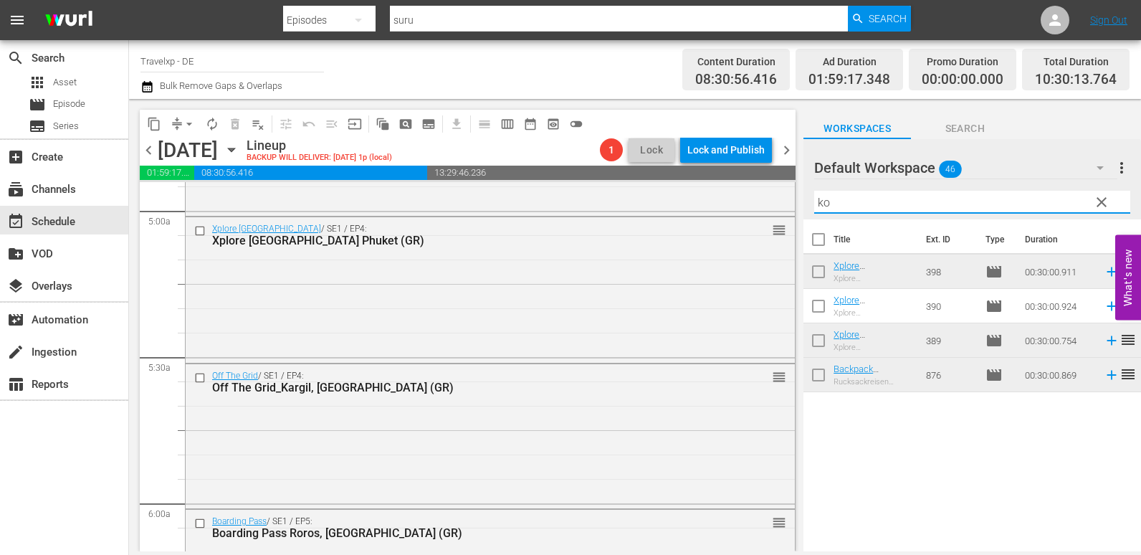
type input "k"
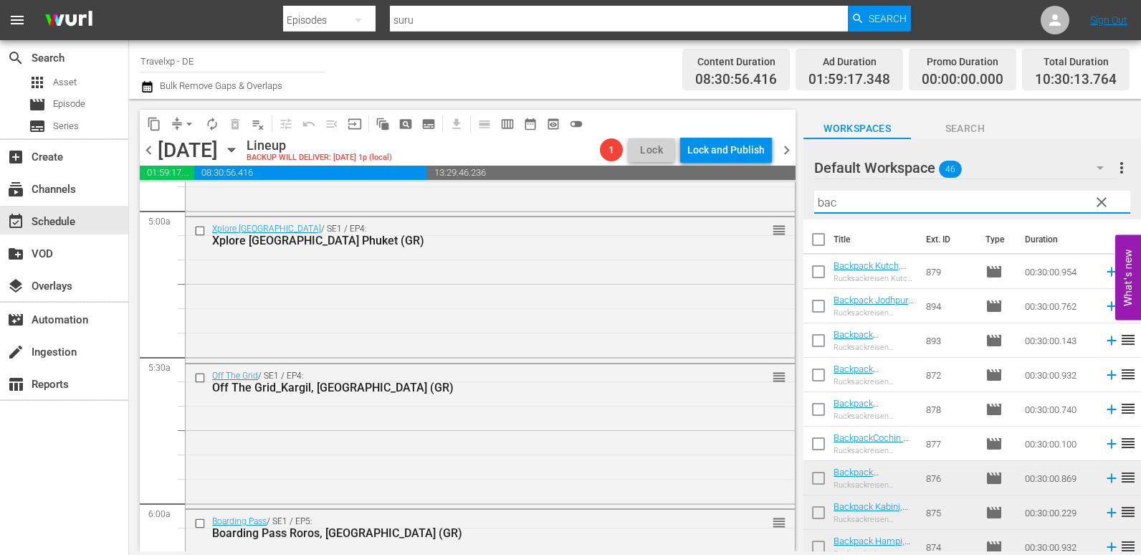
type input "back"
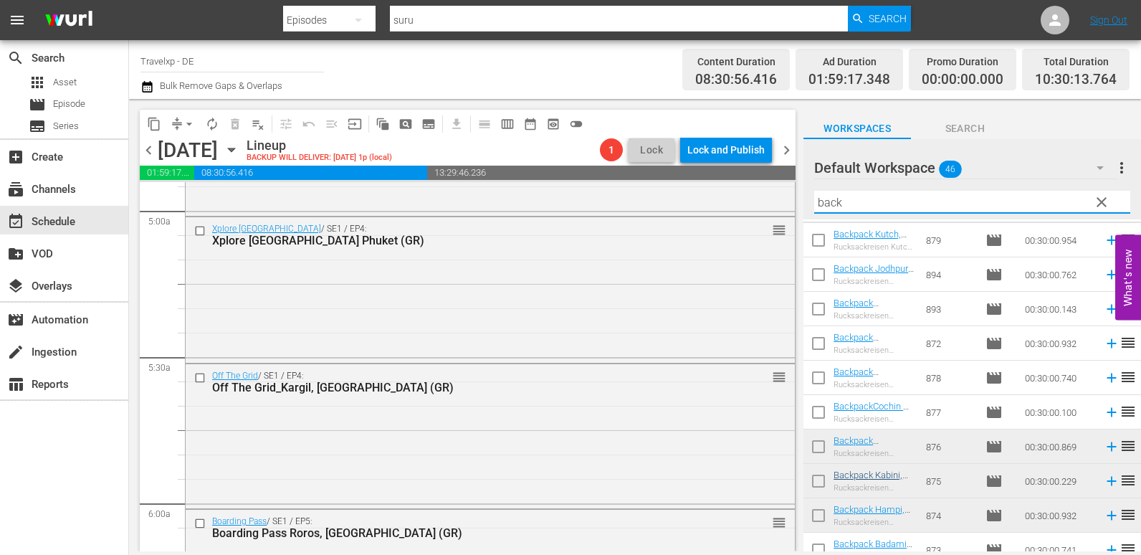
scroll to position [45, 0]
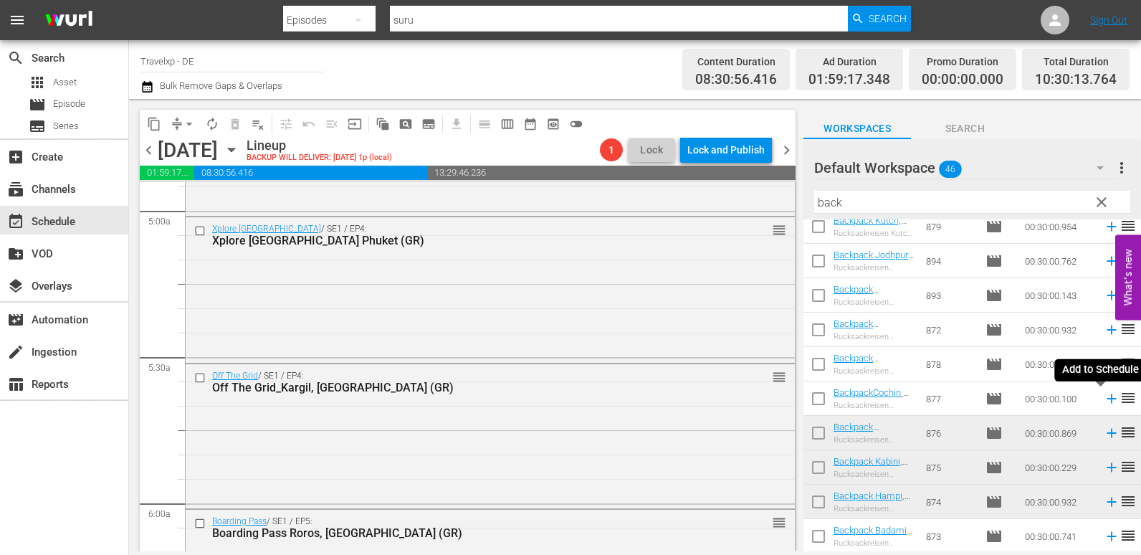
click at [1104, 396] on icon at bounding box center [1112, 399] width 16 height 16
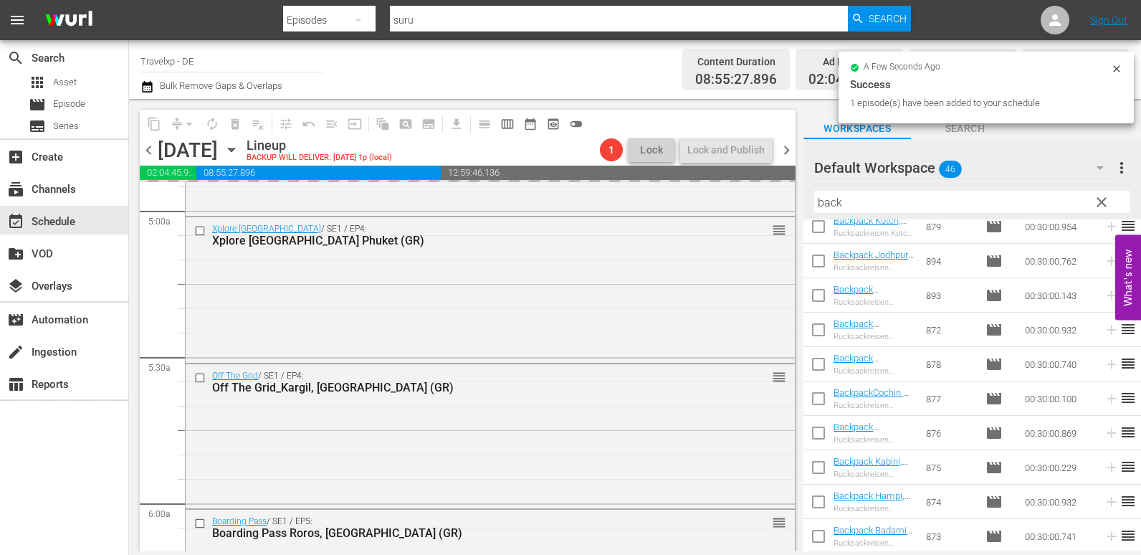
click at [772, 206] on div "content_copy compress arrow_drop_down autorenew_outlined delete_forever_outline…" at bounding box center [635, 325] width 1012 height 452
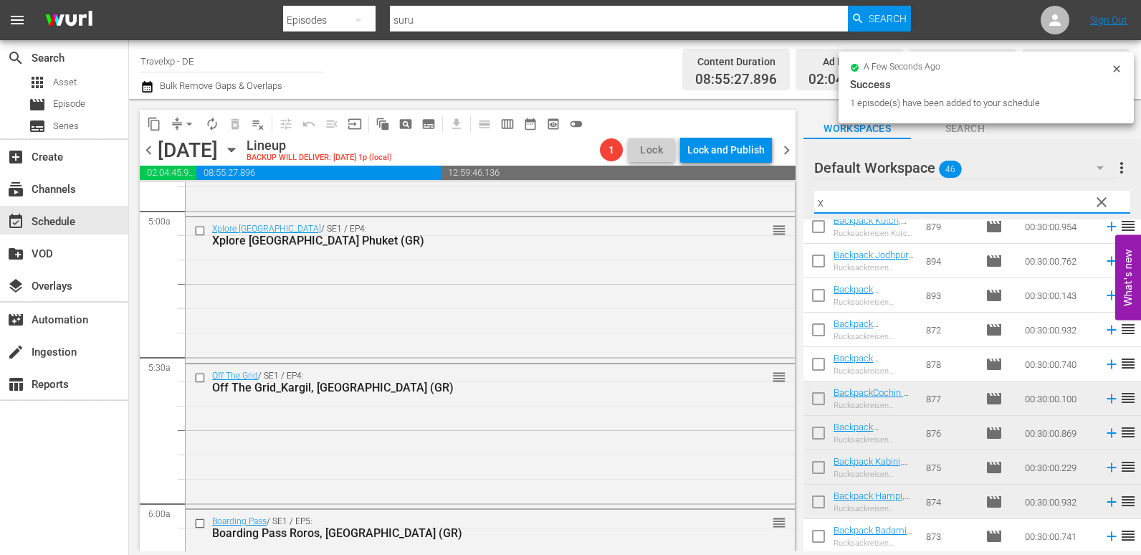
scroll to position [0, 0]
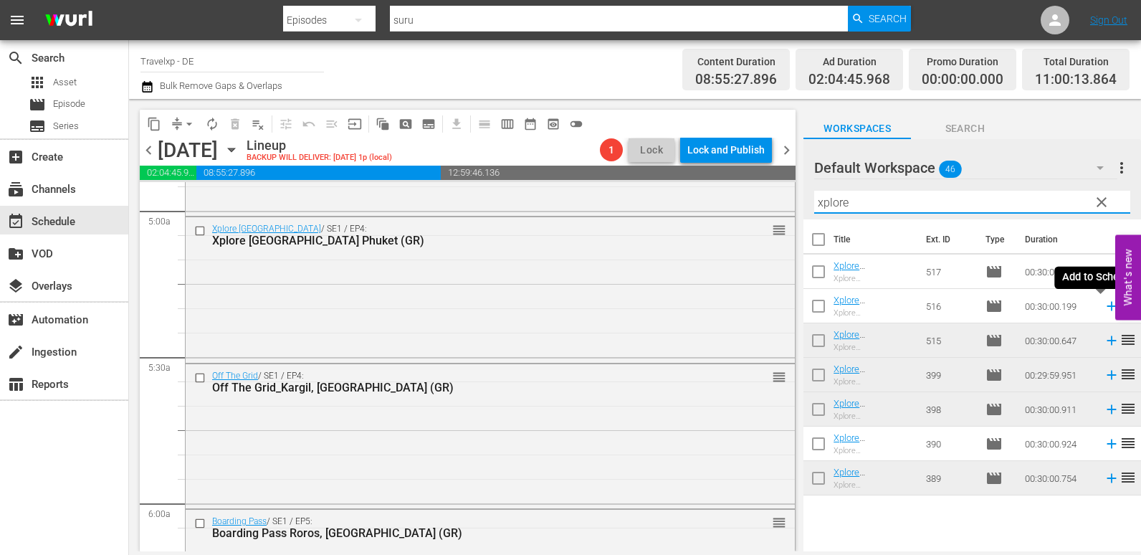
click at [1104, 304] on icon at bounding box center [1112, 306] width 16 height 16
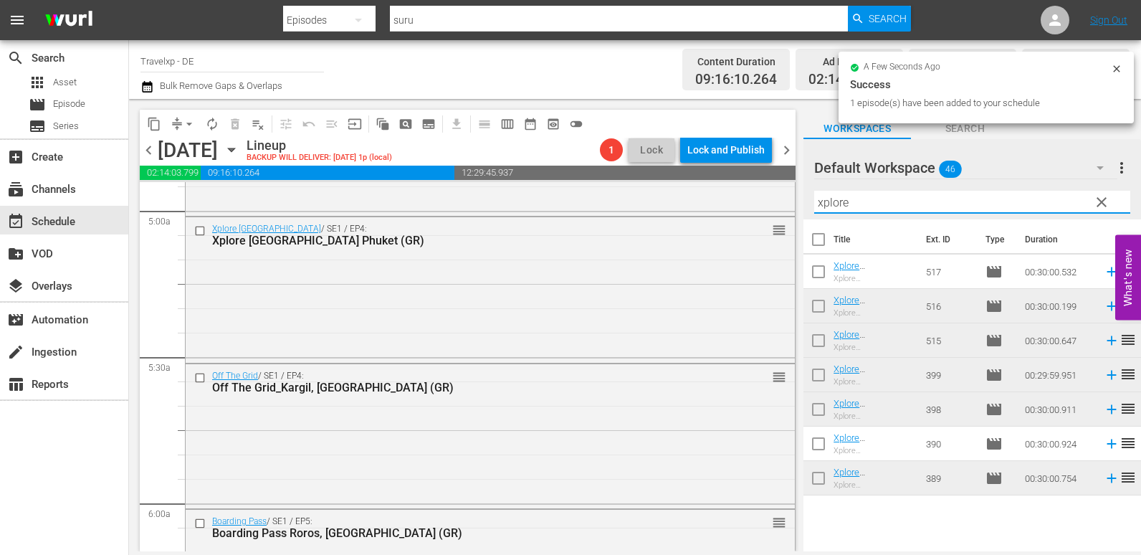
drag, startPoint x: 882, startPoint y: 206, endPoint x: 796, endPoint y: 206, distance: 86.0
click at [796, 206] on div "content_copy compress arrow_drop_down autorenew_outlined delete_forever_outline…" at bounding box center [635, 325] width 1012 height 452
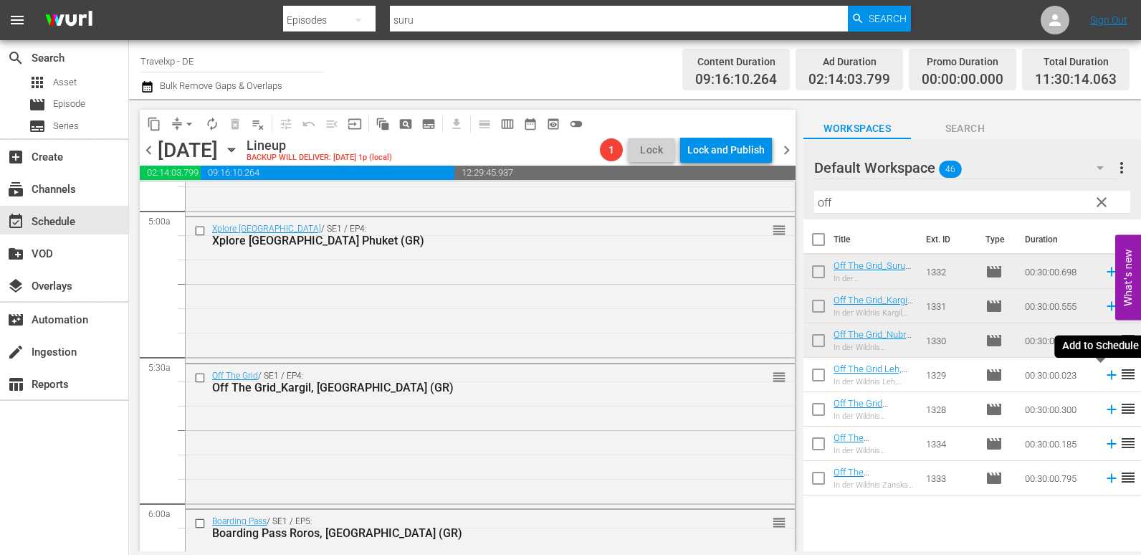
click at [1104, 378] on icon at bounding box center [1112, 375] width 16 height 16
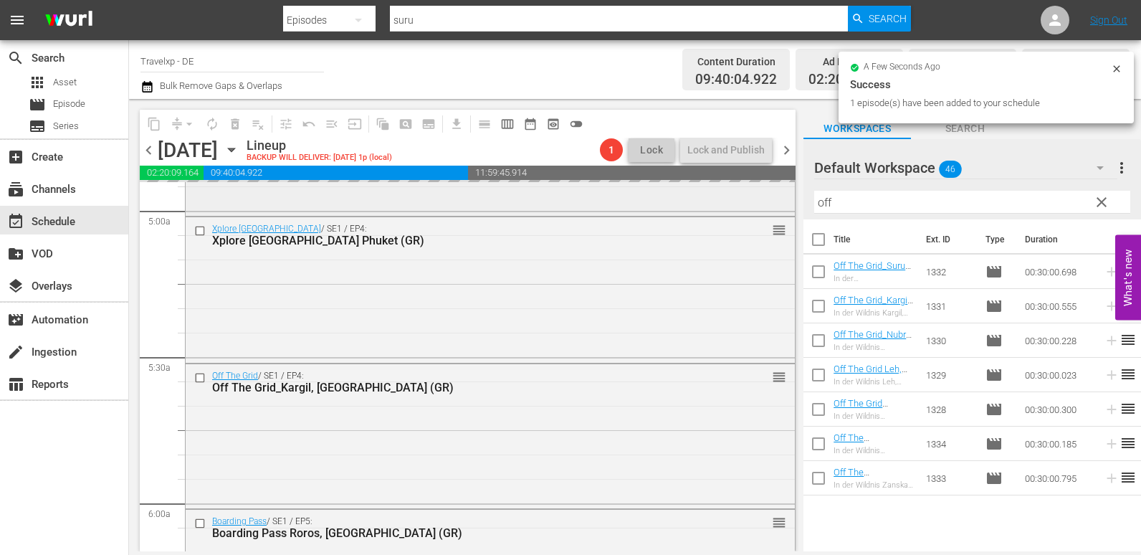
click at [704, 203] on div "content_copy compress arrow_drop_down autorenew_outlined delete_forever_outline…" at bounding box center [635, 325] width 1012 height 452
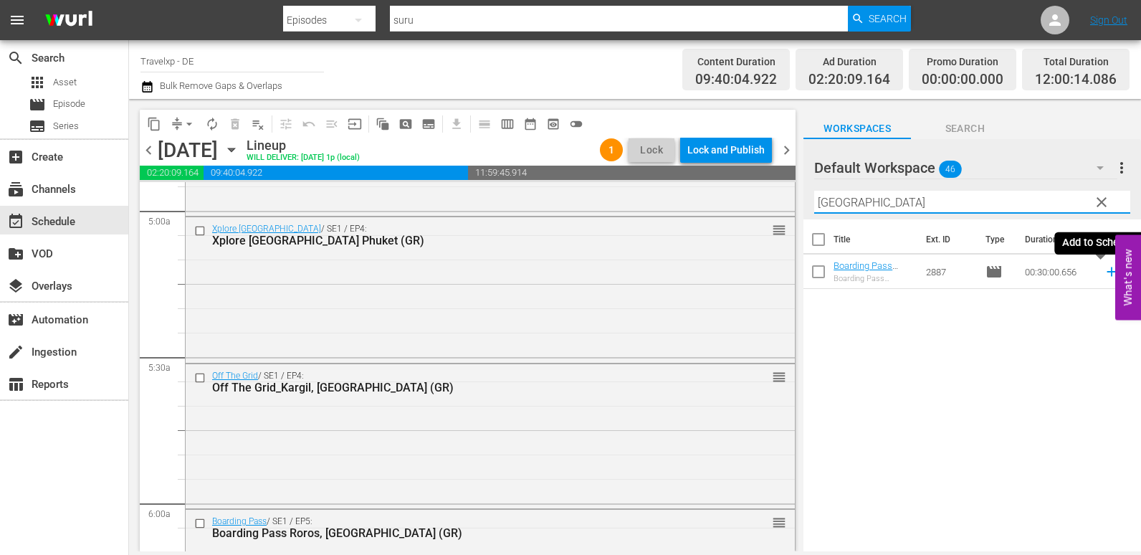
click at [1104, 278] on icon at bounding box center [1112, 272] width 16 height 16
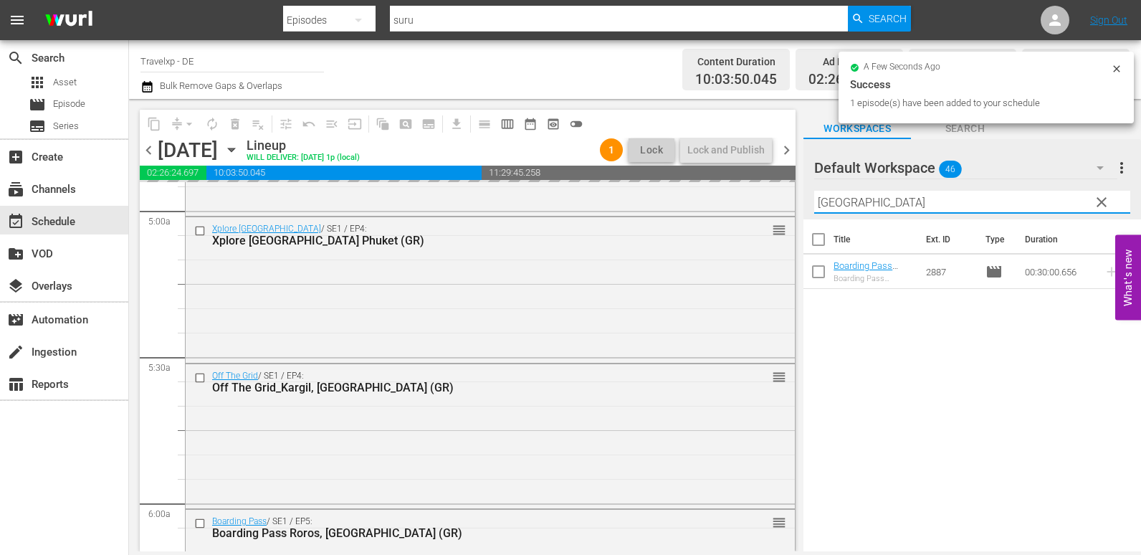
click at [773, 208] on div "content_copy compress arrow_drop_down autorenew_outlined delete_forever_outline…" at bounding box center [635, 325] width 1012 height 452
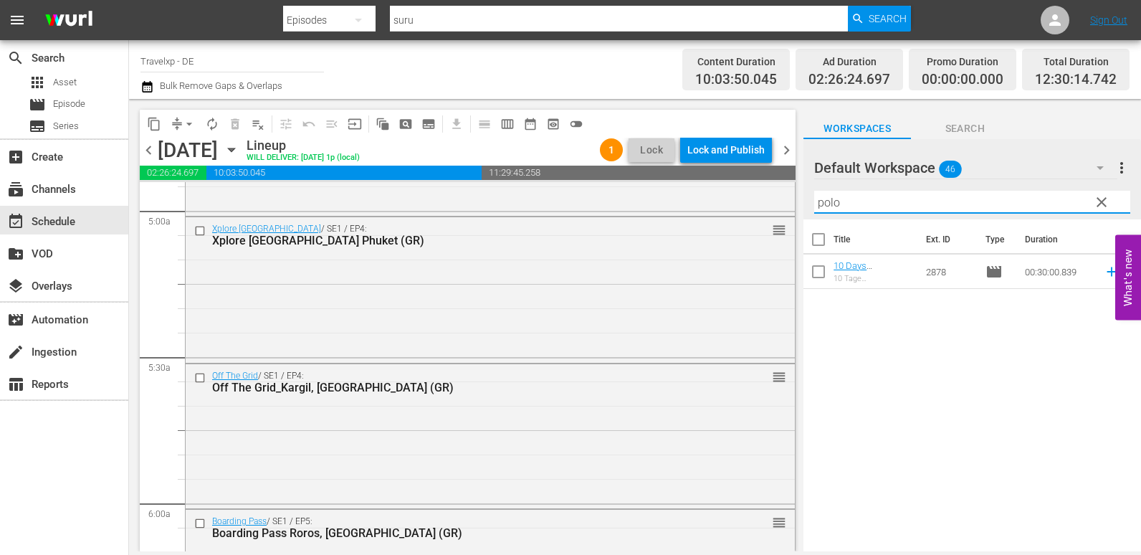
click at [1107, 272] on icon at bounding box center [1111, 271] width 9 height 9
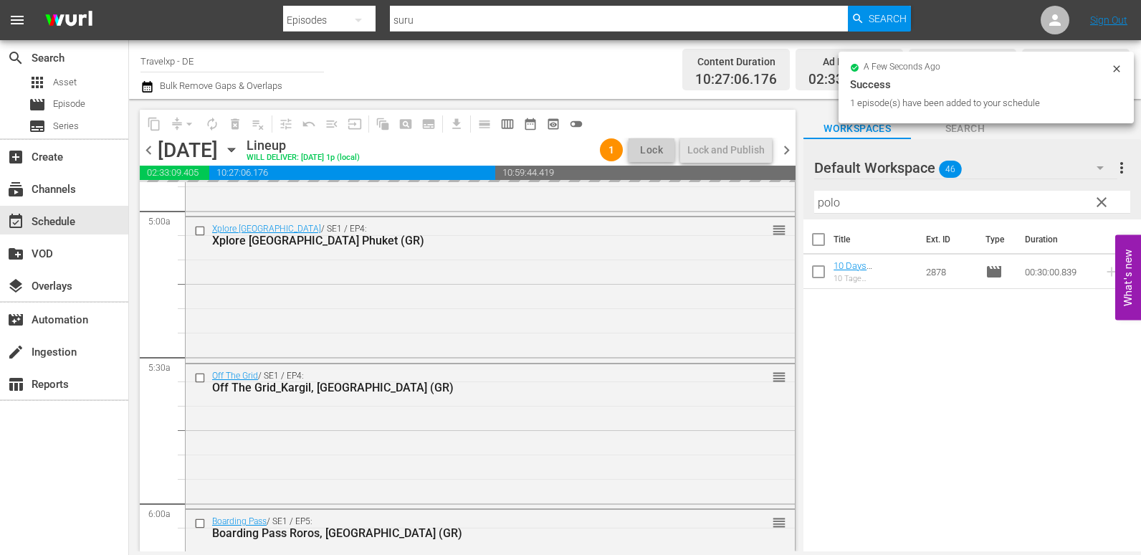
click at [754, 210] on div "content_copy compress arrow_drop_down autorenew_outlined delete_forever_outline…" at bounding box center [635, 325] width 1012 height 452
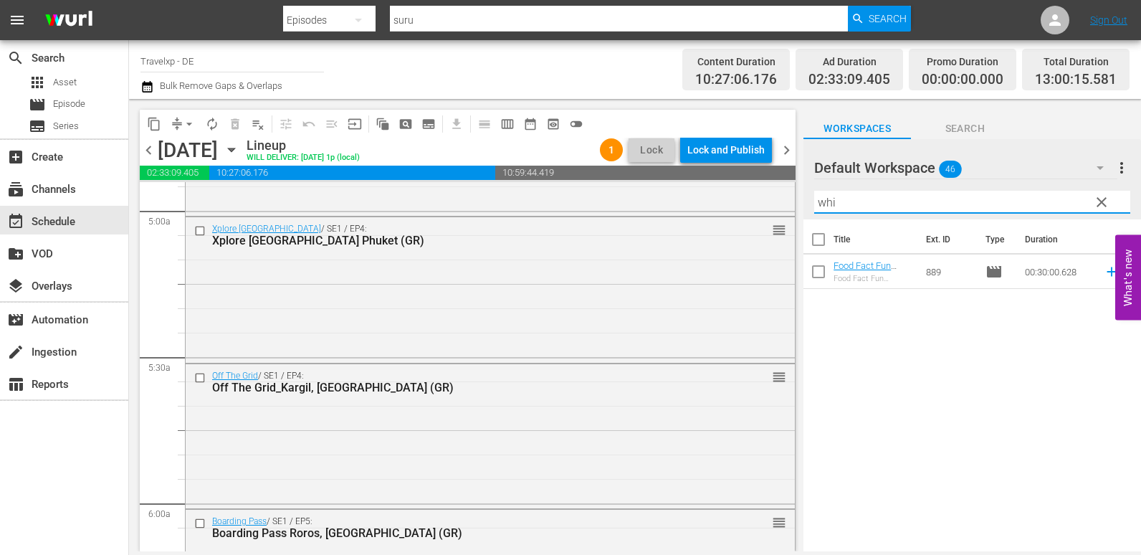
click at [1104, 271] on icon at bounding box center [1112, 272] width 16 height 16
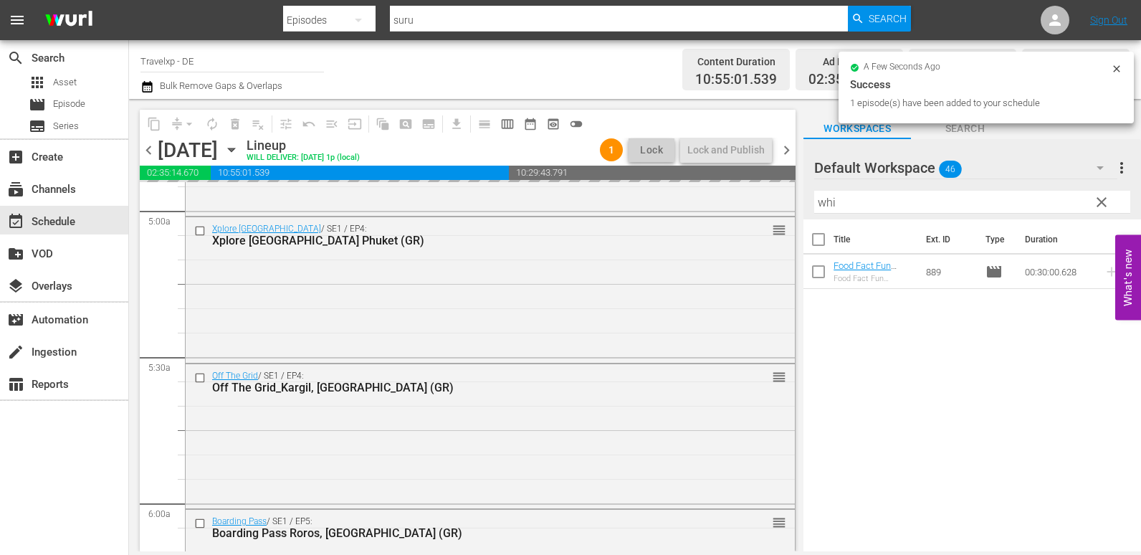
click at [773, 206] on div "content_copy compress arrow_drop_down autorenew_outlined delete_forever_outline…" at bounding box center [635, 325] width 1012 height 452
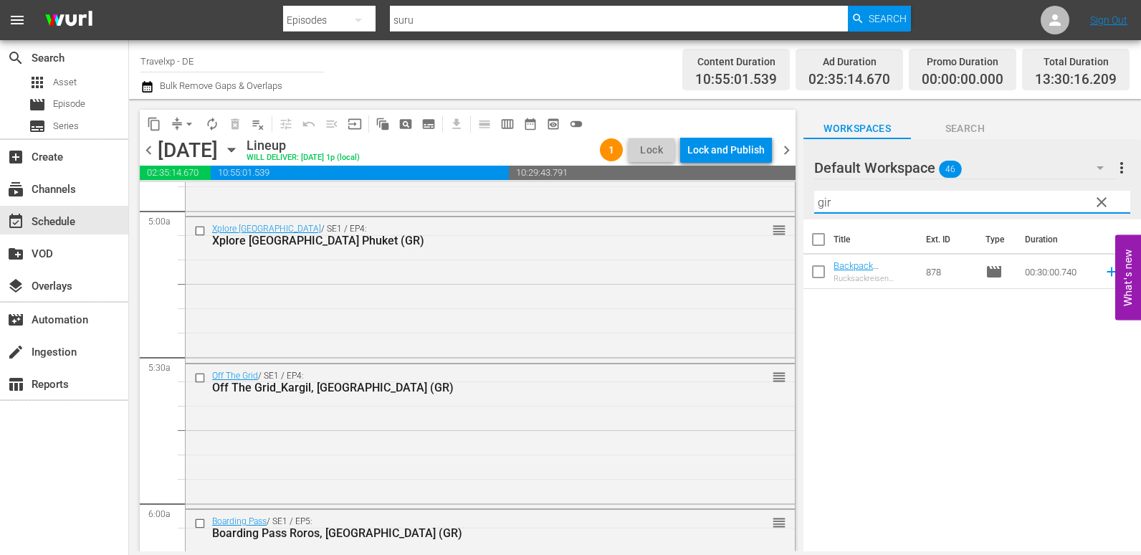
click at [1106, 269] on icon at bounding box center [1112, 272] width 16 height 16
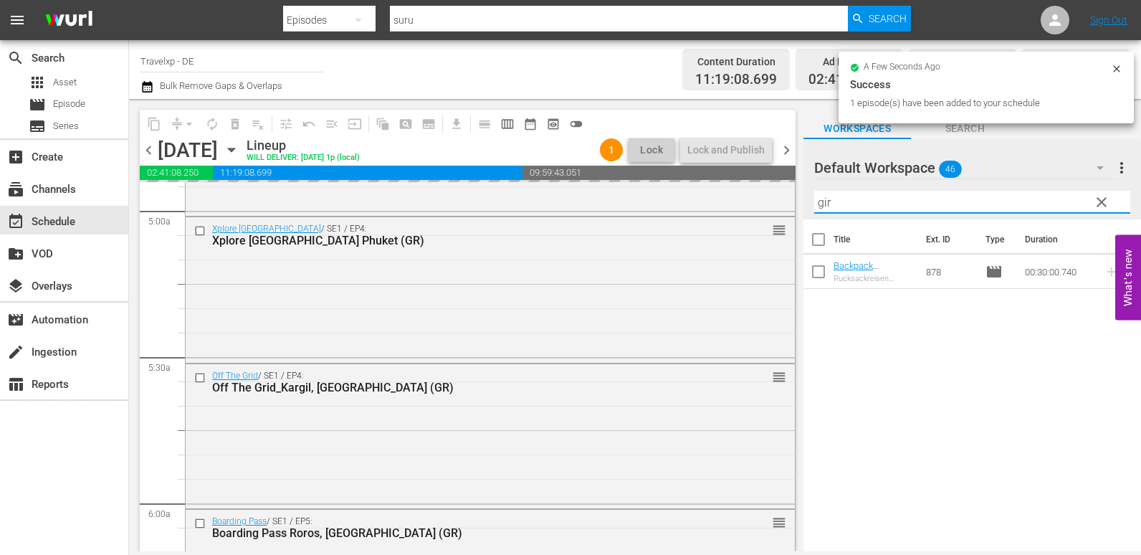
drag, startPoint x: 863, startPoint y: 205, endPoint x: 800, endPoint y: 204, distance: 63.1
click at [800, 204] on div "content_copy compress arrow_drop_down autorenew_outlined delete_forever_outline…" at bounding box center [635, 325] width 1012 height 452
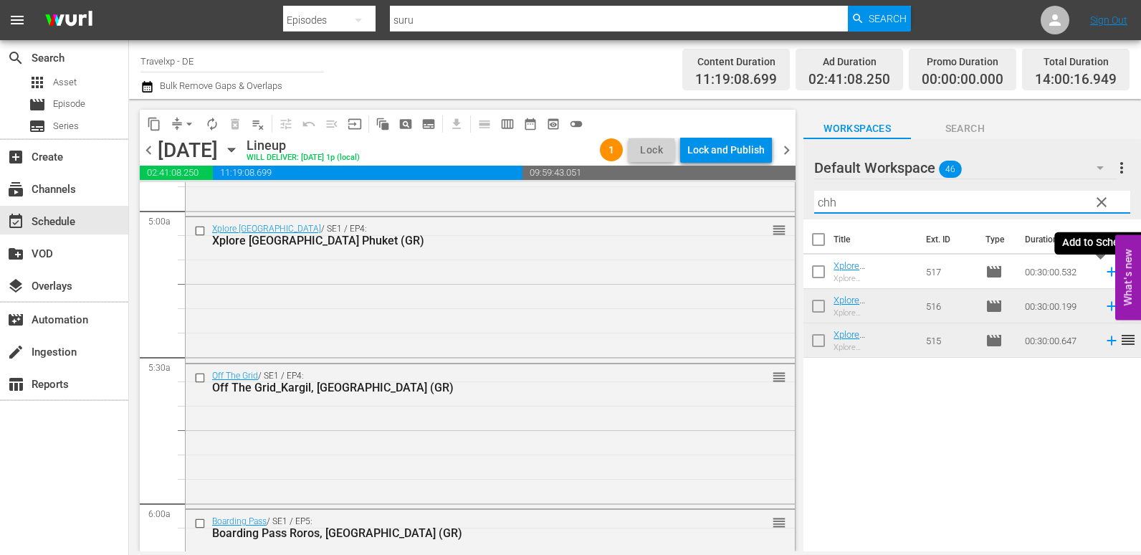
click at [1107, 271] on icon at bounding box center [1111, 271] width 9 height 9
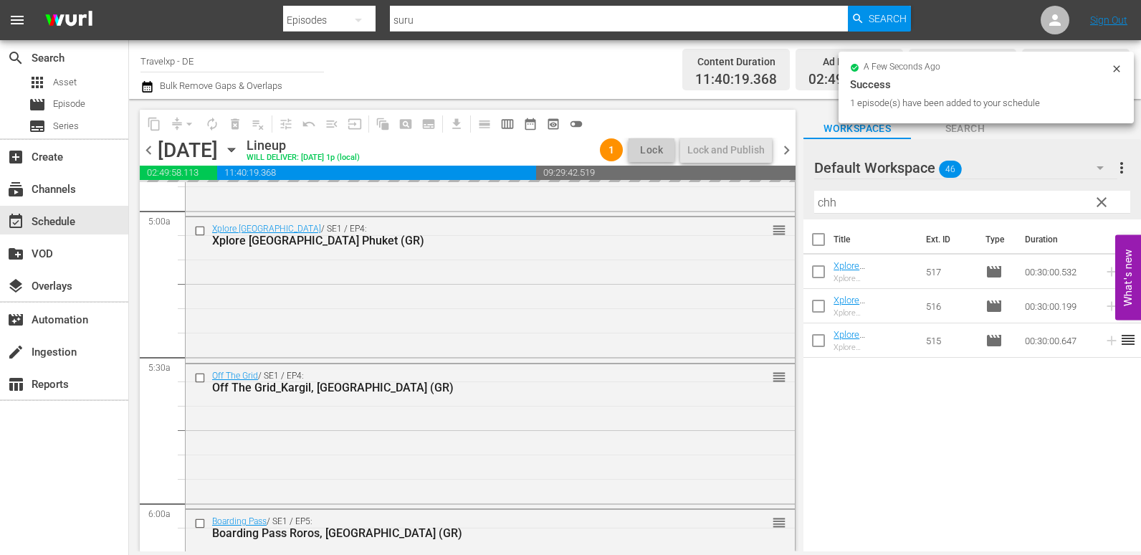
click at [781, 201] on div "content_copy compress arrow_drop_down autorenew_outlined delete_forever_outline…" at bounding box center [635, 325] width 1012 height 452
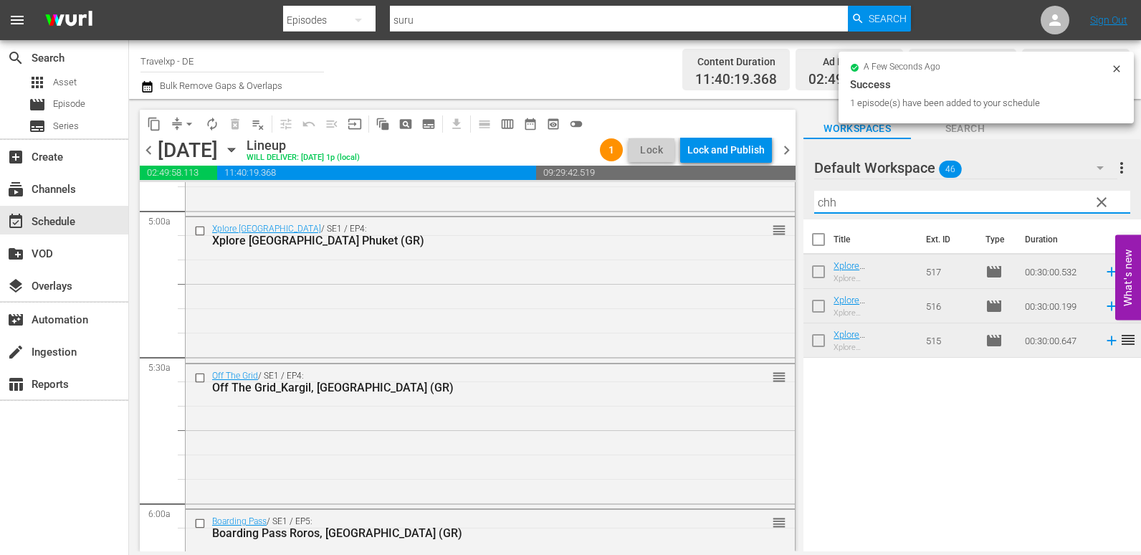
type input "t"
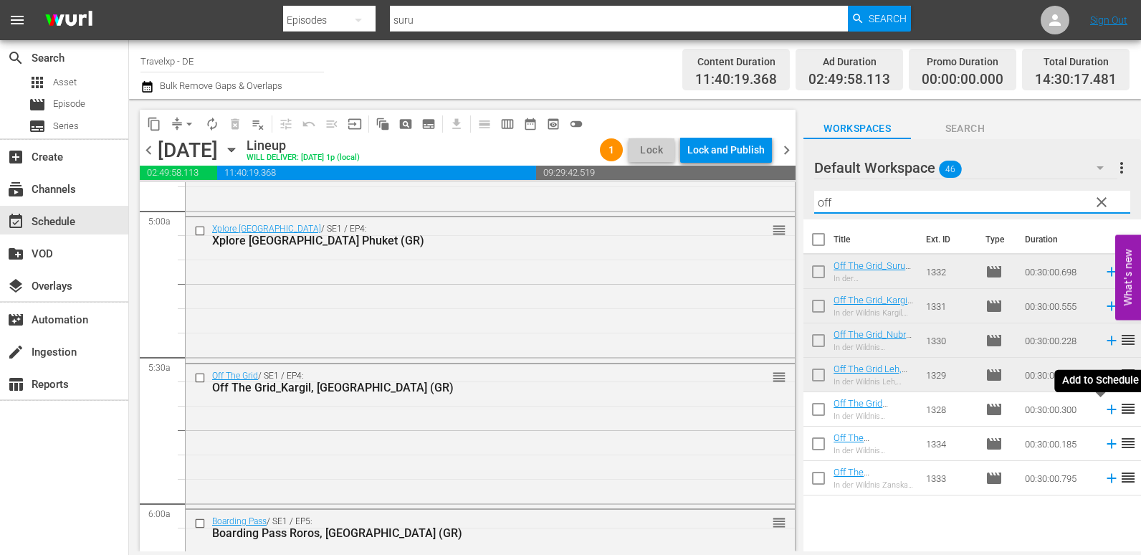
click at [1107, 410] on icon at bounding box center [1111, 409] width 9 height 9
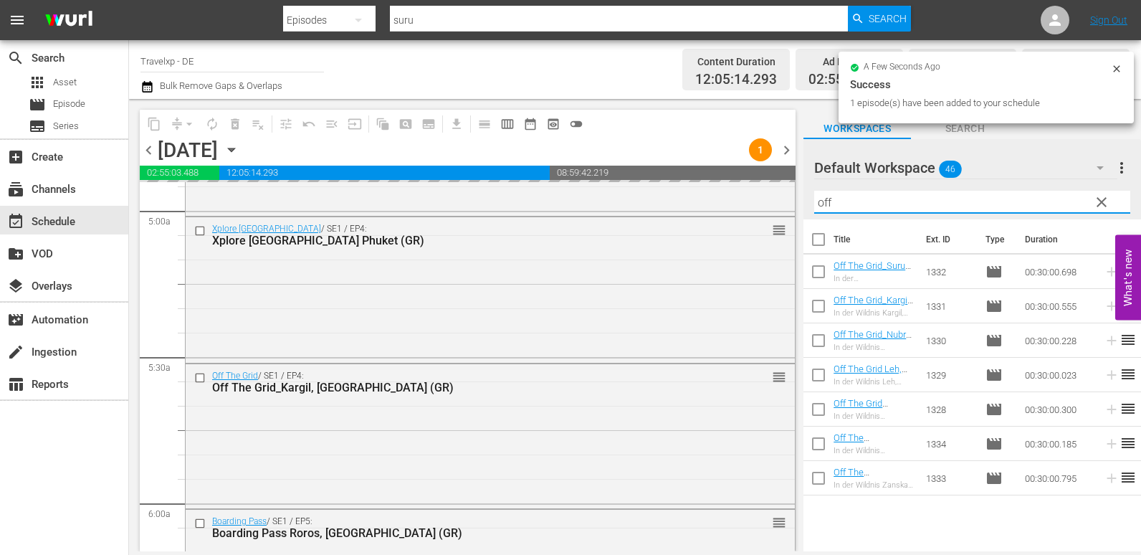
drag, startPoint x: 842, startPoint y: 199, endPoint x: 791, endPoint y: 199, distance: 50.9
click at [791, 199] on div "content_copy compress arrow_drop_down autorenew_outlined delete_forever_outline…" at bounding box center [635, 325] width 1012 height 452
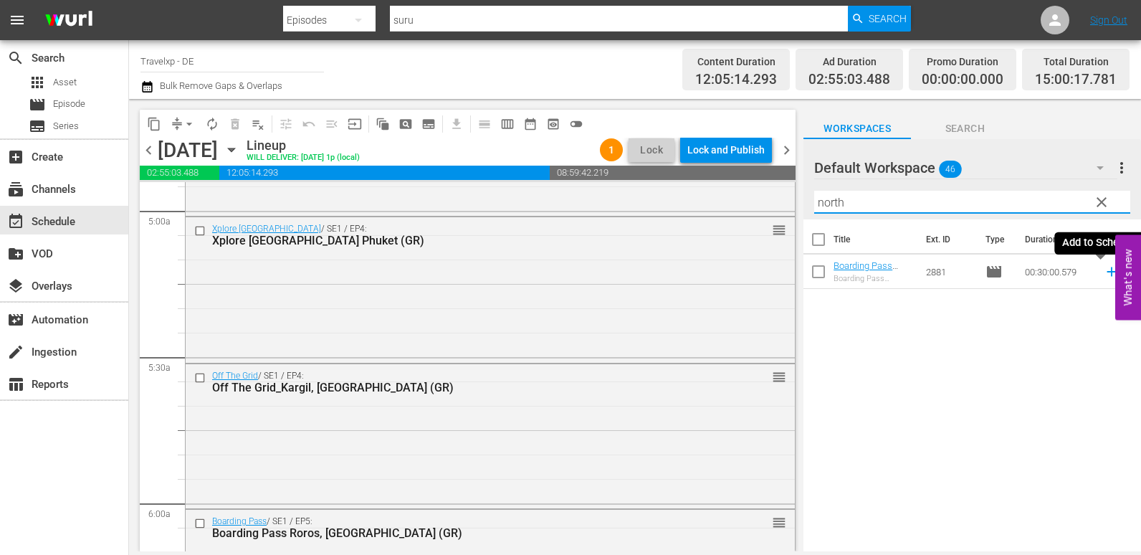
click at [1107, 275] on icon at bounding box center [1111, 271] width 9 height 9
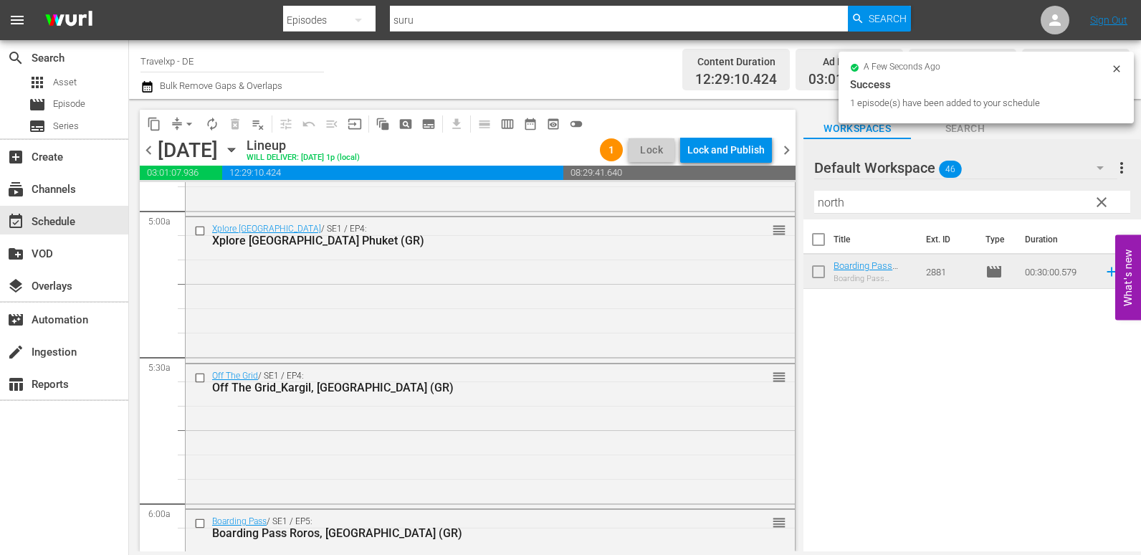
drag, startPoint x: 861, startPoint y: 203, endPoint x: 791, endPoint y: 204, distance: 69.6
click at [791, 204] on div "content_copy compress arrow_drop_down autorenew_outlined delete_forever_outline…" at bounding box center [635, 325] width 1012 height 452
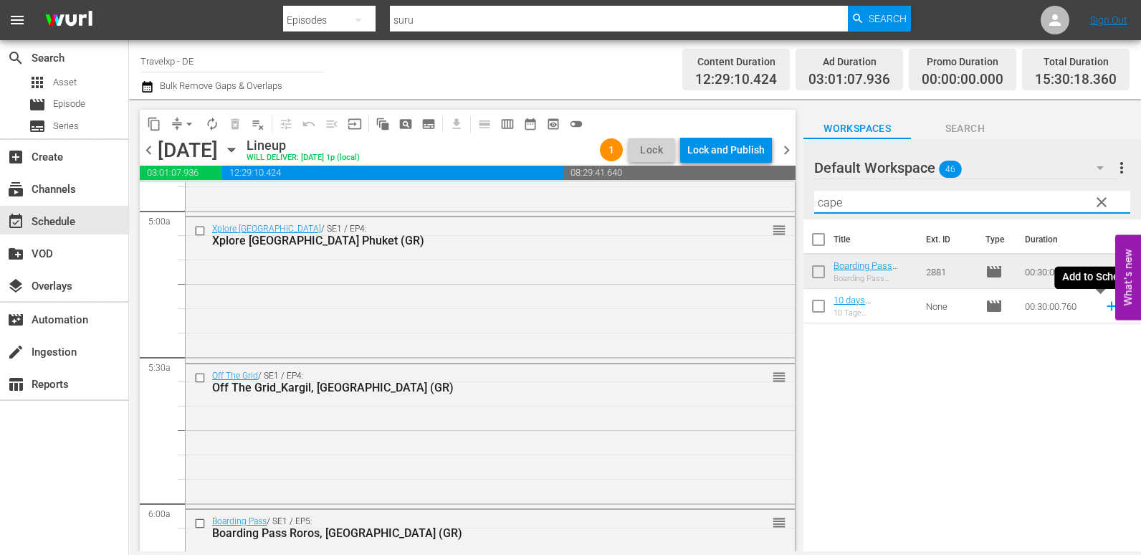
click at [1104, 305] on icon at bounding box center [1112, 306] width 16 height 16
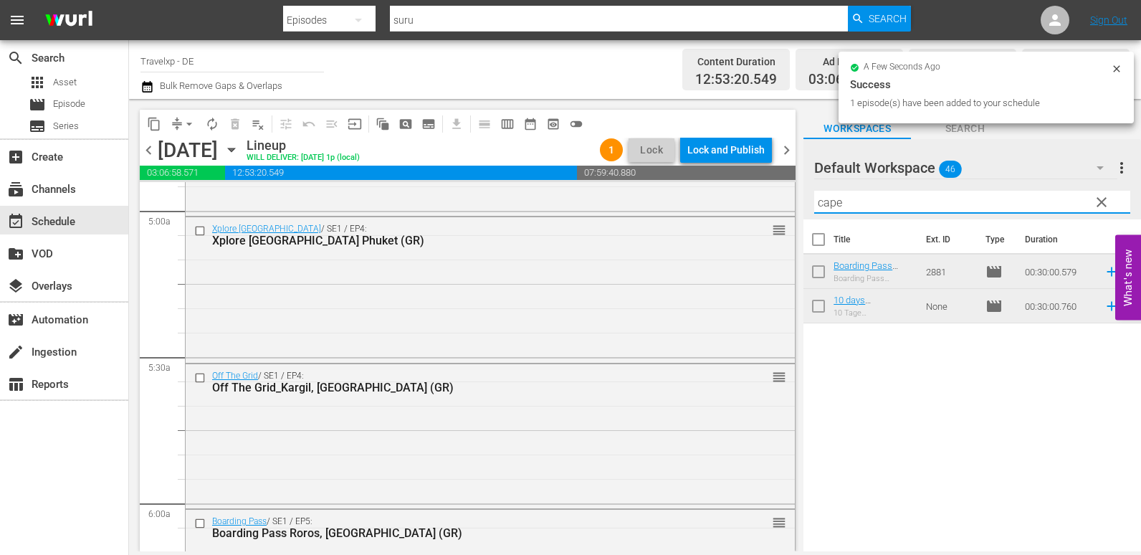
click at [822, 203] on input "cape" at bounding box center [972, 202] width 316 height 23
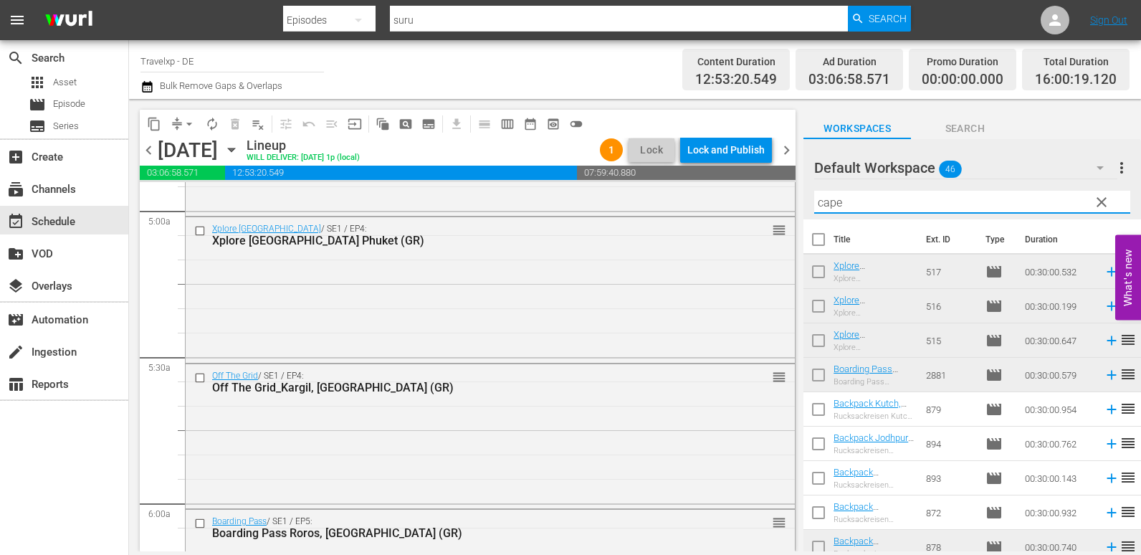
type input "c"
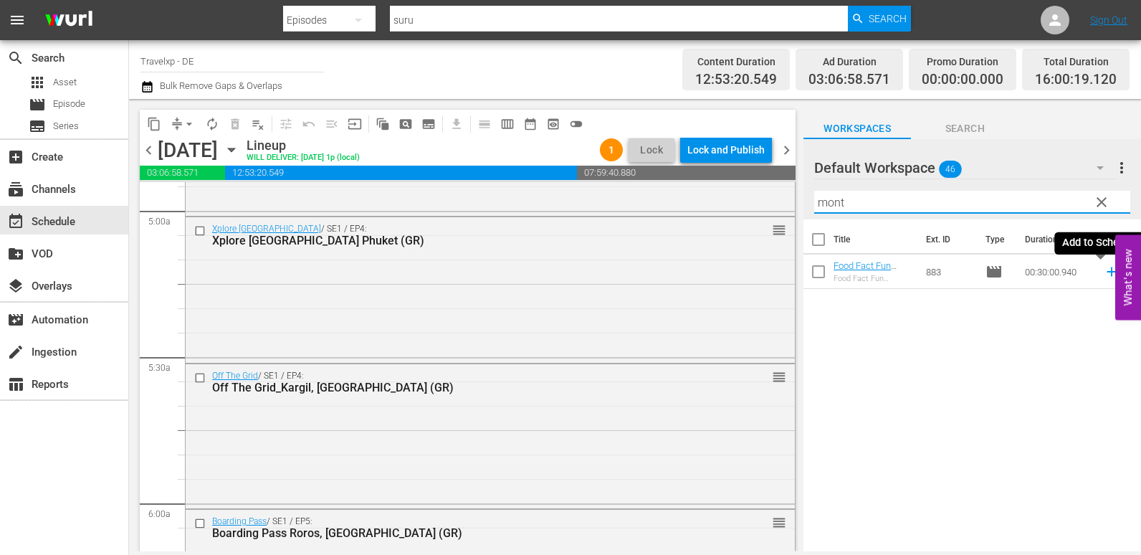
click at [1107, 275] on icon at bounding box center [1111, 271] width 9 height 9
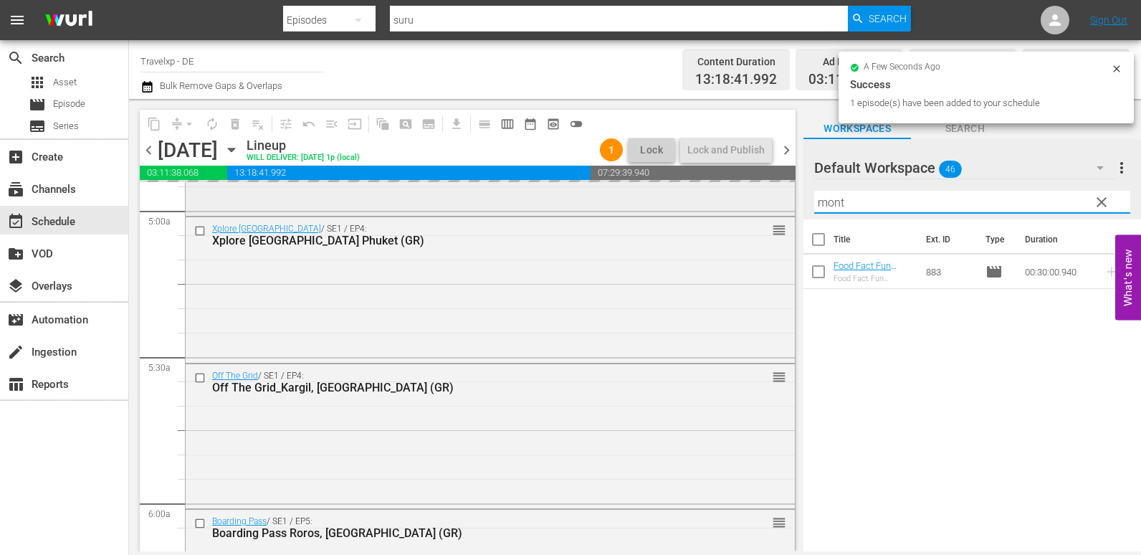
drag, startPoint x: 849, startPoint y: 204, endPoint x: 776, endPoint y: 207, distance: 73.2
click at [776, 207] on div "content_copy compress arrow_drop_down autorenew_outlined delete_forever_outline…" at bounding box center [635, 325] width 1012 height 452
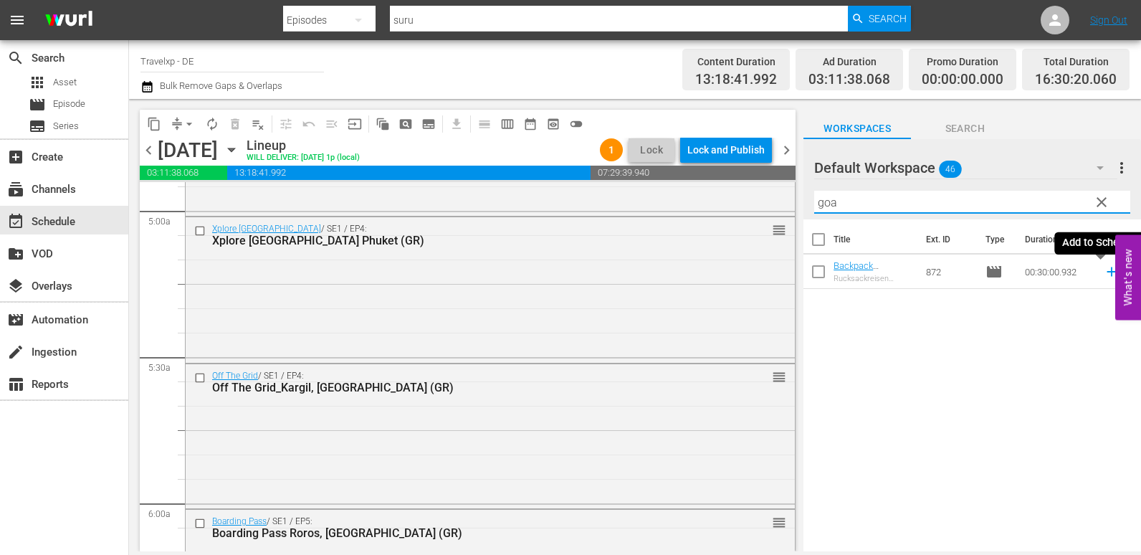
click at [1107, 272] on icon at bounding box center [1111, 271] width 9 height 9
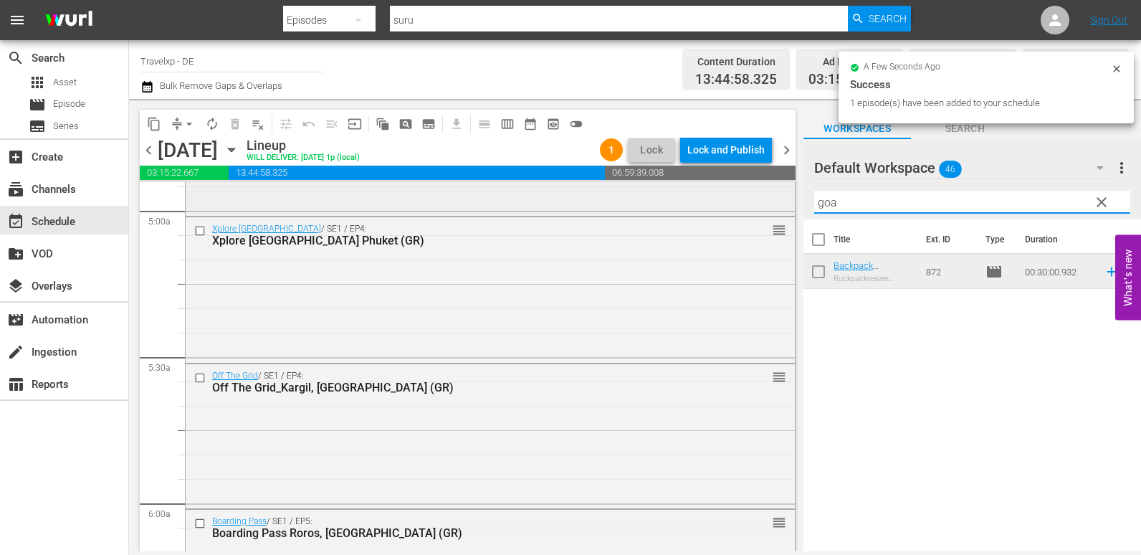
drag, startPoint x: 855, startPoint y: 199, endPoint x: 742, endPoint y: 199, distance: 113.3
click at [742, 199] on div "content_copy compress arrow_drop_down autorenew_outlined delete_forever_outline…" at bounding box center [635, 325] width 1012 height 452
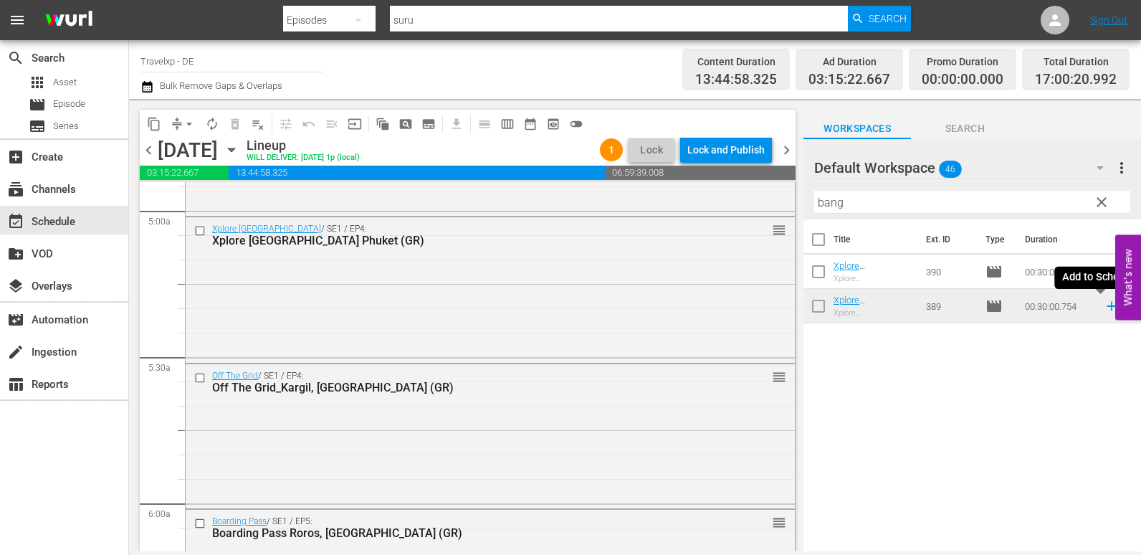
click at [1107, 307] on icon at bounding box center [1111, 306] width 9 height 9
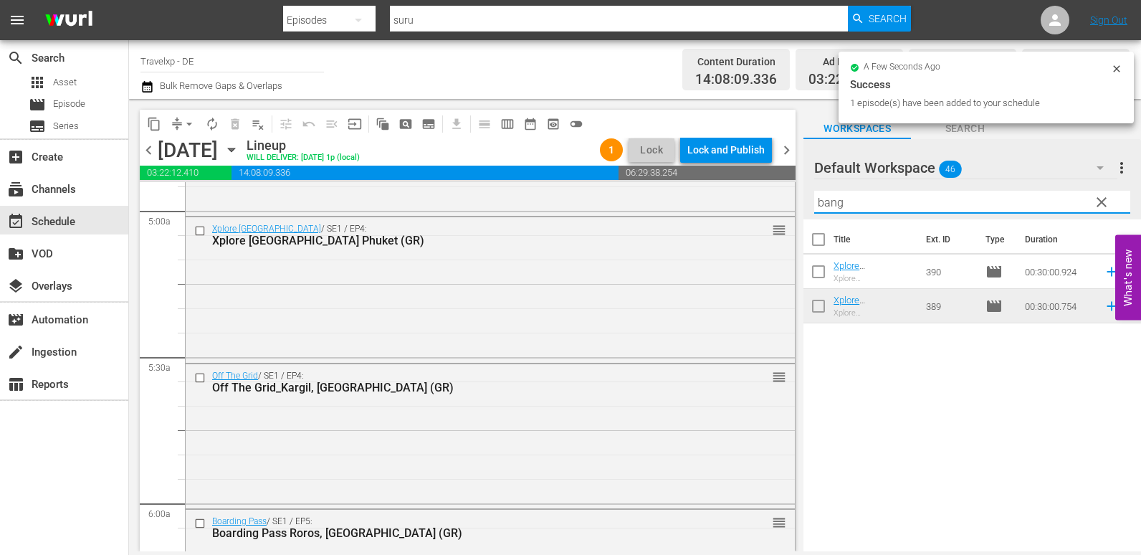
click at [790, 205] on div "content_copy compress arrow_drop_down autorenew_outlined delete_forever_outline…" at bounding box center [635, 325] width 1012 height 452
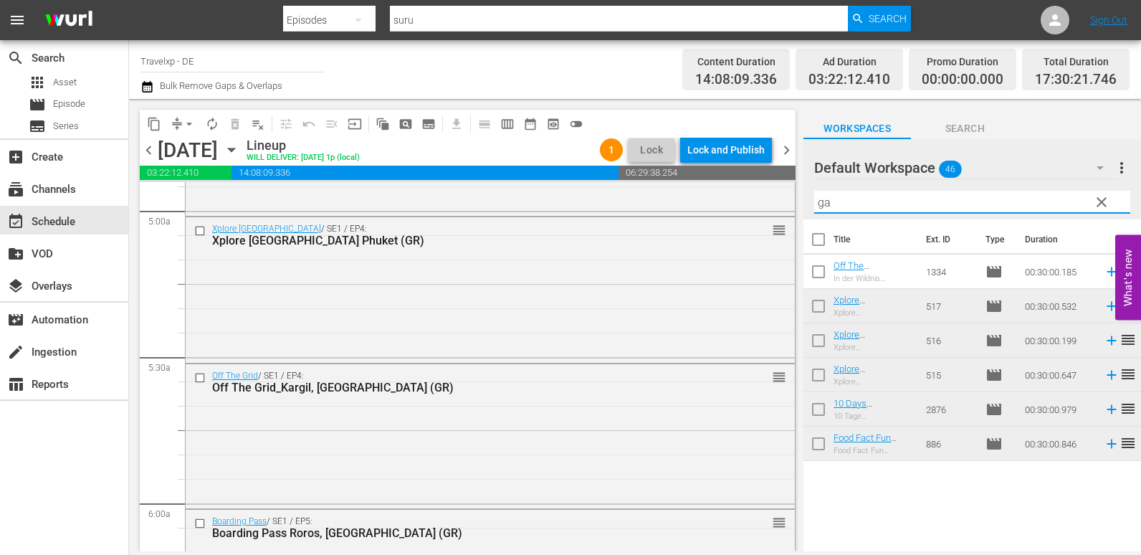
type input "g"
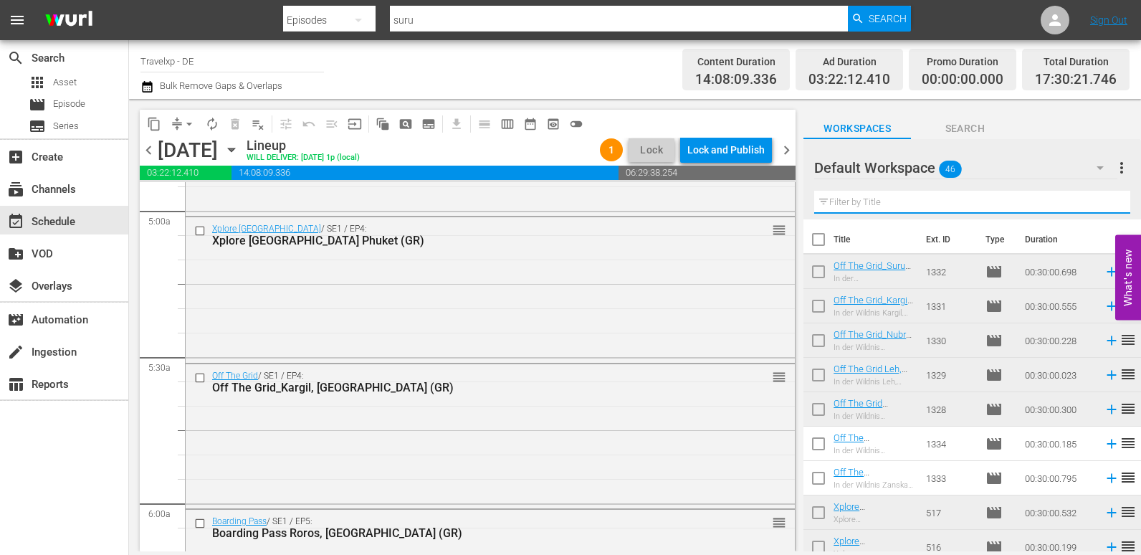
type input "p"
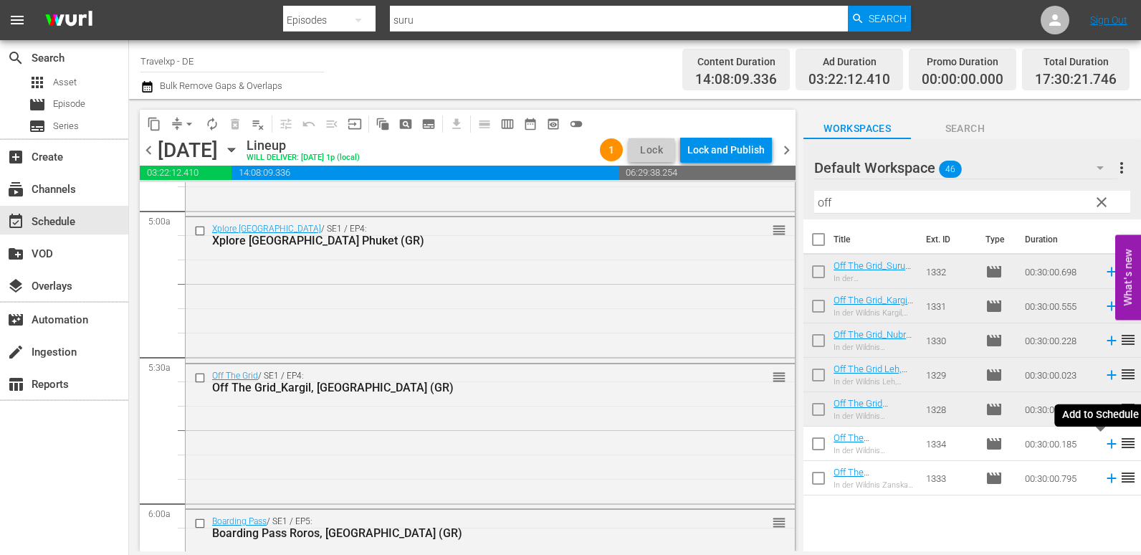
click at [1104, 447] on icon at bounding box center [1112, 444] width 16 height 16
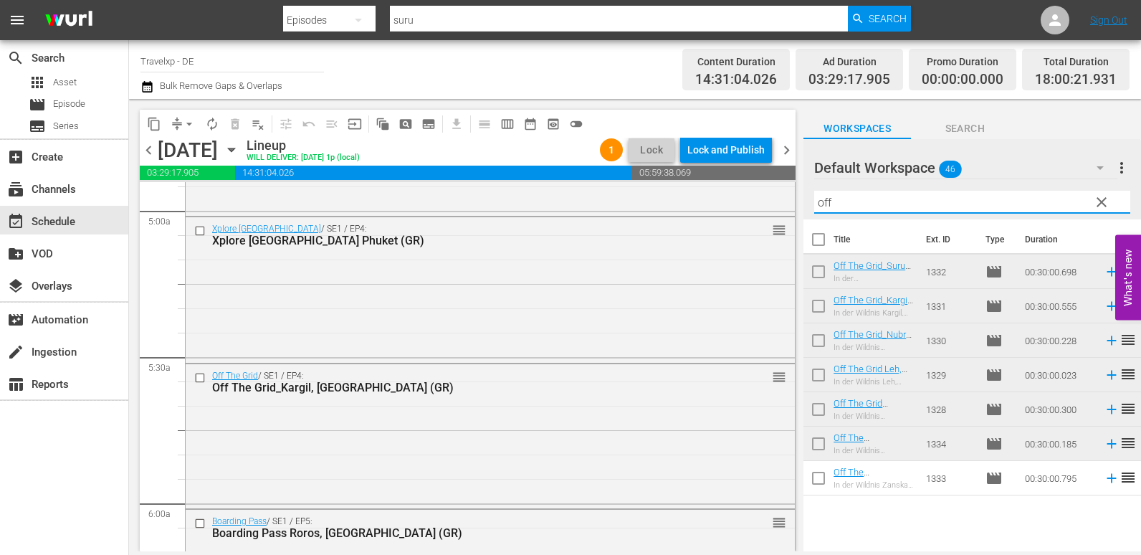
drag, startPoint x: 859, startPoint y: 201, endPoint x: 786, endPoint y: 203, distance: 72.4
click at [786, 203] on div "content_copy compress arrow_drop_down autorenew_outlined delete_forever_outline…" at bounding box center [635, 325] width 1012 height 452
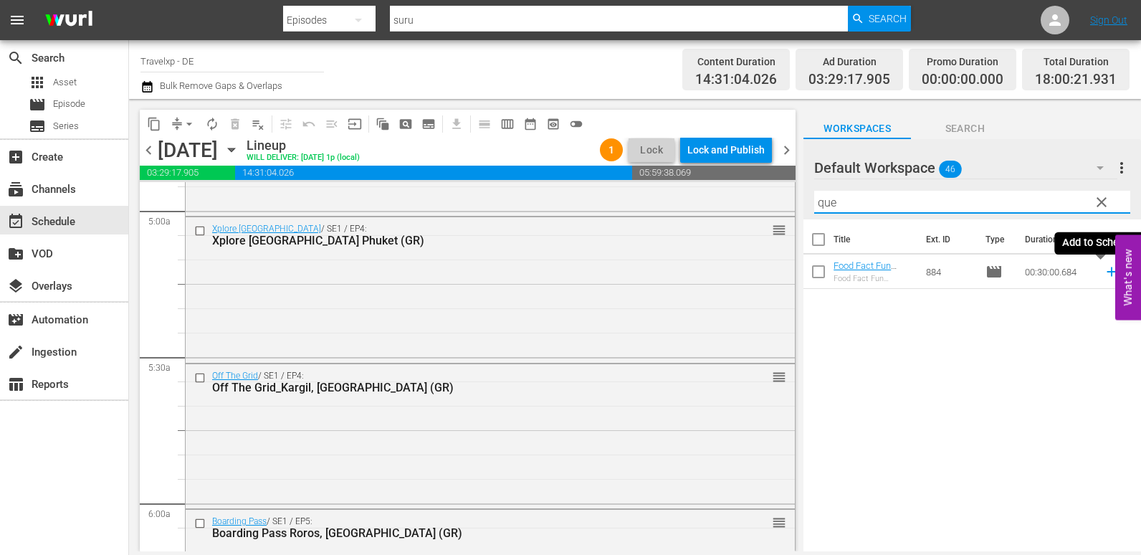
click at [1104, 273] on icon at bounding box center [1112, 272] width 16 height 16
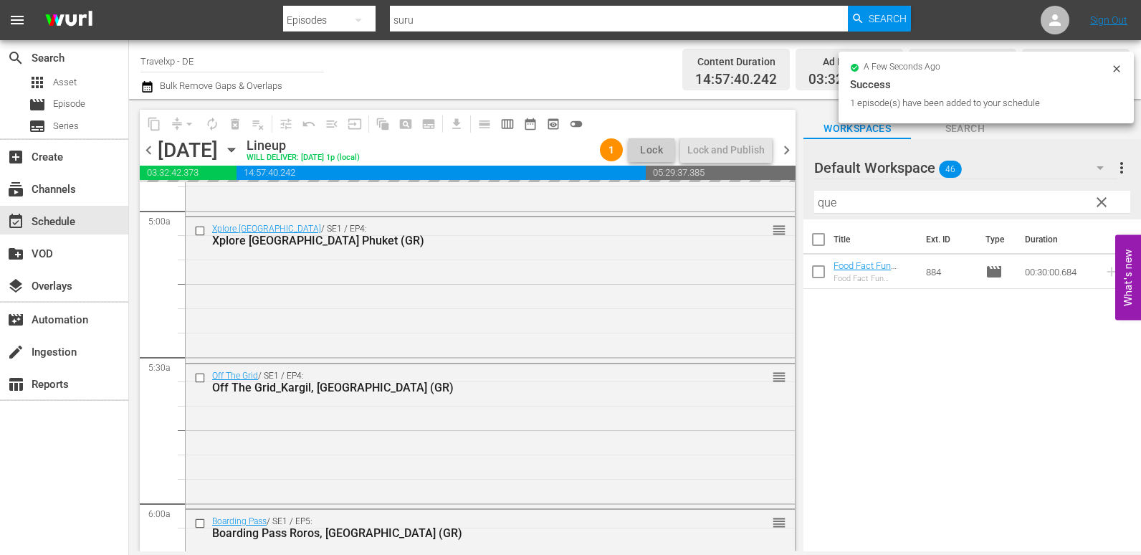
click at [779, 203] on div "content_copy compress arrow_drop_down autorenew_outlined delete_forever_outline…" at bounding box center [635, 325] width 1012 height 452
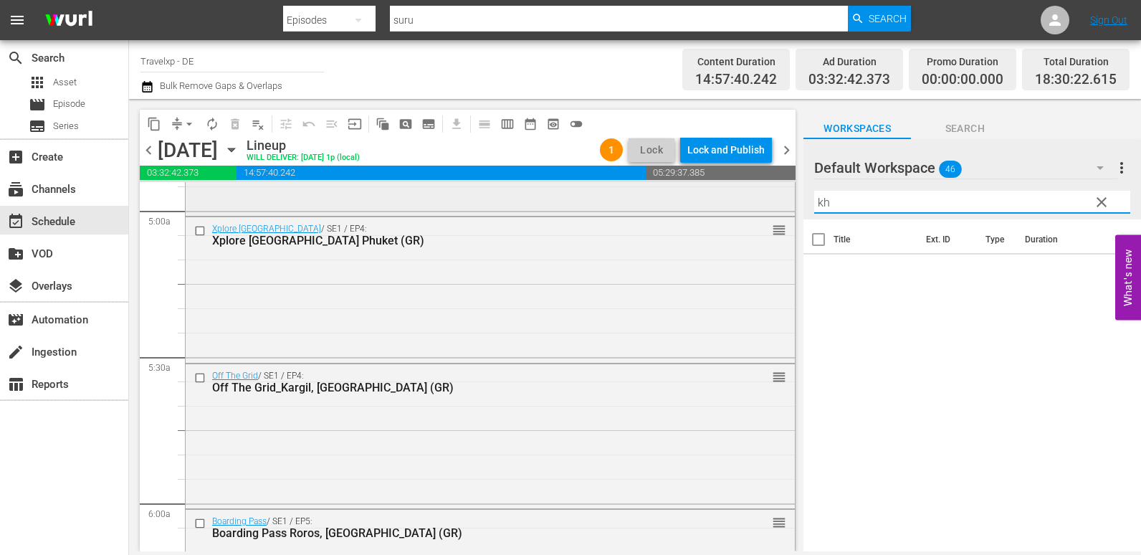
type input "k"
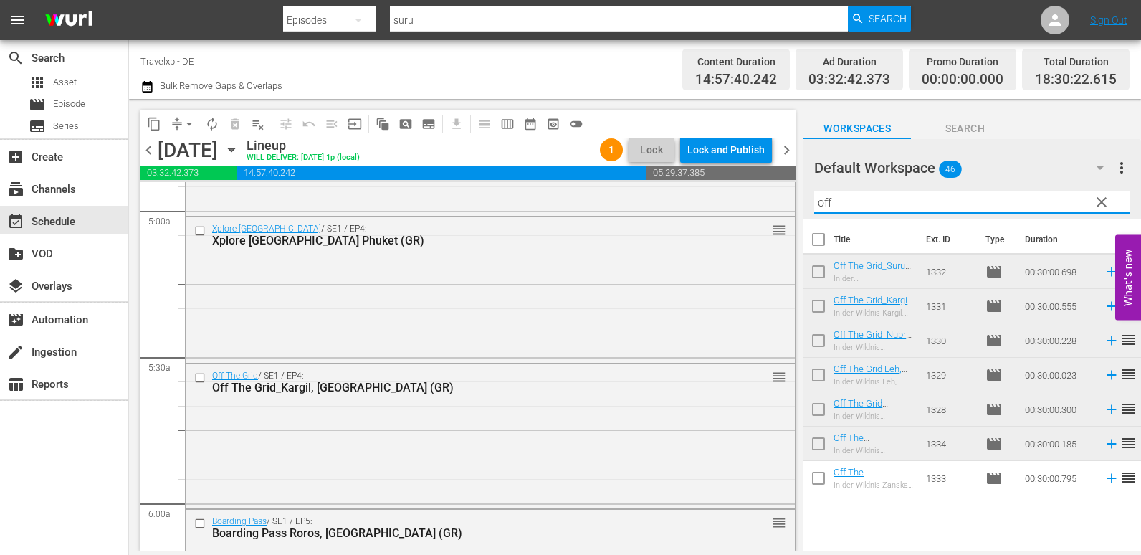
click at [1104, 482] on icon at bounding box center [1112, 478] width 16 height 16
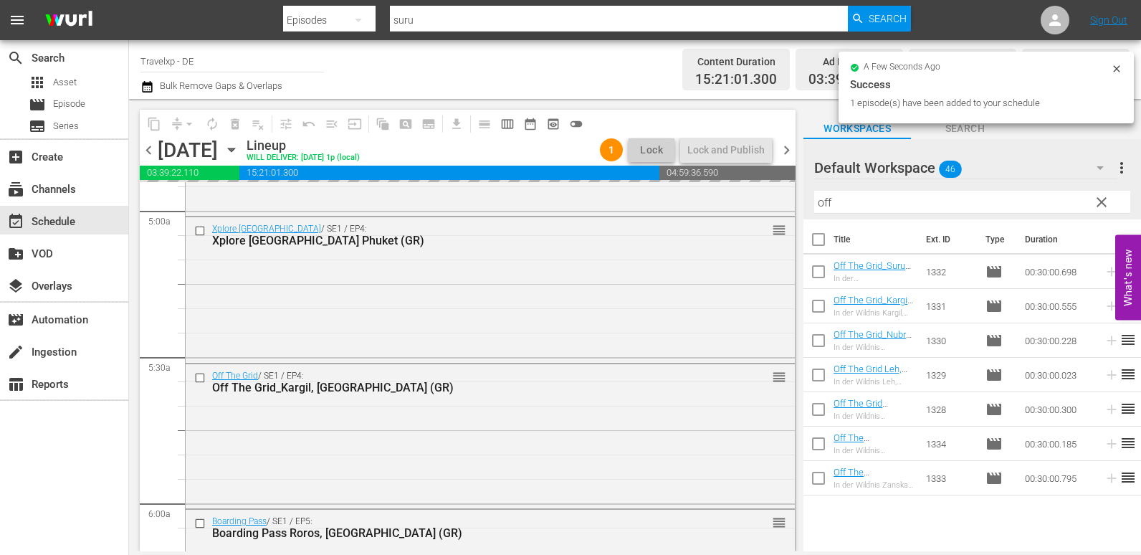
click at [748, 206] on div "content_copy compress arrow_drop_down autorenew_outlined delete_forever_outline…" at bounding box center [635, 325] width 1012 height 452
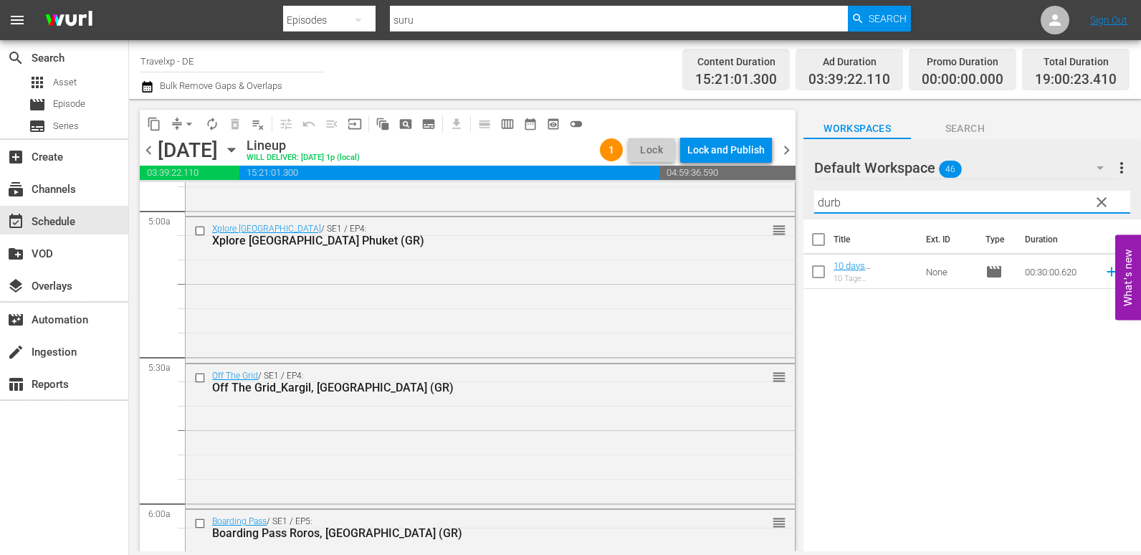
click at [1104, 275] on icon at bounding box center [1112, 272] width 16 height 16
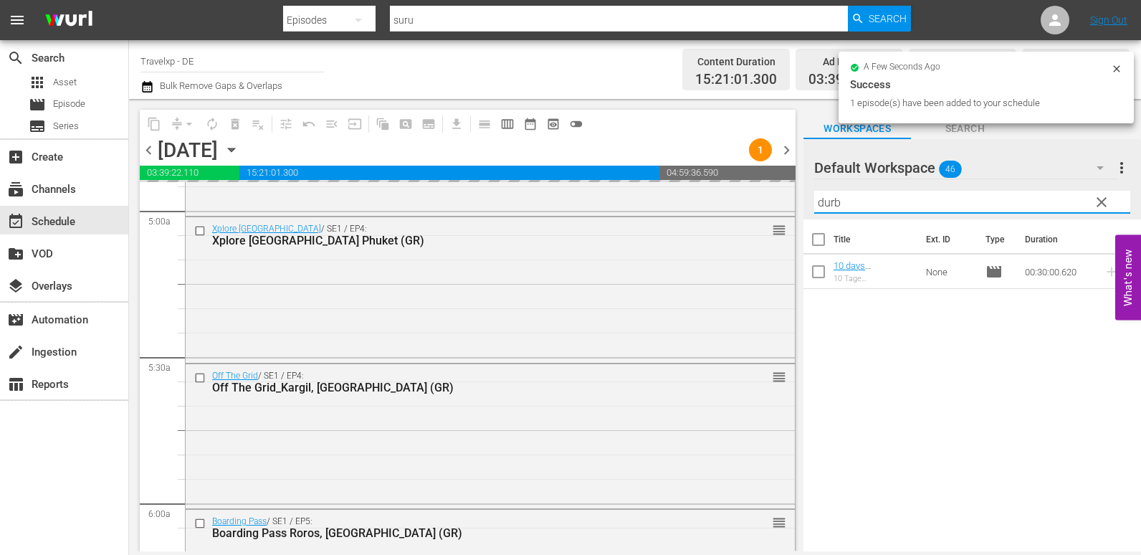
drag, startPoint x: 863, startPoint y: 199, endPoint x: 797, endPoint y: 207, distance: 66.4
click at [801, 207] on div "content_copy compress arrow_drop_down autorenew_outlined delete_forever_outline…" at bounding box center [635, 325] width 1012 height 452
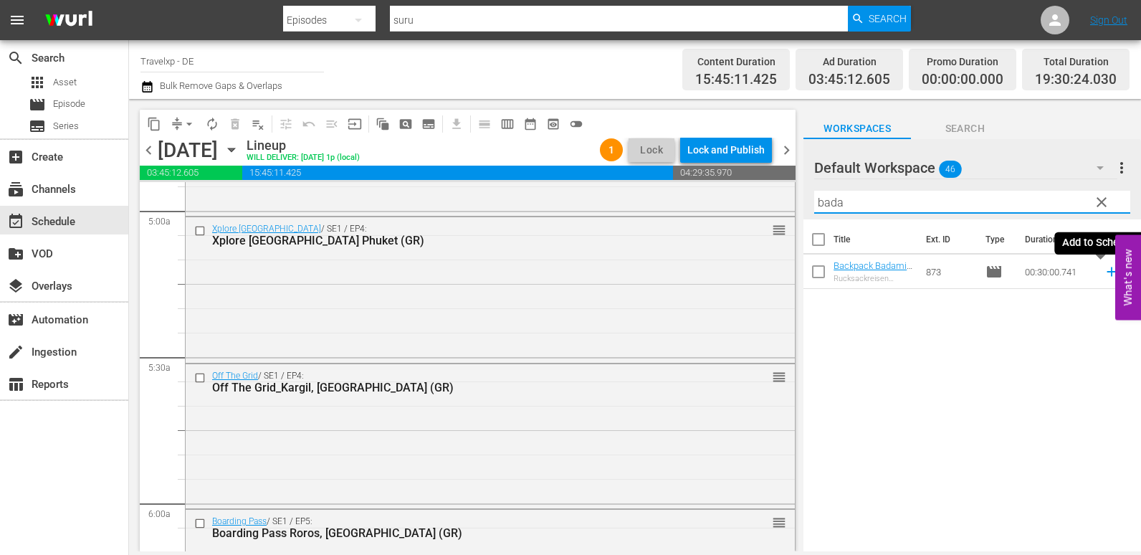
click at [1104, 272] on icon at bounding box center [1112, 272] width 16 height 16
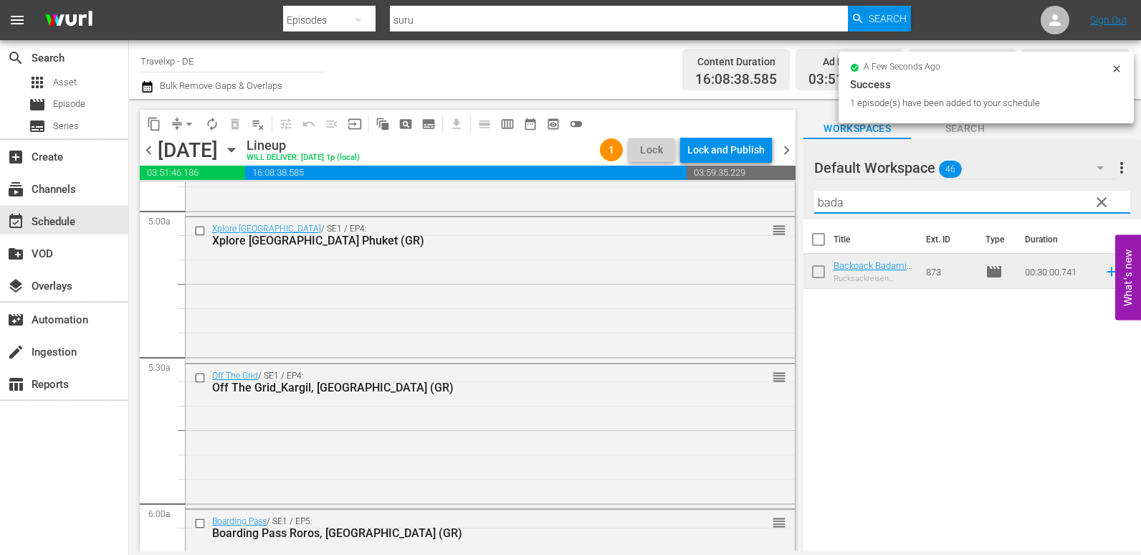
click at [791, 206] on div "content_copy compress arrow_drop_down autorenew_outlined delete_forever_outline…" at bounding box center [635, 325] width 1012 height 452
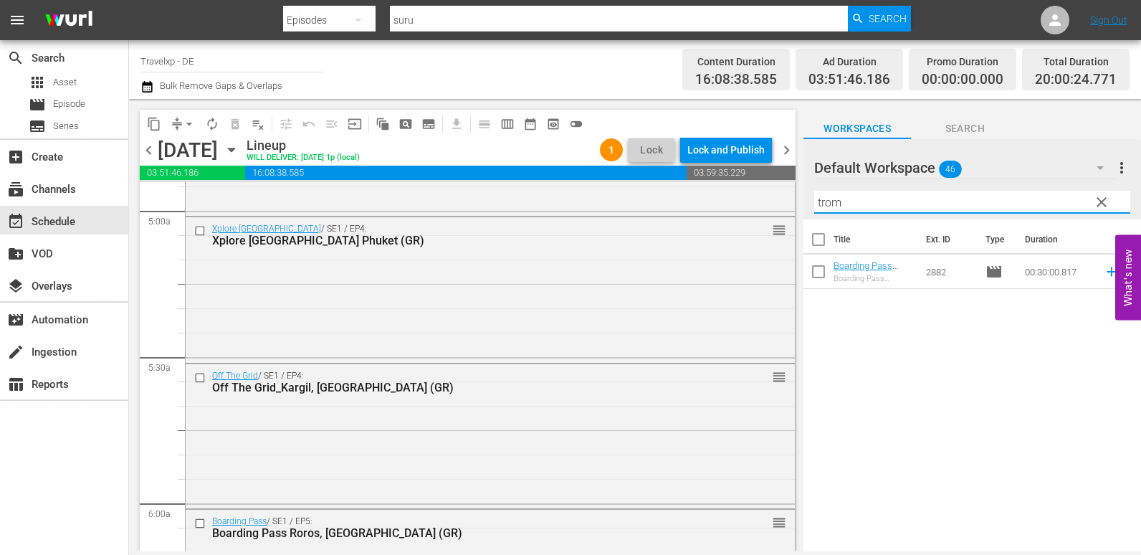
click at [1104, 271] on icon at bounding box center [1112, 272] width 16 height 16
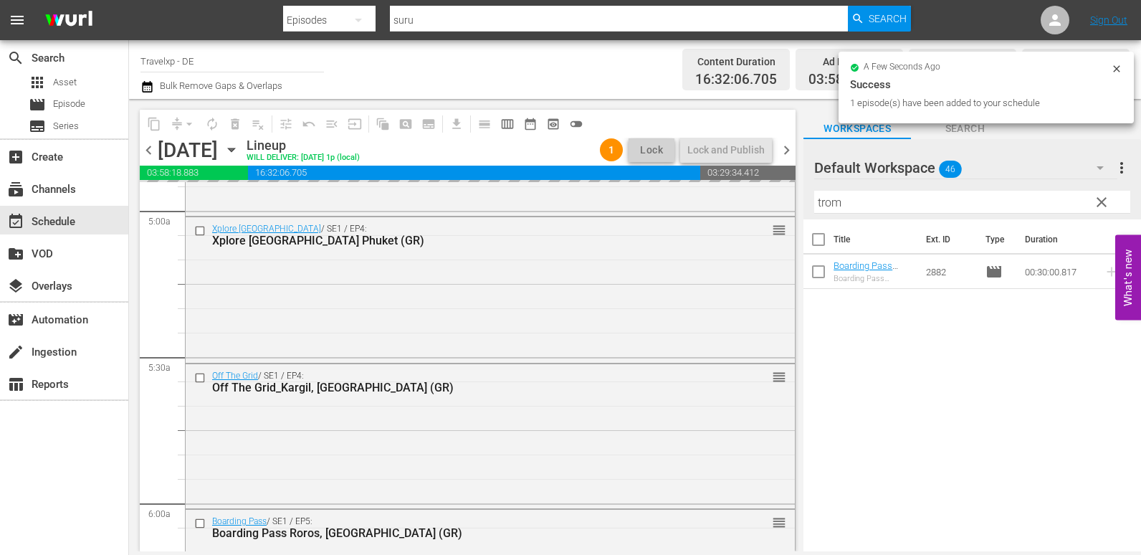
drag, startPoint x: 849, startPoint y: 201, endPoint x: 799, endPoint y: 201, distance: 50.2
click at [799, 201] on div "content_copy compress arrow_drop_down autorenew_outlined delete_forever_outline…" at bounding box center [635, 325] width 1012 height 452
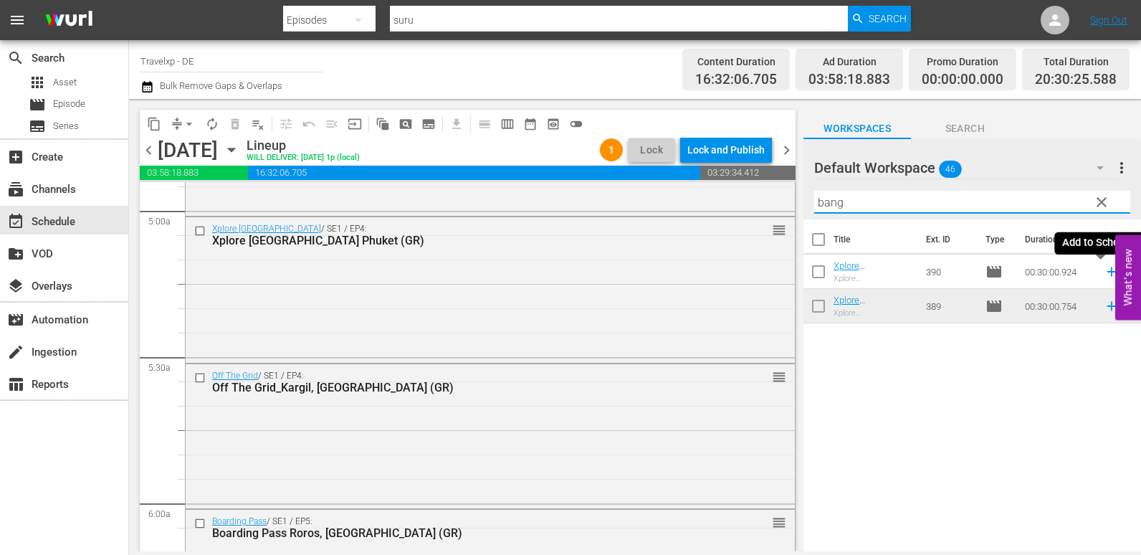
drag, startPoint x: 1099, startPoint y: 274, endPoint x: 1016, endPoint y: 267, distance: 83.4
click at [1104, 274] on icon at bounding box center [1112, 272] width 16 height 16
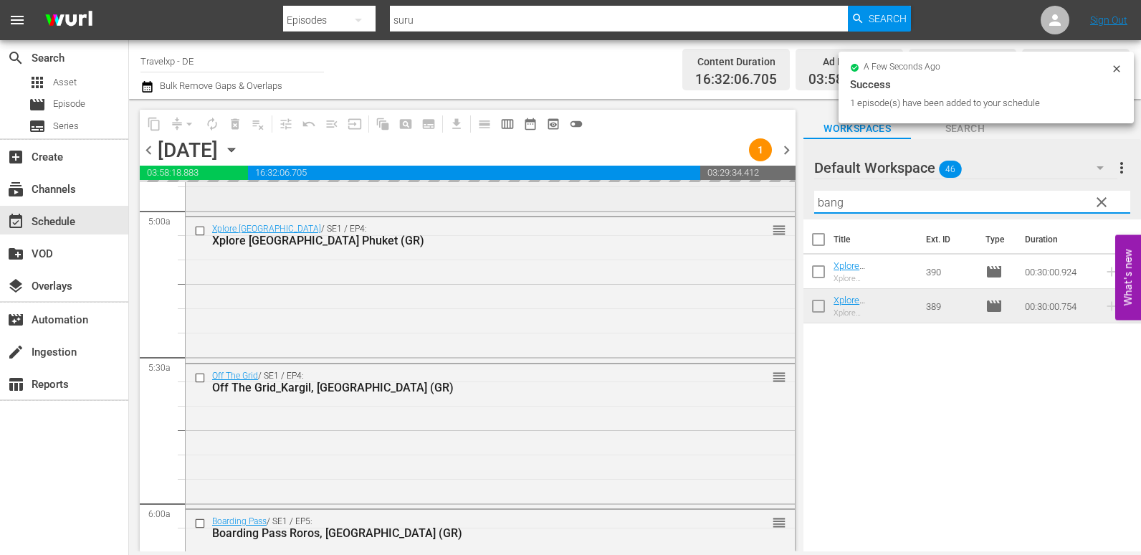
drag, startPoint x: 796, startPoint y: 205, endPoint x: 773, endPoint y: 205, distance: 22.9
click at [773, 205] on div "content_copy compress arrow_drop_down autorenew_outlined delete_forever_outline…" at bounding box center [635, 325] width 1012 height 452
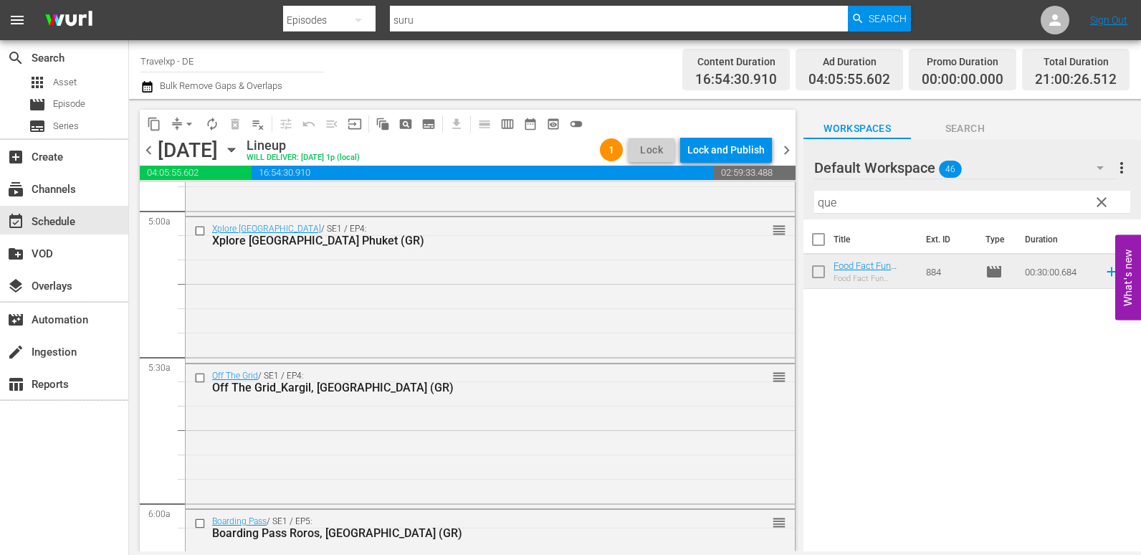
click at [1104, 274] on icon at bounding box center [1112, 272] width 16 height 16
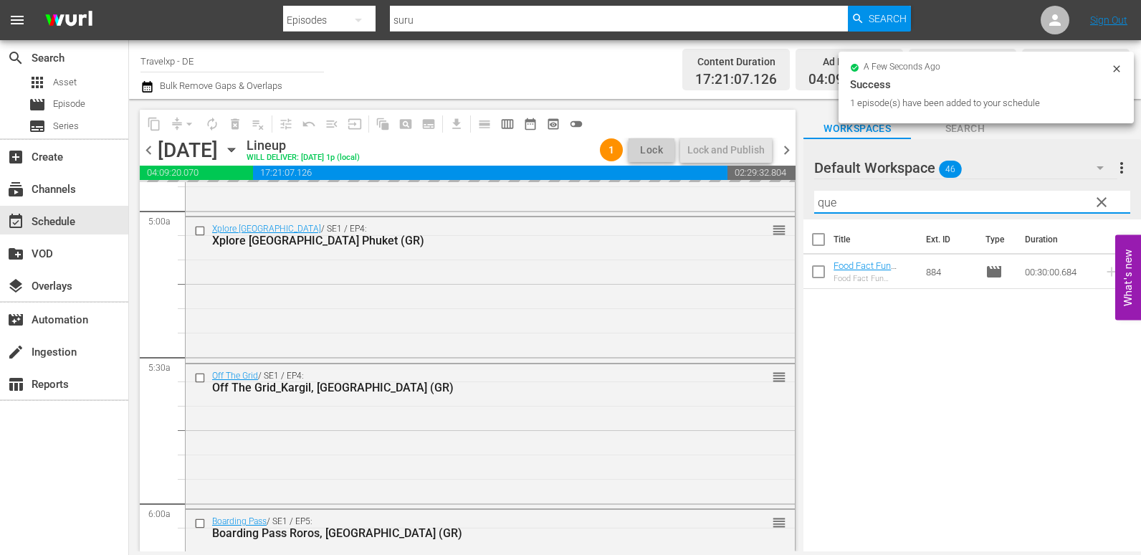
click at [791, 208] on div "content_copy compress arrow_drop_down autorenew_outlined delete_forever_outline…" at bounding box center [635, 325] width 1012 height 452
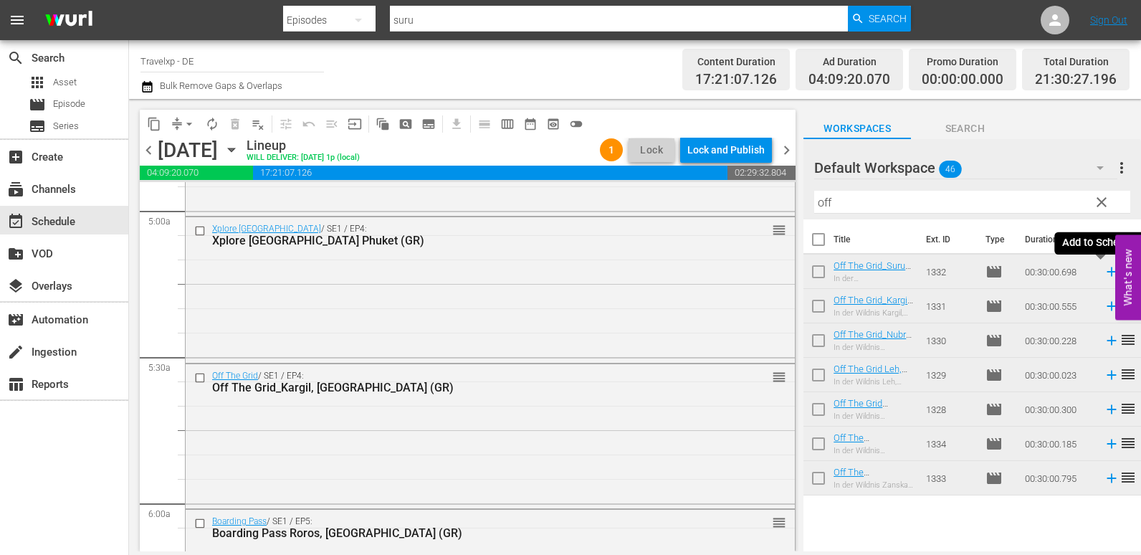
click at [1104, 273] on icon at bounding box center [1112, 272] width 16 height 16
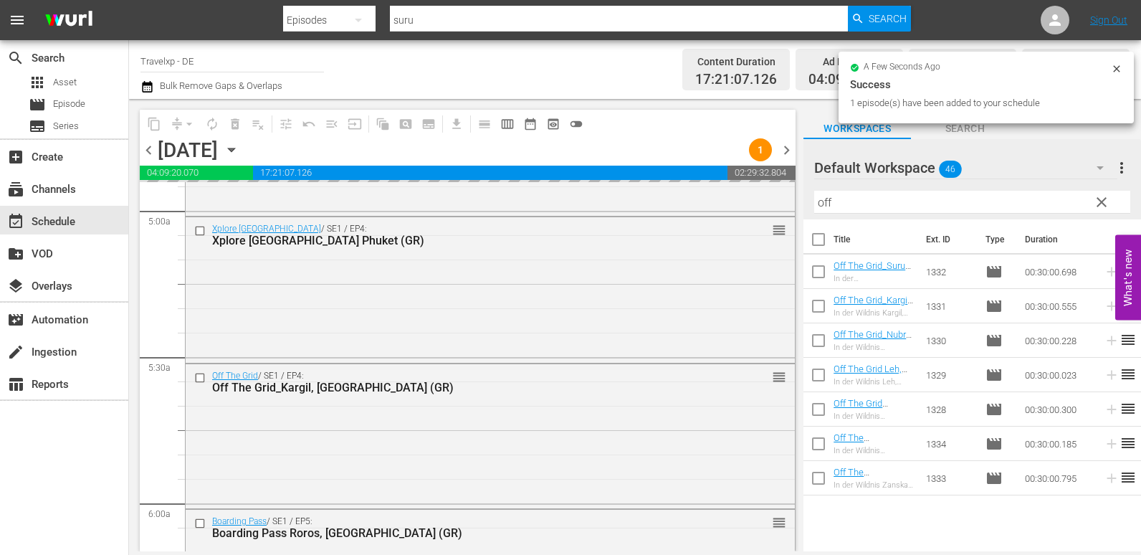
drag, startPoint x: 862, startPoint y: 209, endPoint x: 786, endPoint y: 206, distance: 76.8
click at [787, 207] on div "content_copy compress arrow_drop_down autorenew_outlined delete_forever_outline…" at bounding box center [635, 325] width 1012 height 452
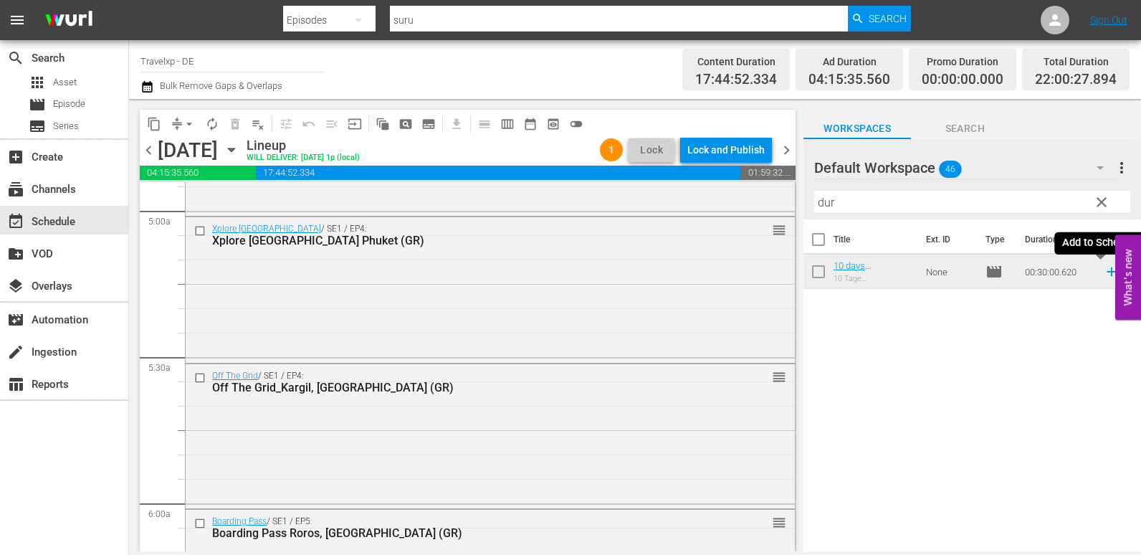
click at [1107, 269] on icon at bounding box center [1111, 271] width 9 height 9
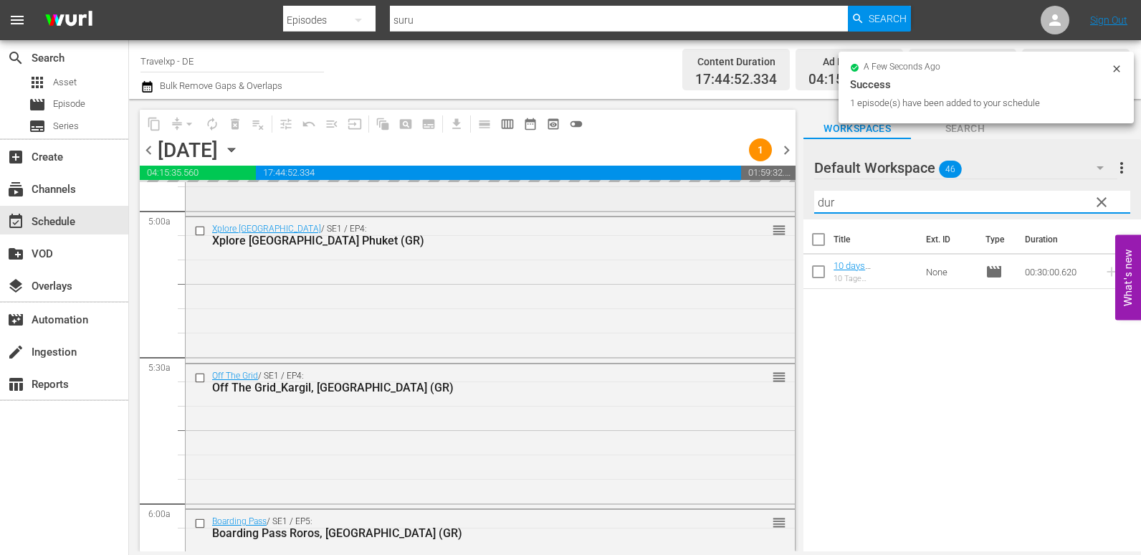
drag, startPoint x: 872, startPoint y: 198, endPoint x: 777, endPoint y: 211, distance: 95.5
click at [777, 211] on div "content_copy compress arrow_drop_down autorenew_outlined delete_forever_outline…" at bounding box center [635, 325] width 1012 height 452
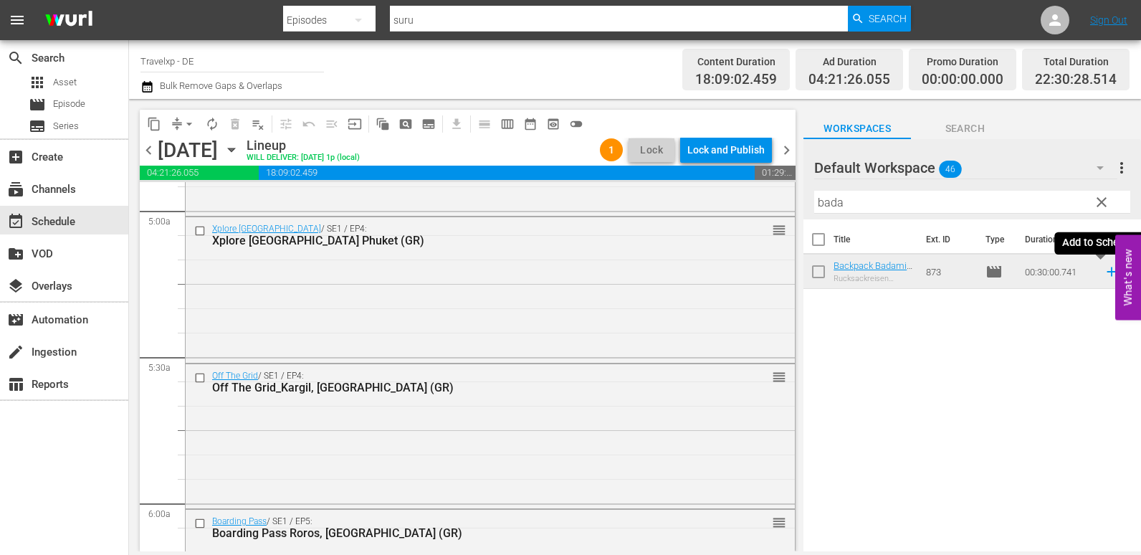
click at [1107, 270] on icon at bounding box center [1111, 271] width 9 height 9
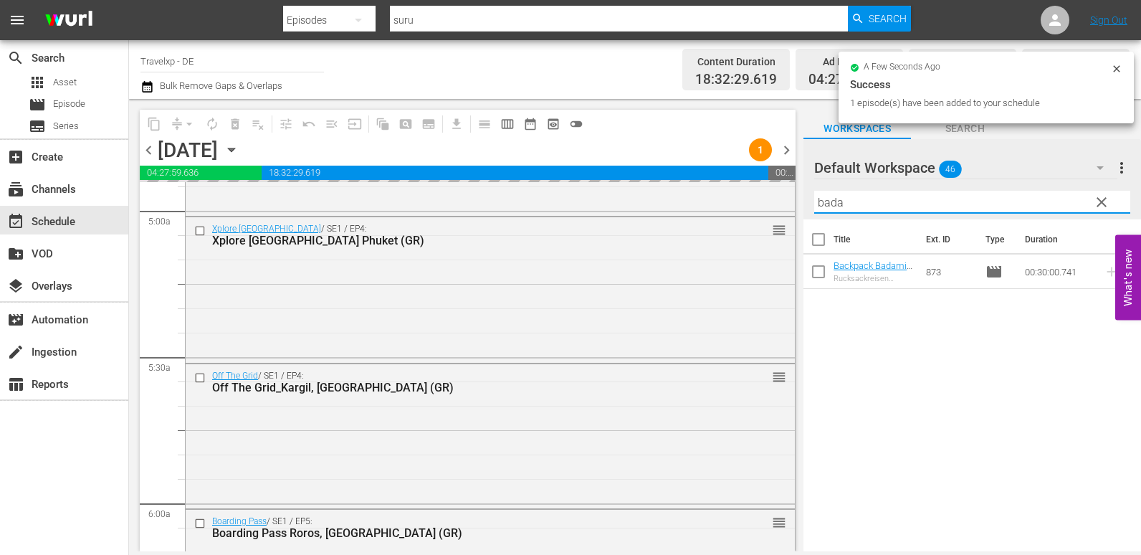
drag, startPoint x: 872, startPoint y: 195, endPoint x: 804, endPoint y: 210, distance: 69.7
click at [804, 210] on div "Default Workspace 46 Default more_vert clear Filter by Title bada" at bounding box center [973, 179] width 338 height 80
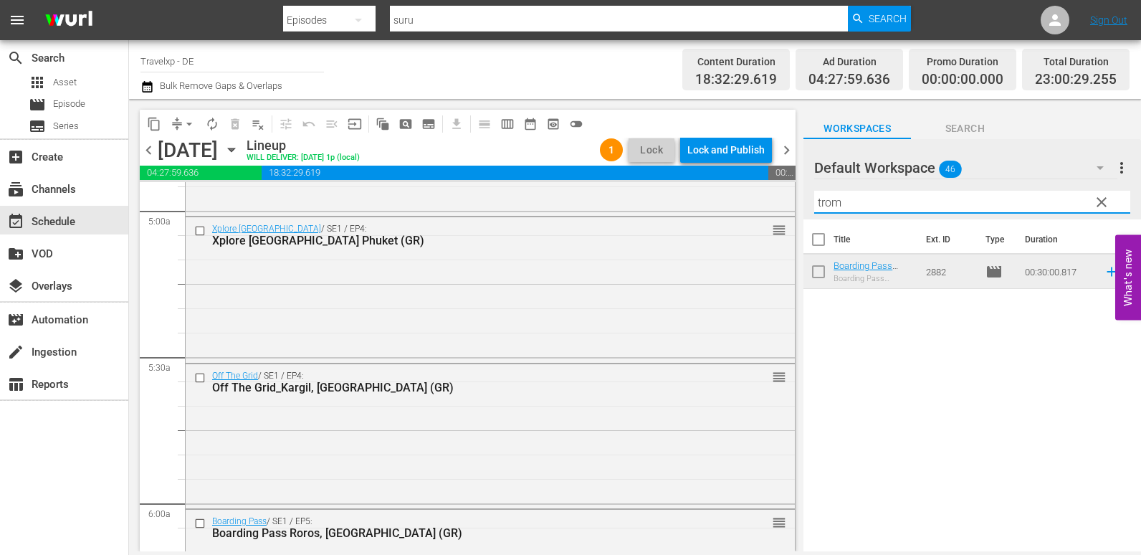
click at [1102, 281] on td at bounding box center [1109, 271] width 22 height 34
click at [1104, 270] on icon at bounding box center [1112, 272] width 16 height 16
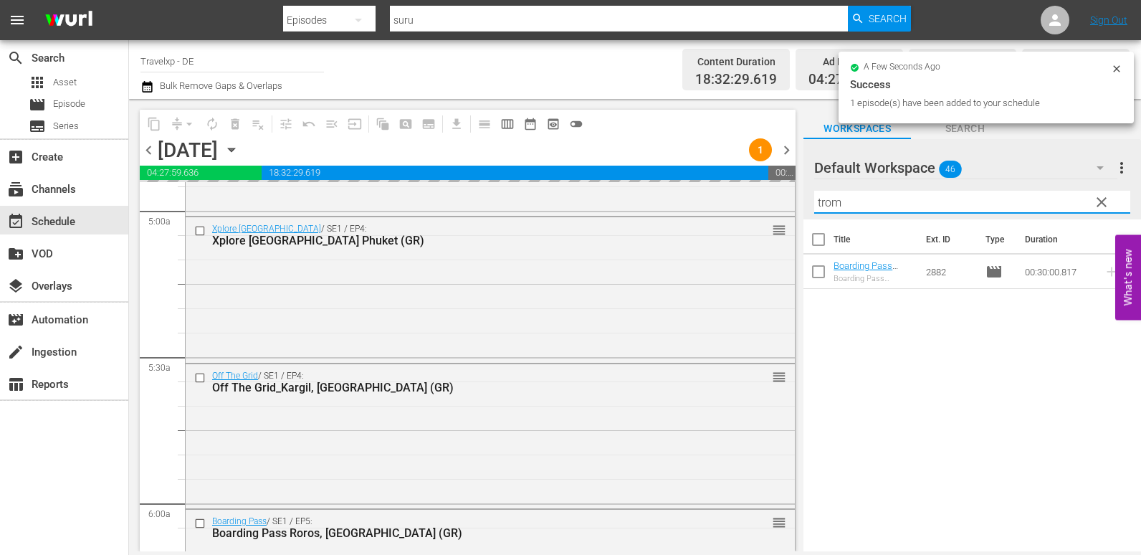
drag, startPoint x: 883, startPoint y: 196, endPoint x: 811, endPoint y: 206, distance: 73.1
click at [811, 206] on div "Default Workspace 46 Default more_vert clear Filter by Title trom" at bounding box center [973, 179] width 338 height 80
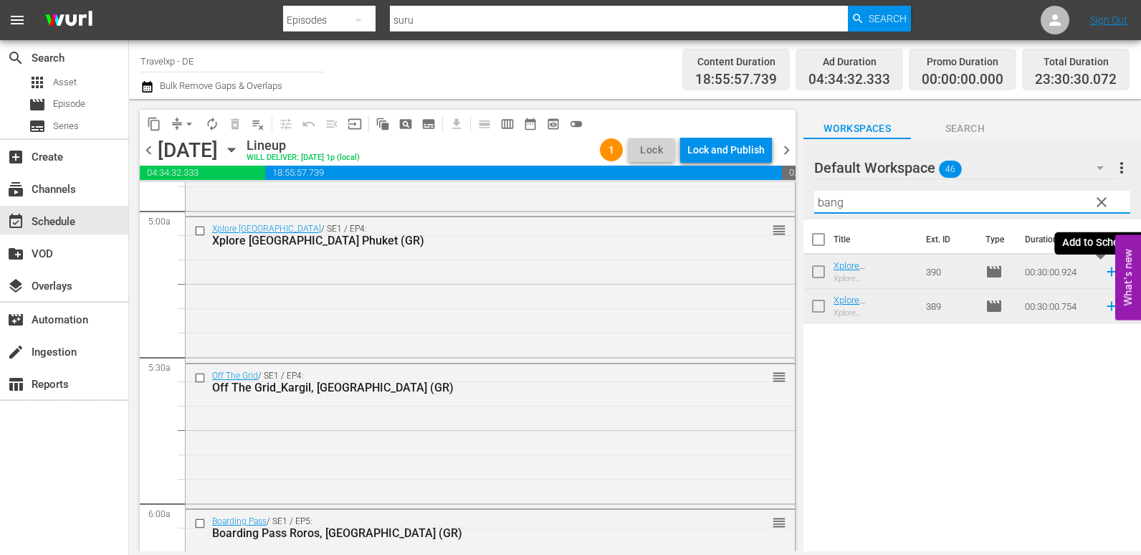
type input "bang"
click at [1107, 271] on icon at bounding box center [1111, 271] width 9 height 9
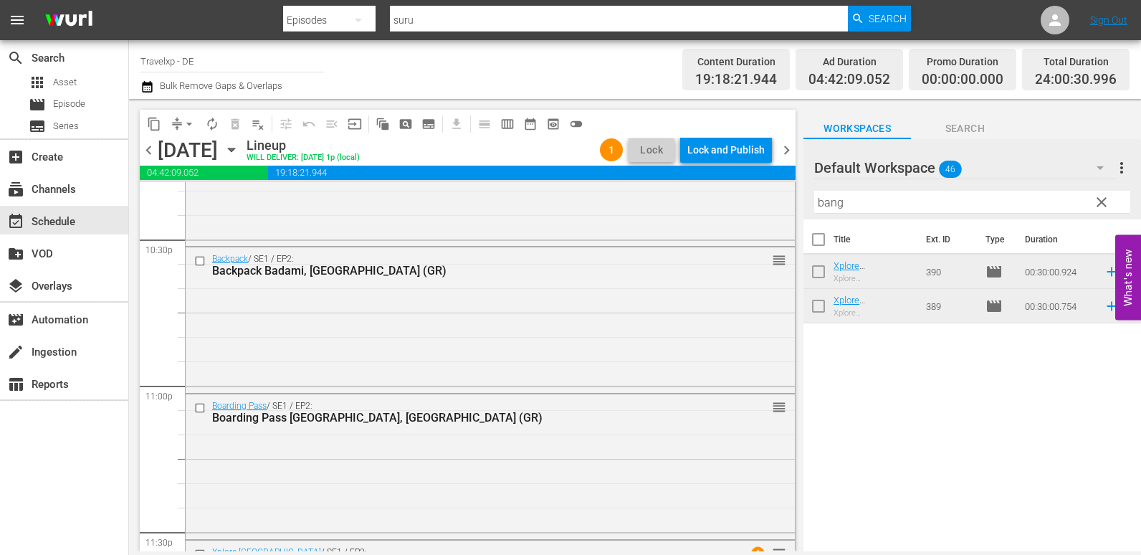
scroll to position [6658, 0]
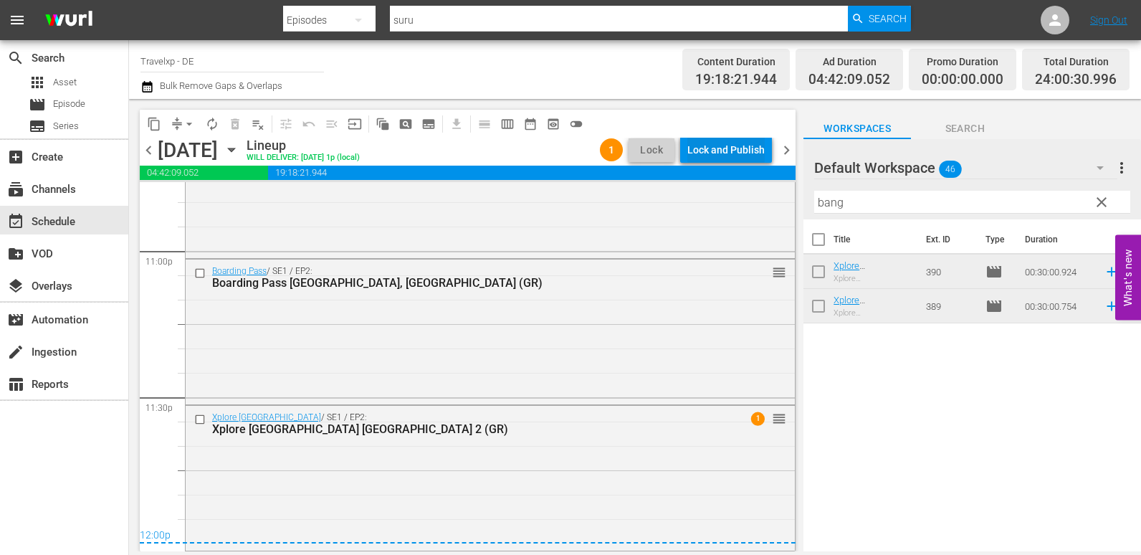
click at [712, 151] on div "Lock and Publish" at bounding box center [725, 150] width 77 height 26
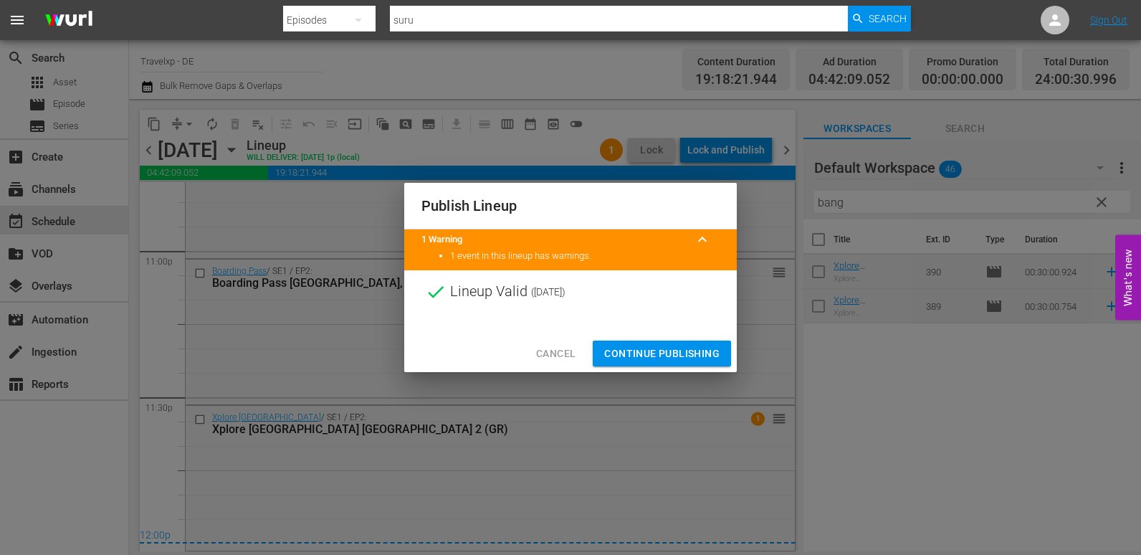
click at [695, 353] on span "Continue Publishing" at bounding box center [661, 354] width 115 height 18
